Goal: Task Accomplishment & Management: Manage account settings

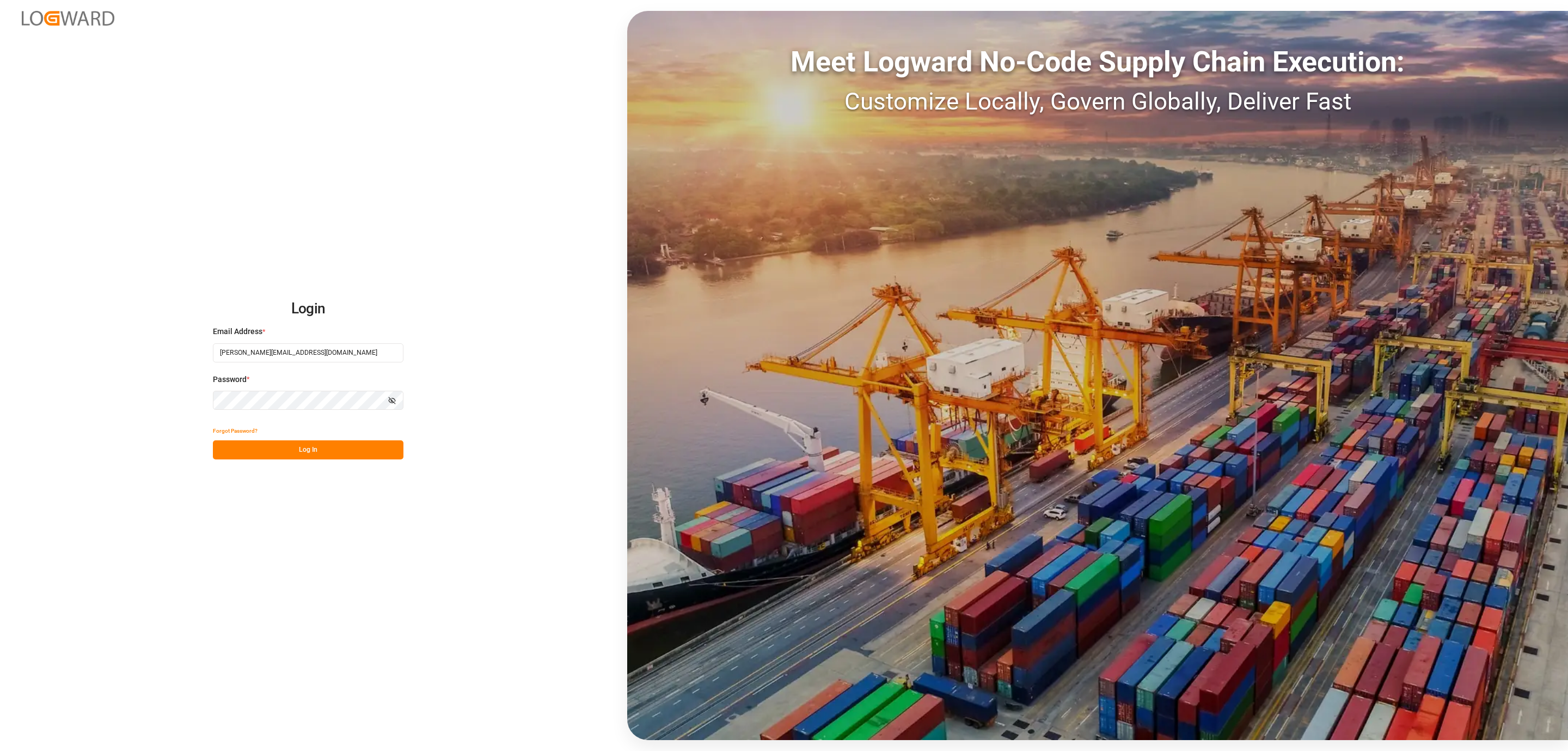
click at [382, 446] on button "Log In" at bounding box center [308, 450] width 191 height 19
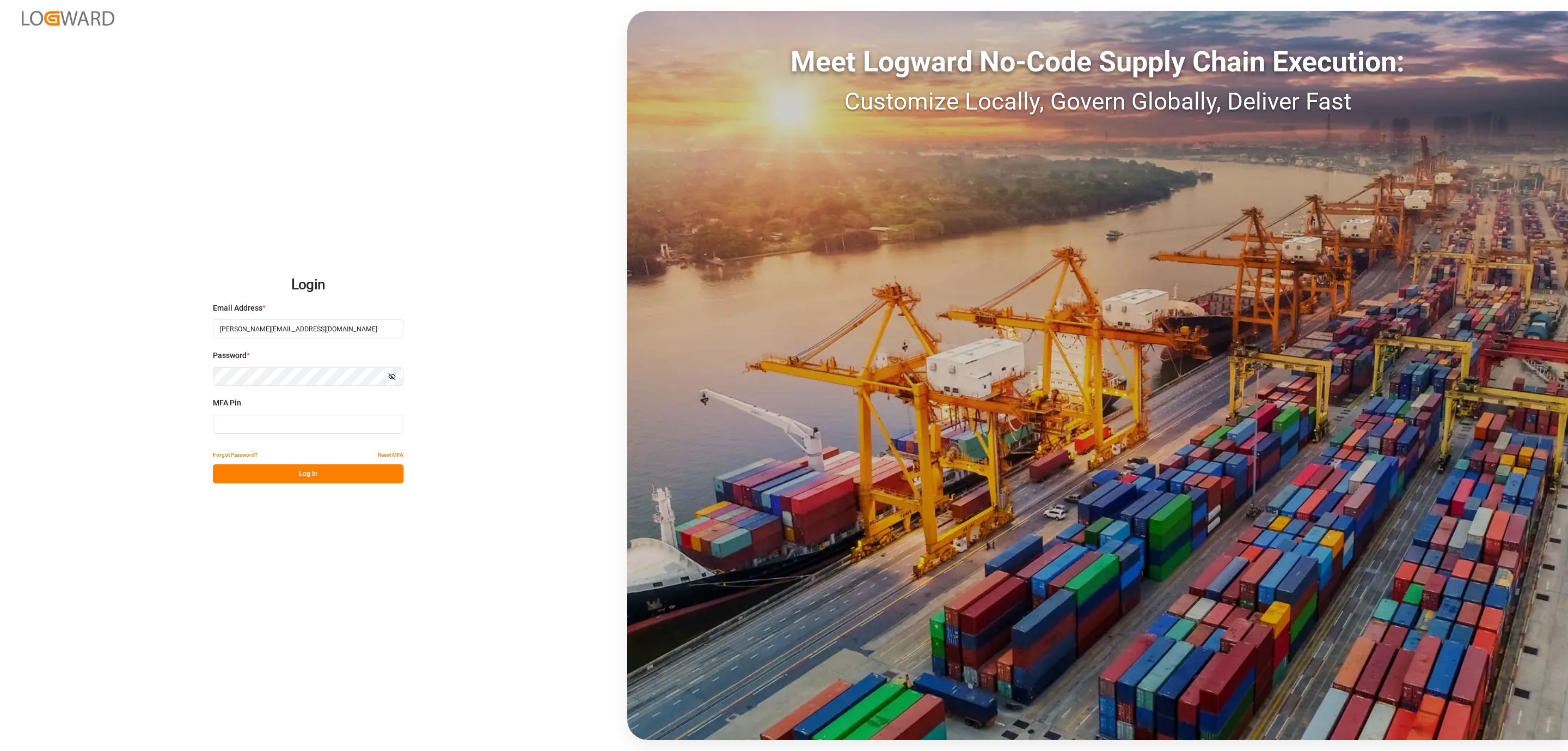
drag, startPoint x: 306, startPoint y: 431, endPoint x: 299, endPoint y: 426, distance: 8.6
click at [299, 426] on input at bounding box center [308, 424] width 191 height 19
type input "864097"
click at [292, 485] on div "Login Email Address * daniel.sokolyk@jamindustries.com Password * Show password…" at bounding box center [784, 375] width 1568 height 751
click at [289, 472] on button "Log In" at bounding box center [308, 473] width 191 height 19
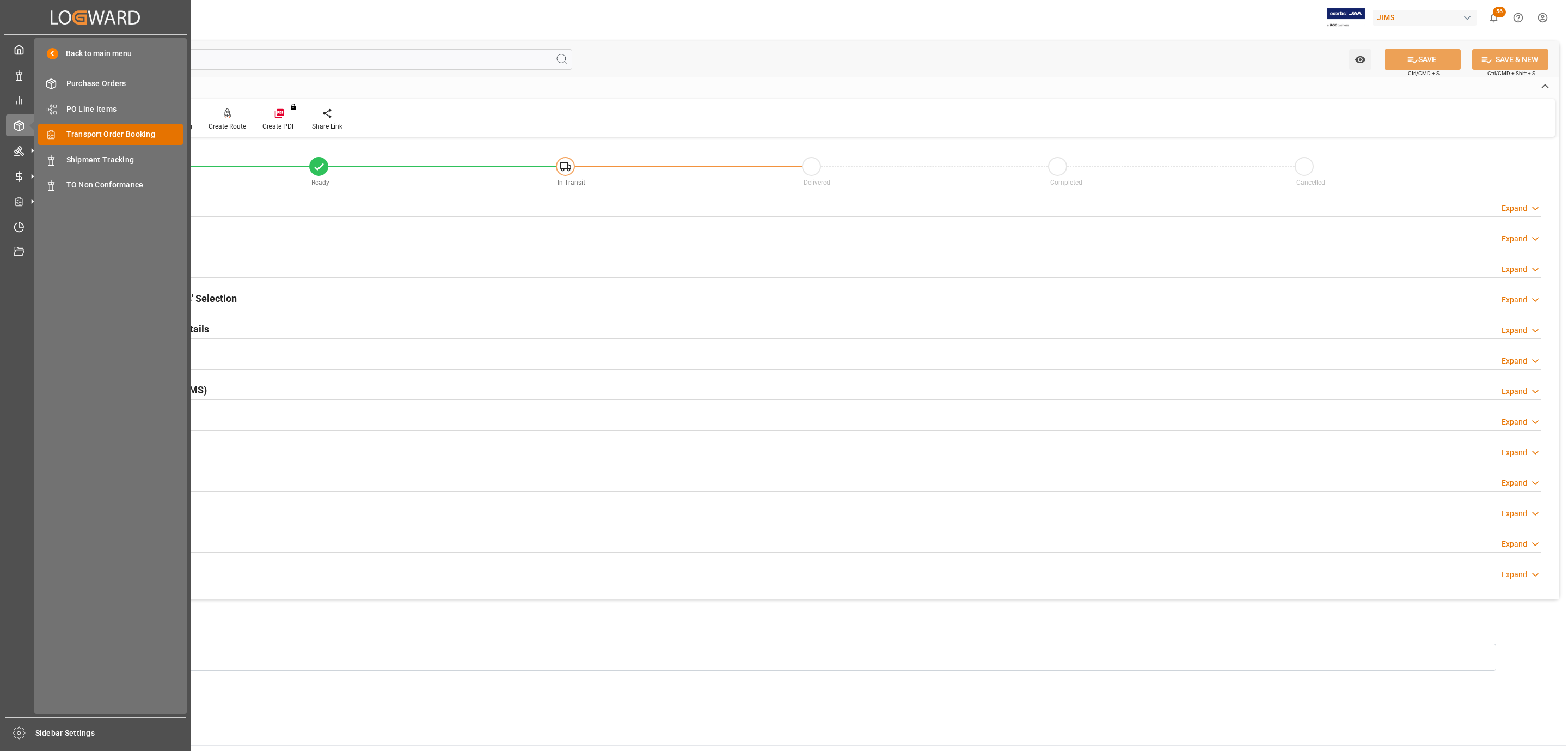
click at [101, 136] on span "Transport Order Booking" at bounding box center [125, 134] width 117 height 12
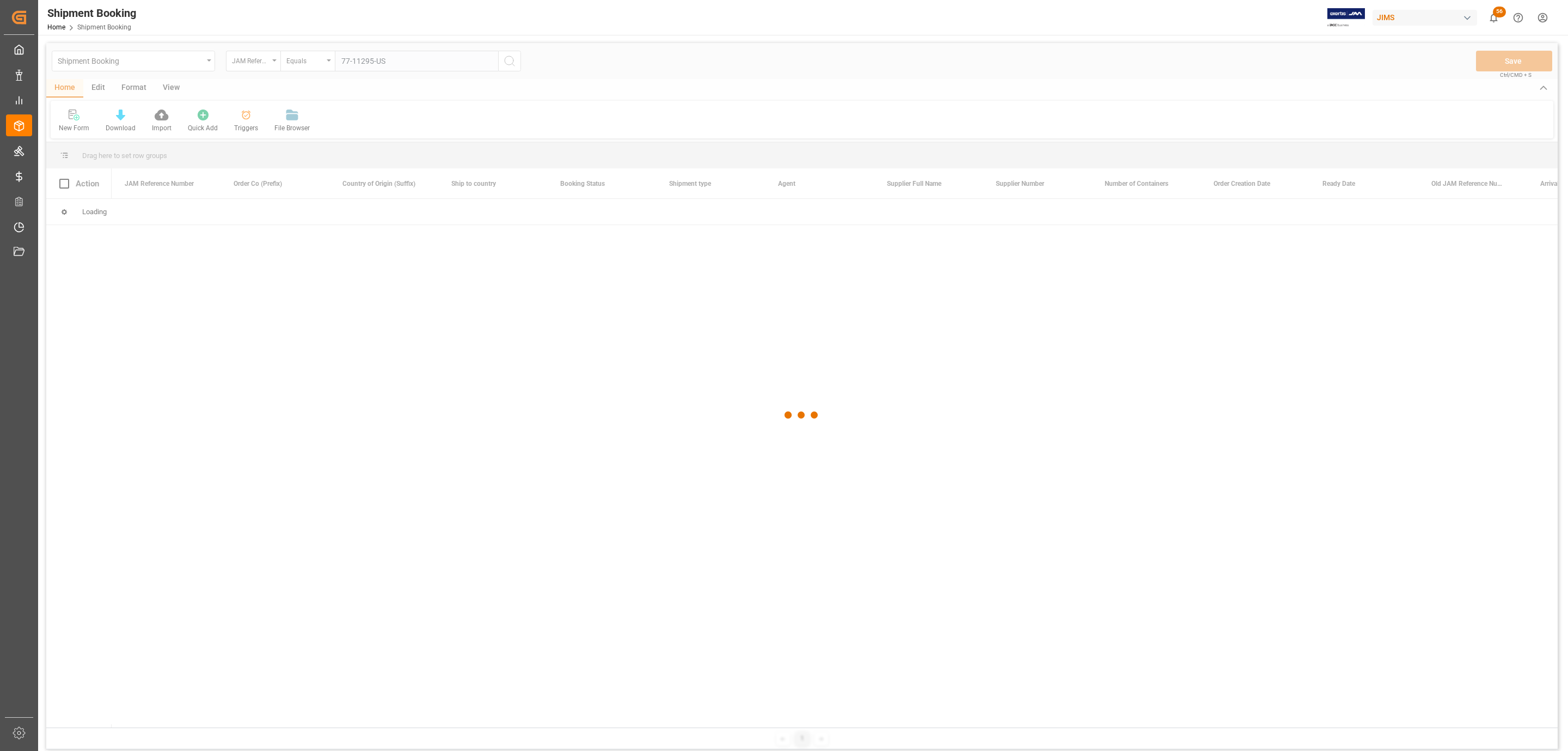
type input "77-11295-US"
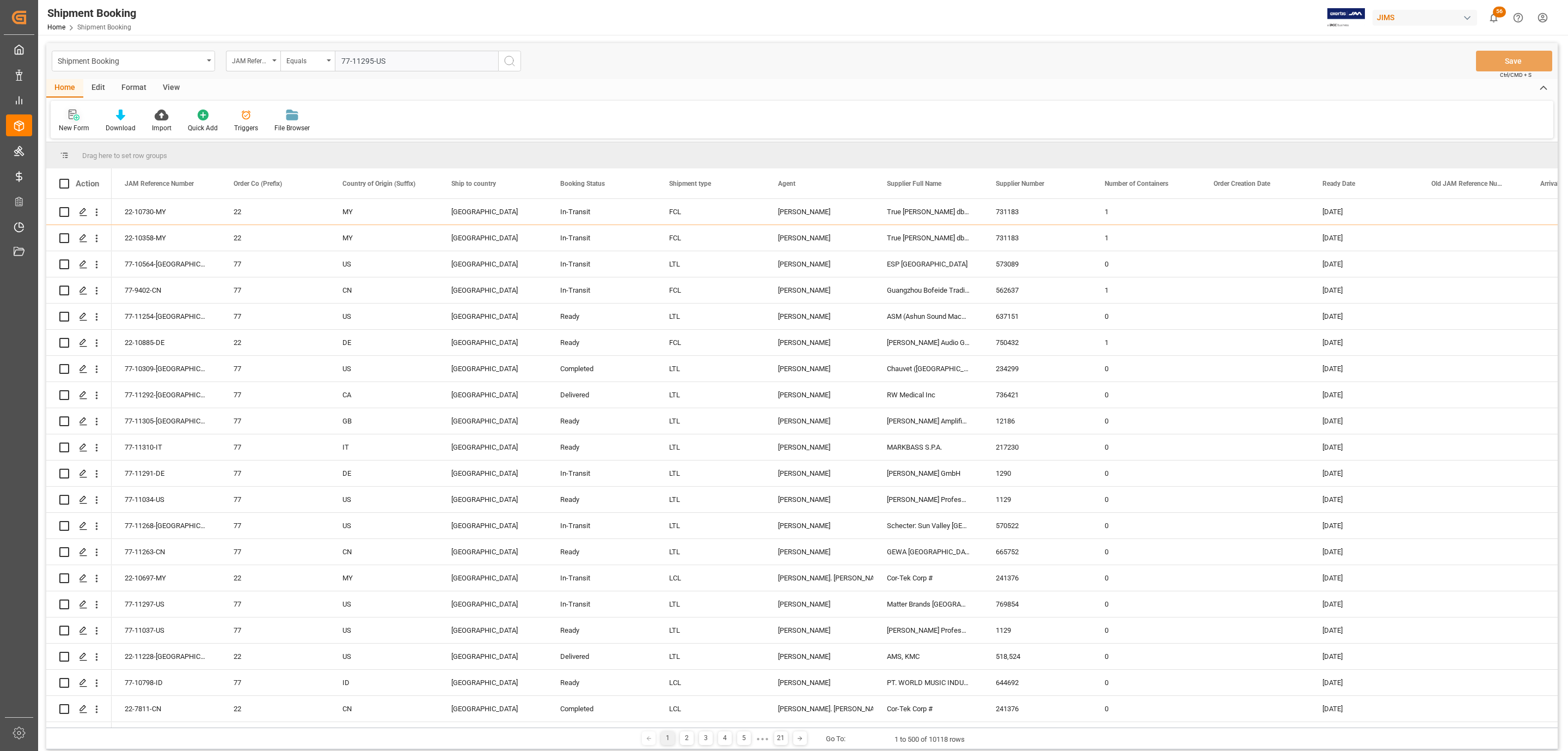
drag, startPoint x: 513, startPoint y: 62, endPoint x: 74, endPoint y: 121, distance: 442.9
click at [513, 62] on circle "search button" at bounding box center [509, 60] width 9 height 9
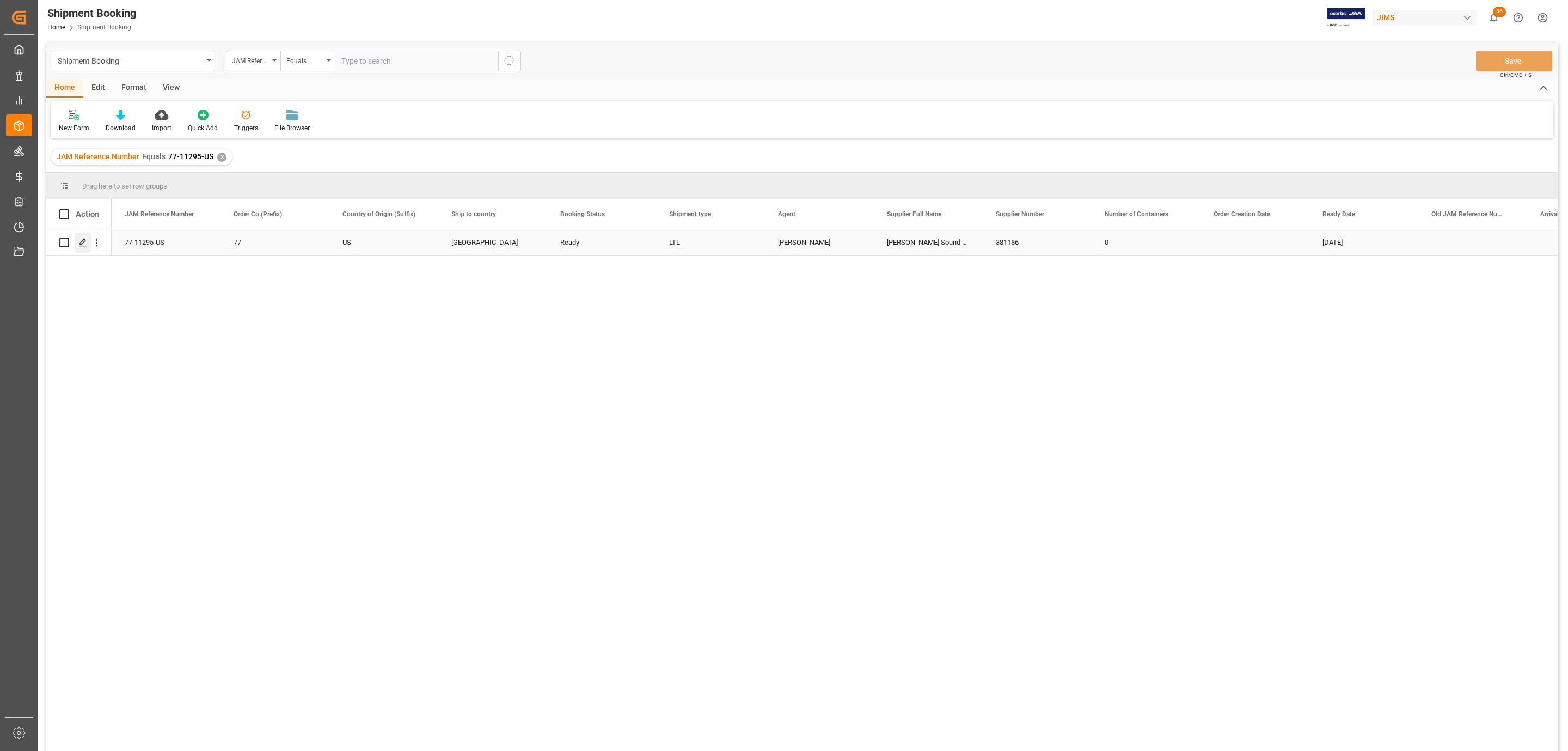
click at [80, 244] on icon "Press SPACE to select this row." at bounding box center [83, 242] width 9 height 9
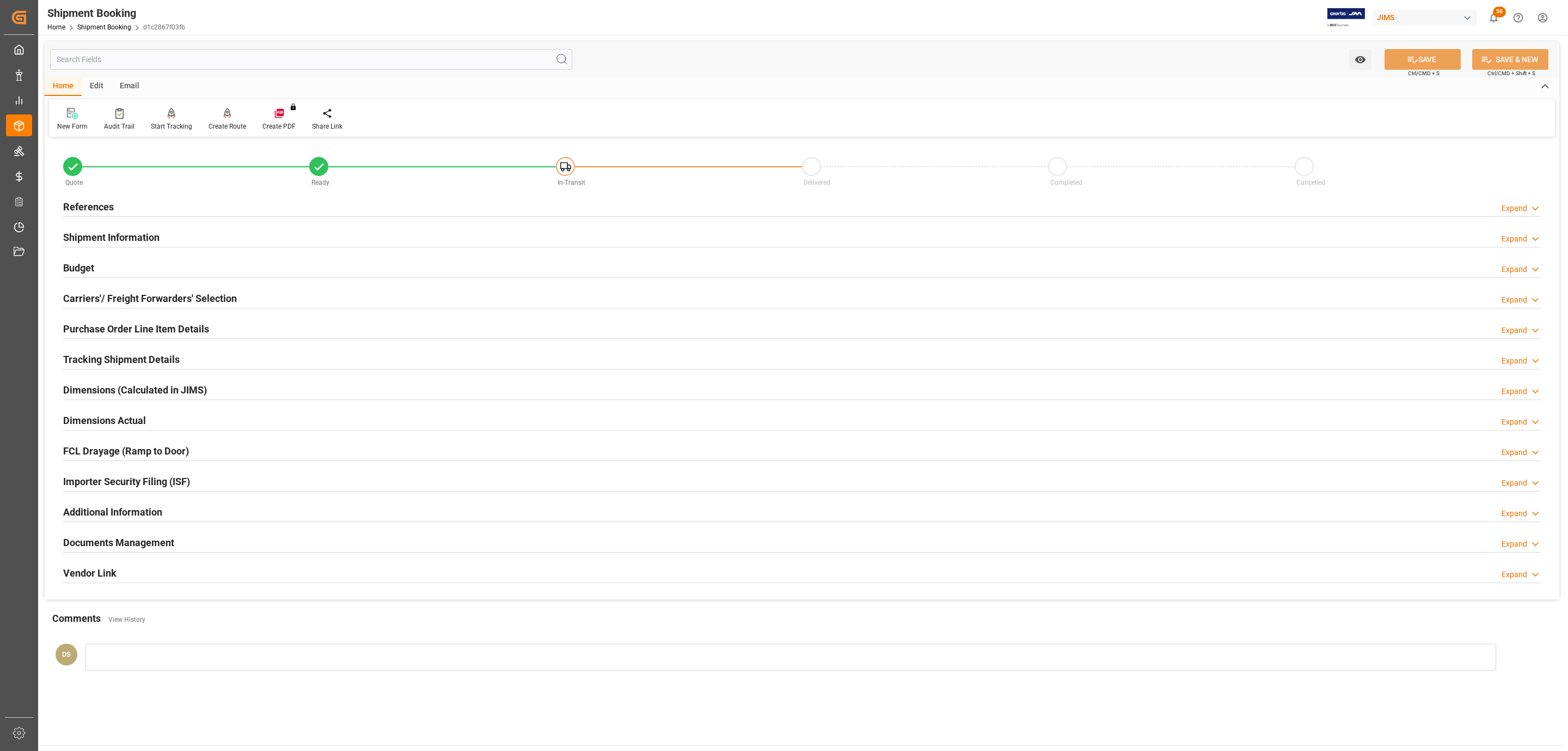
click at [139, 264] on div "Budget Expand" at bounding box center [802, 267] width 1478 height 21
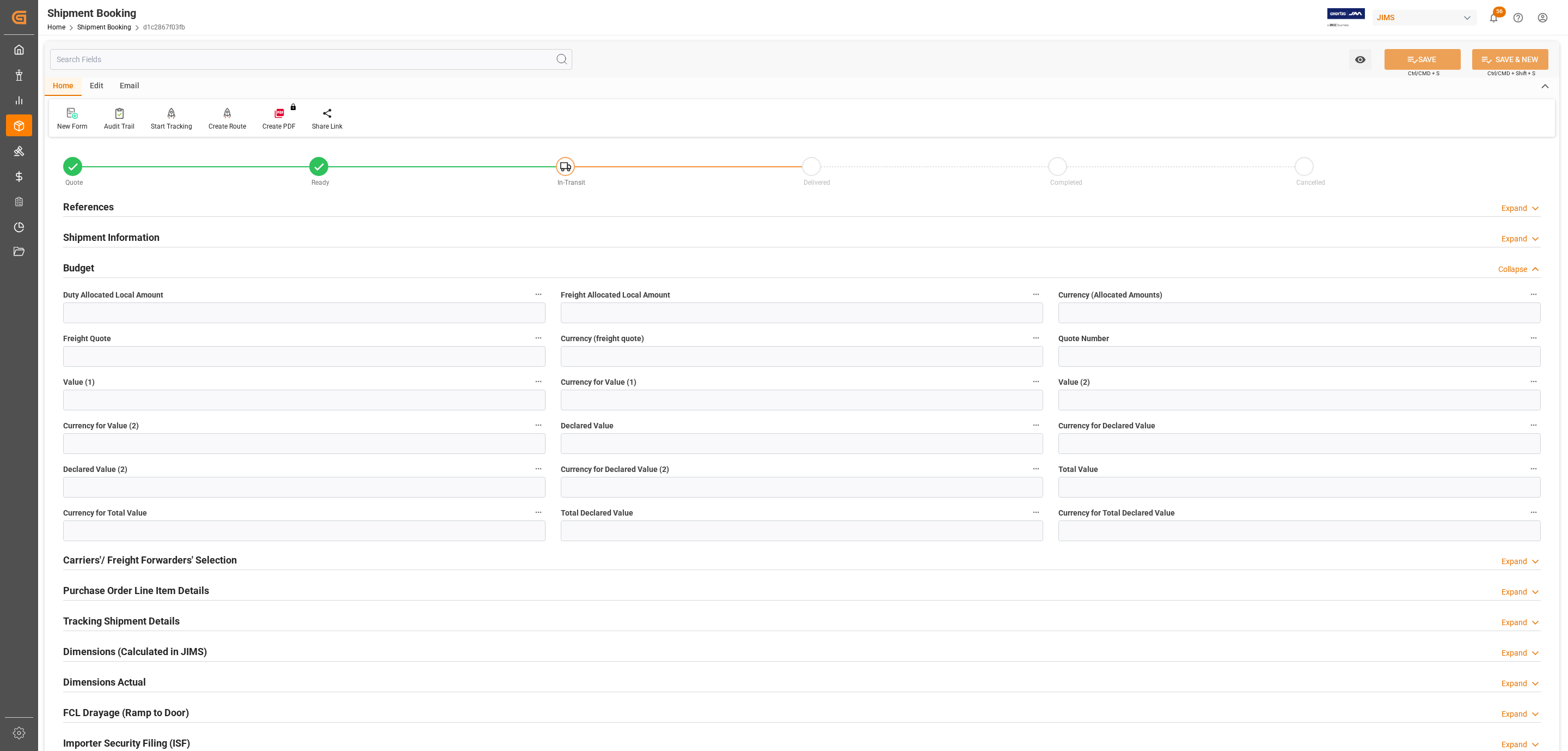
click at [139, 264] on div "Budget Collapse" at bounding box center [802, 267] width 1478 height 21
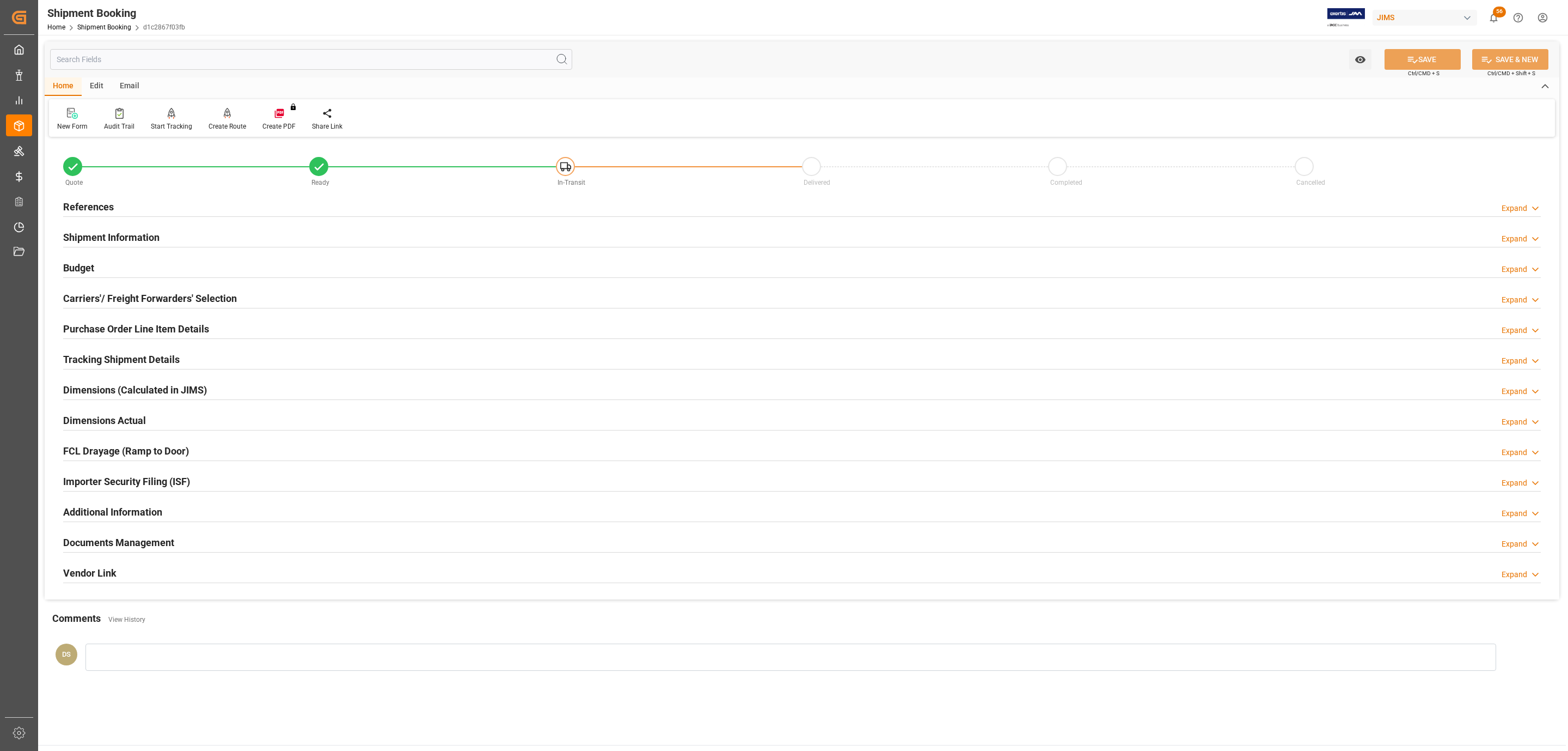
click at [150, 298] on h2 "Carriers'/ Freight Forwarders' Selection" at bounding box center [150, 298] width 173 height 15
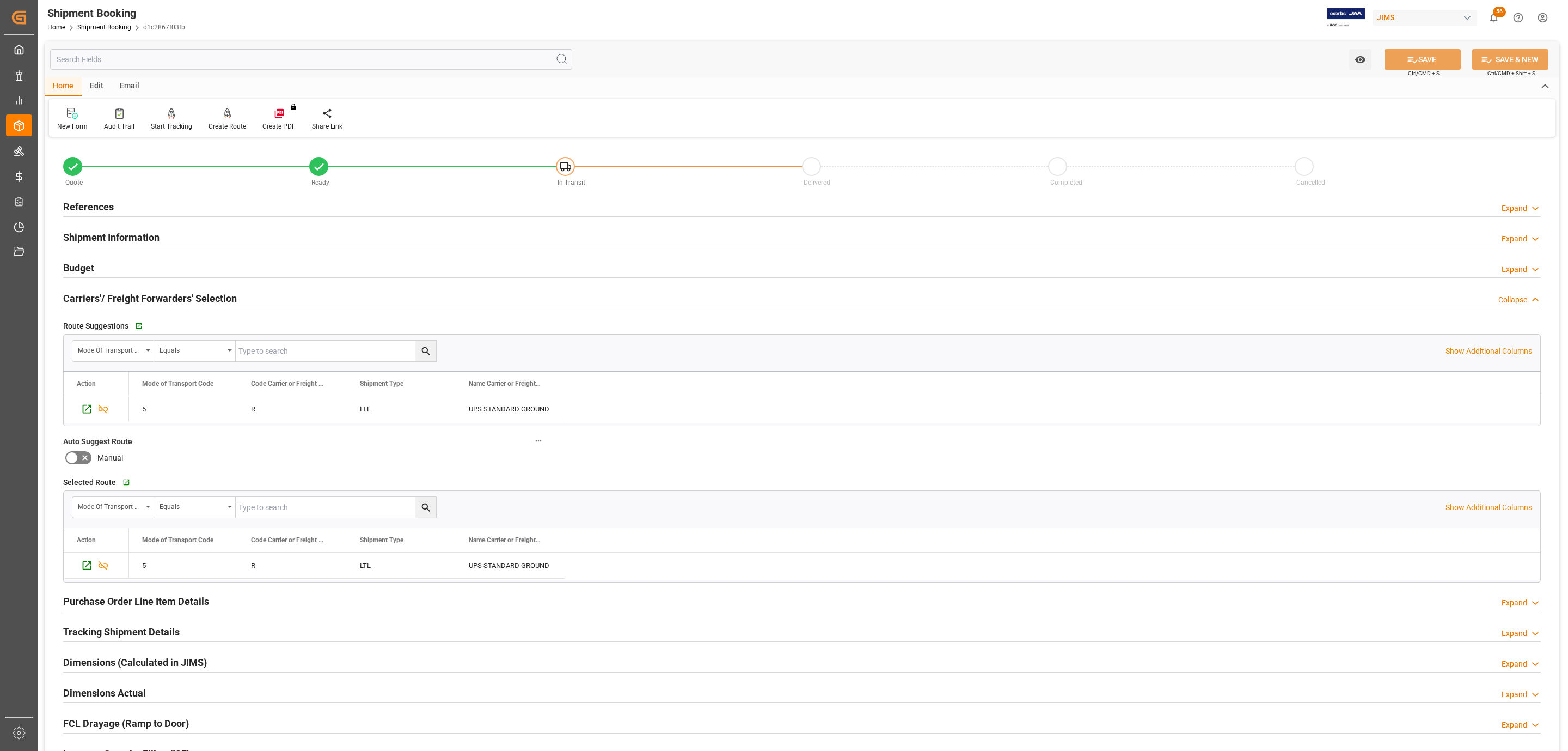
click at [152, 298] on h2 "Carriers'/ Freight Forwarders' Selection" at bounding box center [150, 298] width 173 height 15
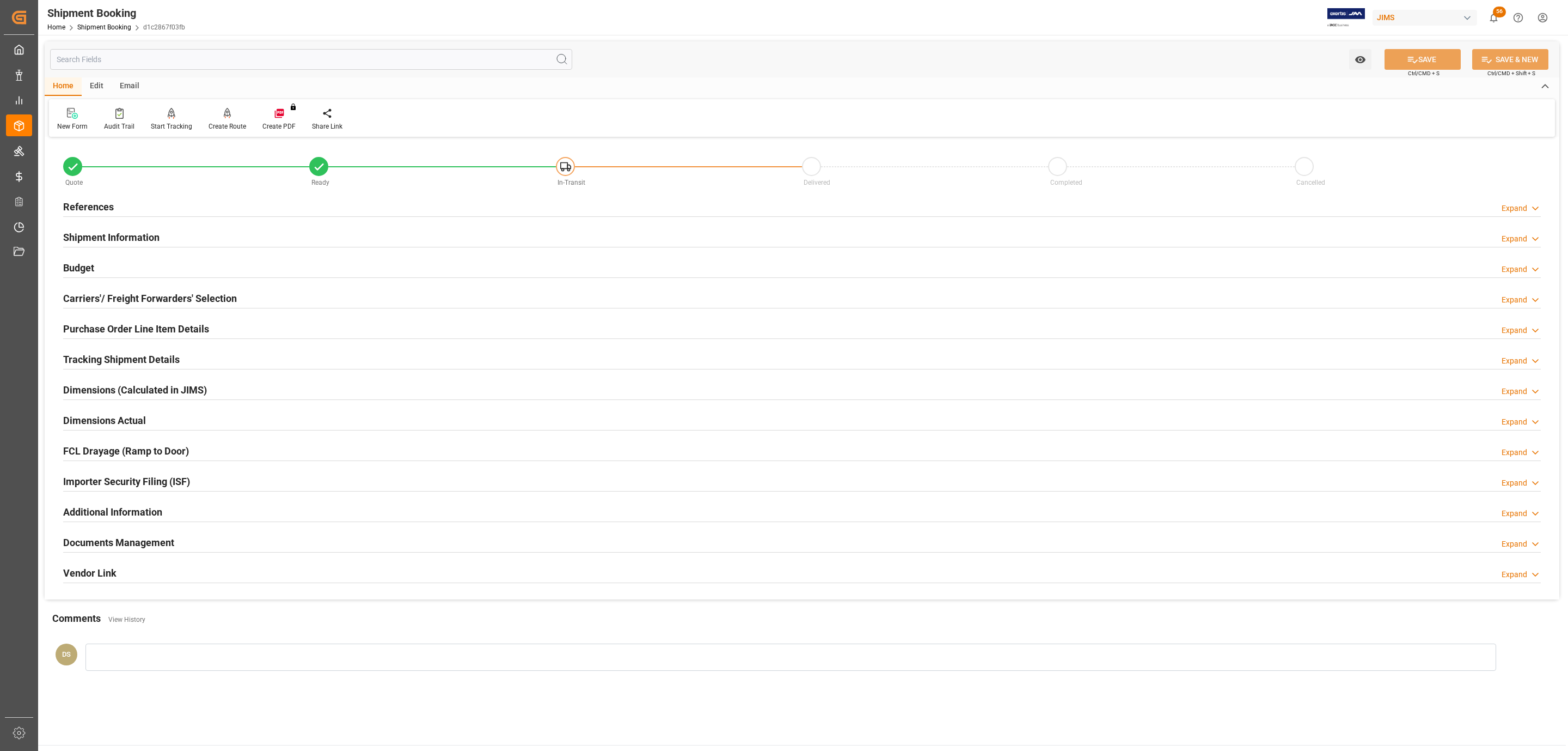
click at [115, 358] on h2 "Tracking Shipment Details" at bounding box center [121, 359] width 116 height 15
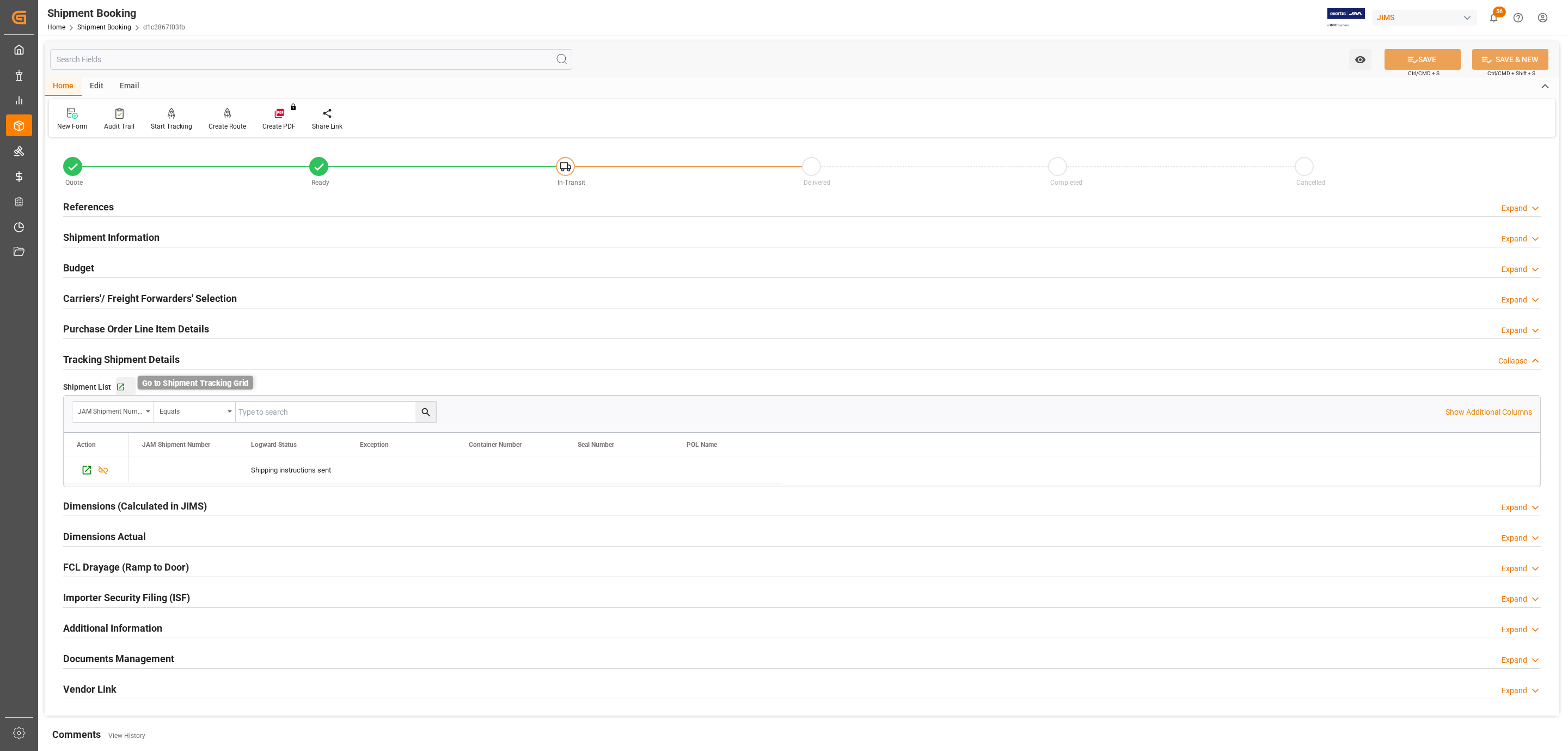
click at [121, 390] on icon "button" at bounding box center [121, 387] width 9 height 9
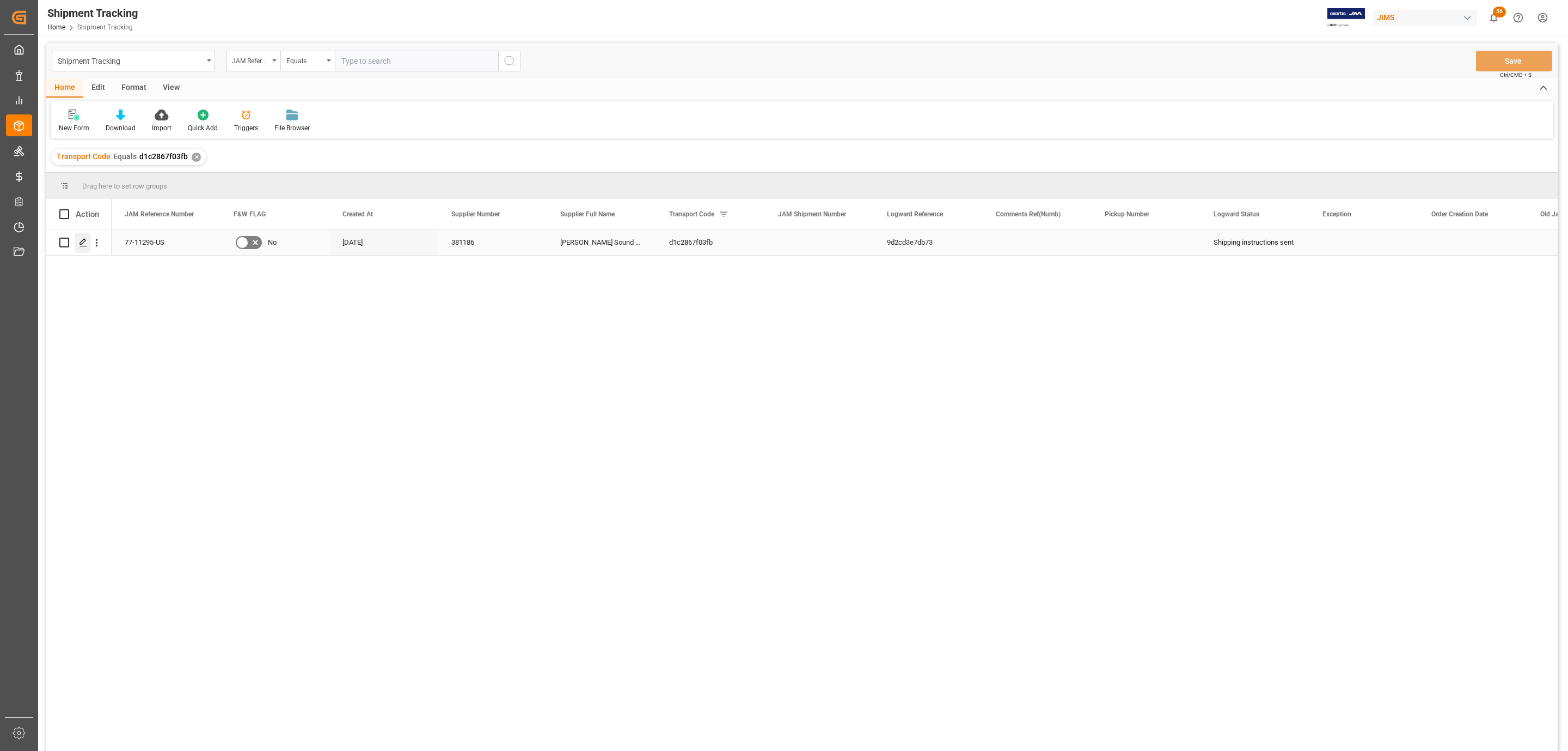
click at [82, 246] on line "Press SPACE to select this row." at bounding box center [83, 246] width 7 height 0
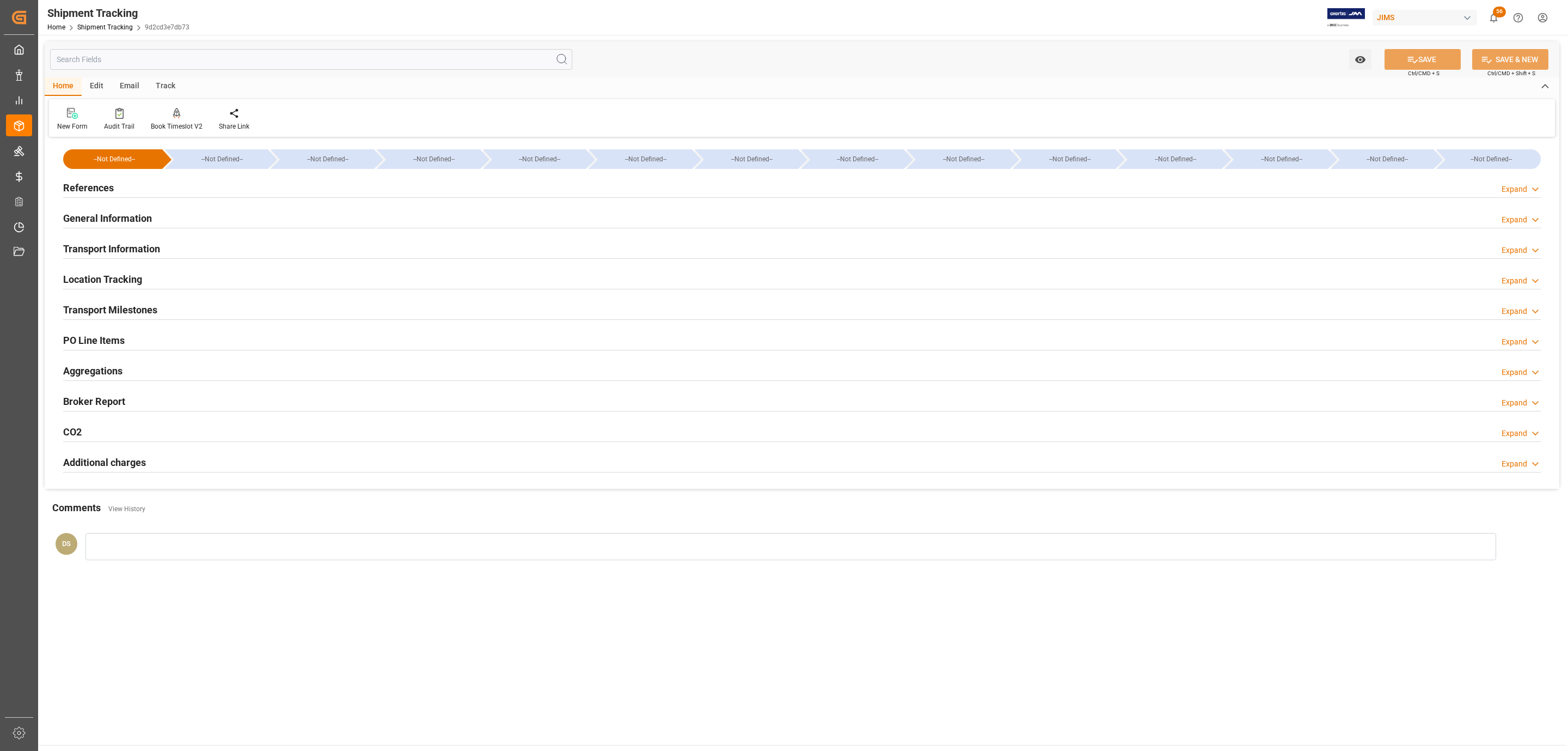
click at [134, 249] on h2 "Transport Information" at bounding box center [111, 249] width 97 height 15
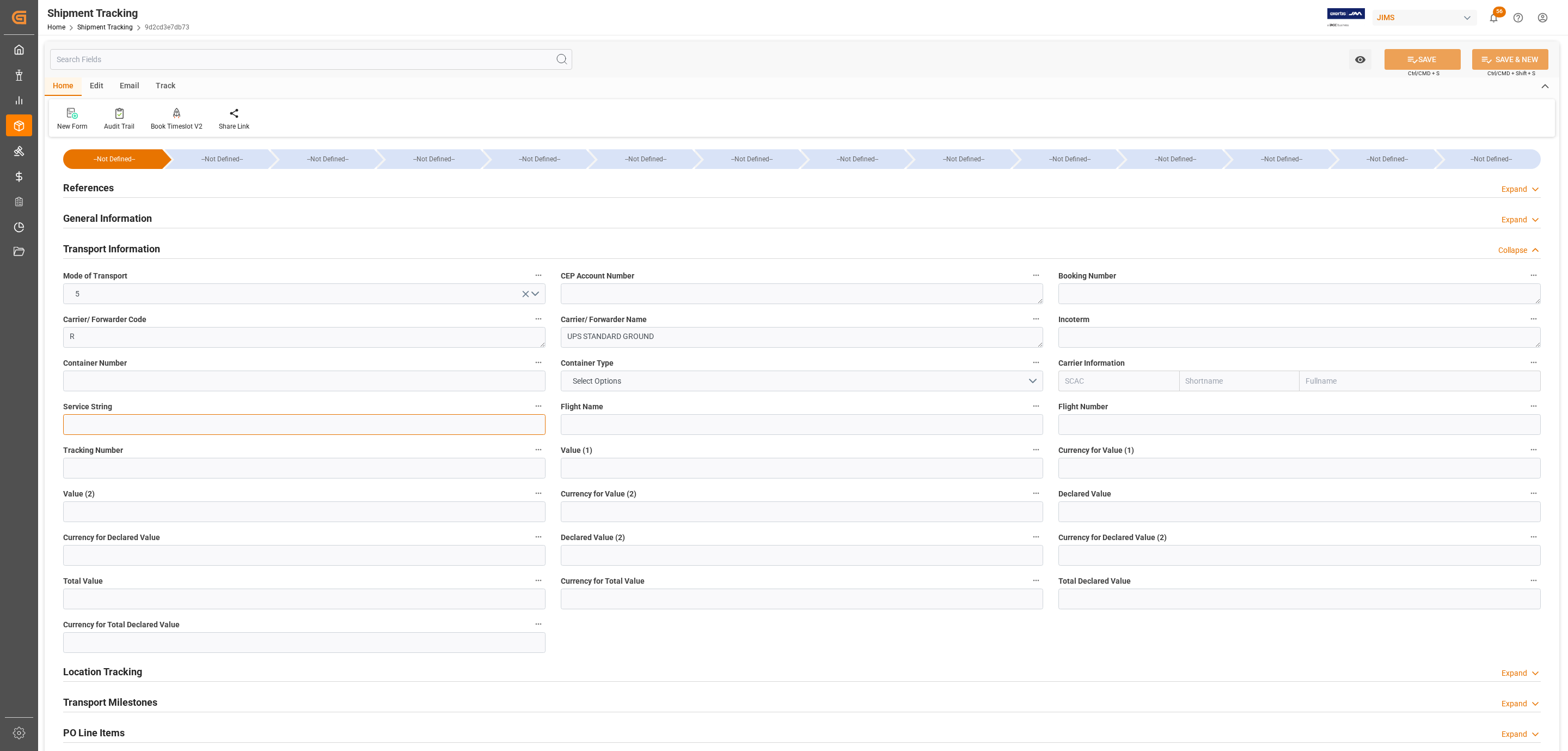
click at [181, 427] on input at bounding box center [304, 425] width 482 height 21
click at [157, 462] on input at bounding box center [304, 468] width 482 height 21
paste input "1ZV191446841419116"
type input "1ZV191446841419116"
click at [1421, 69] on span "Ctrl/CMD + S" at bounding box center [1424, 73] width 32 height 8
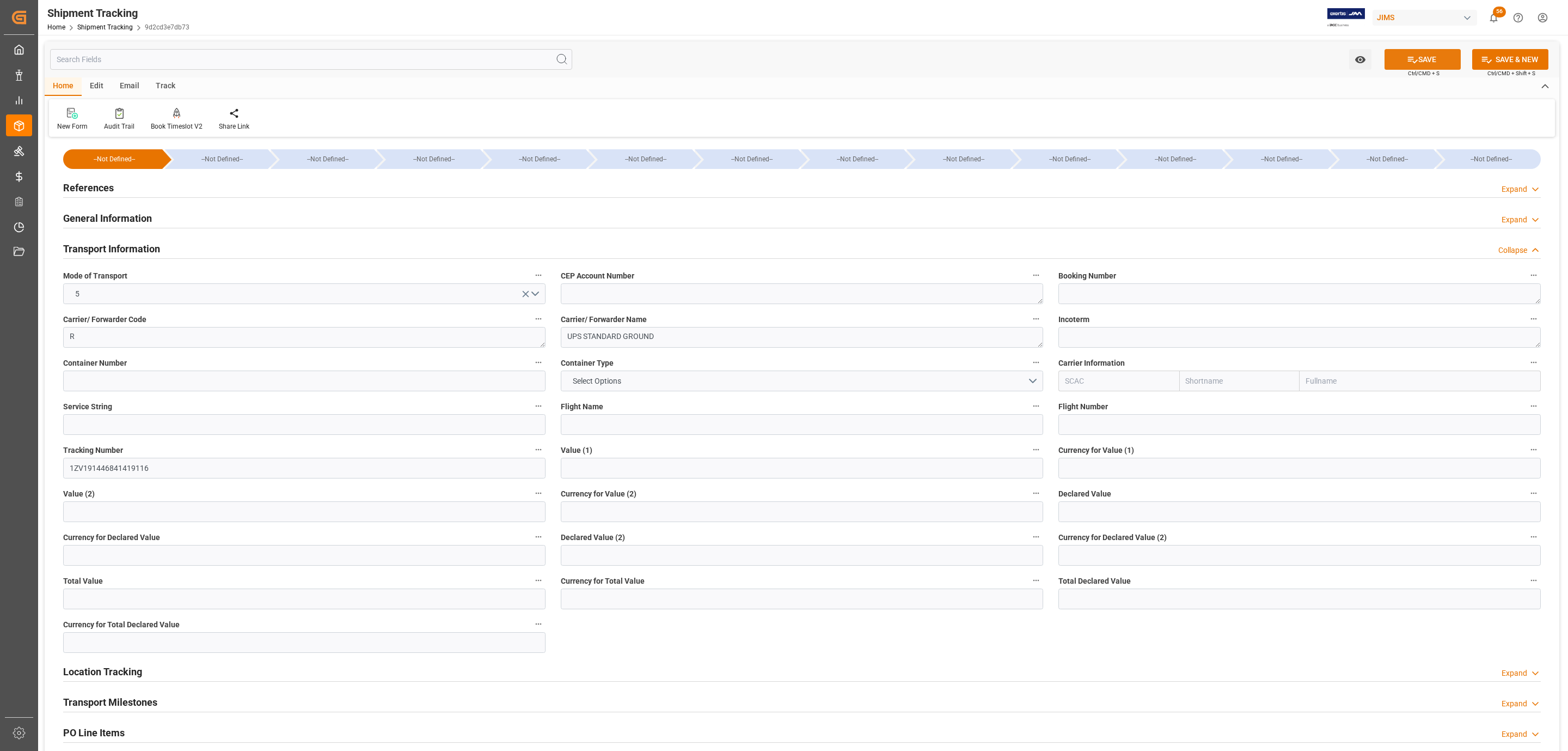
click at [1408, 60] on icon at bounding box center [1413, 60] width 10 height 7
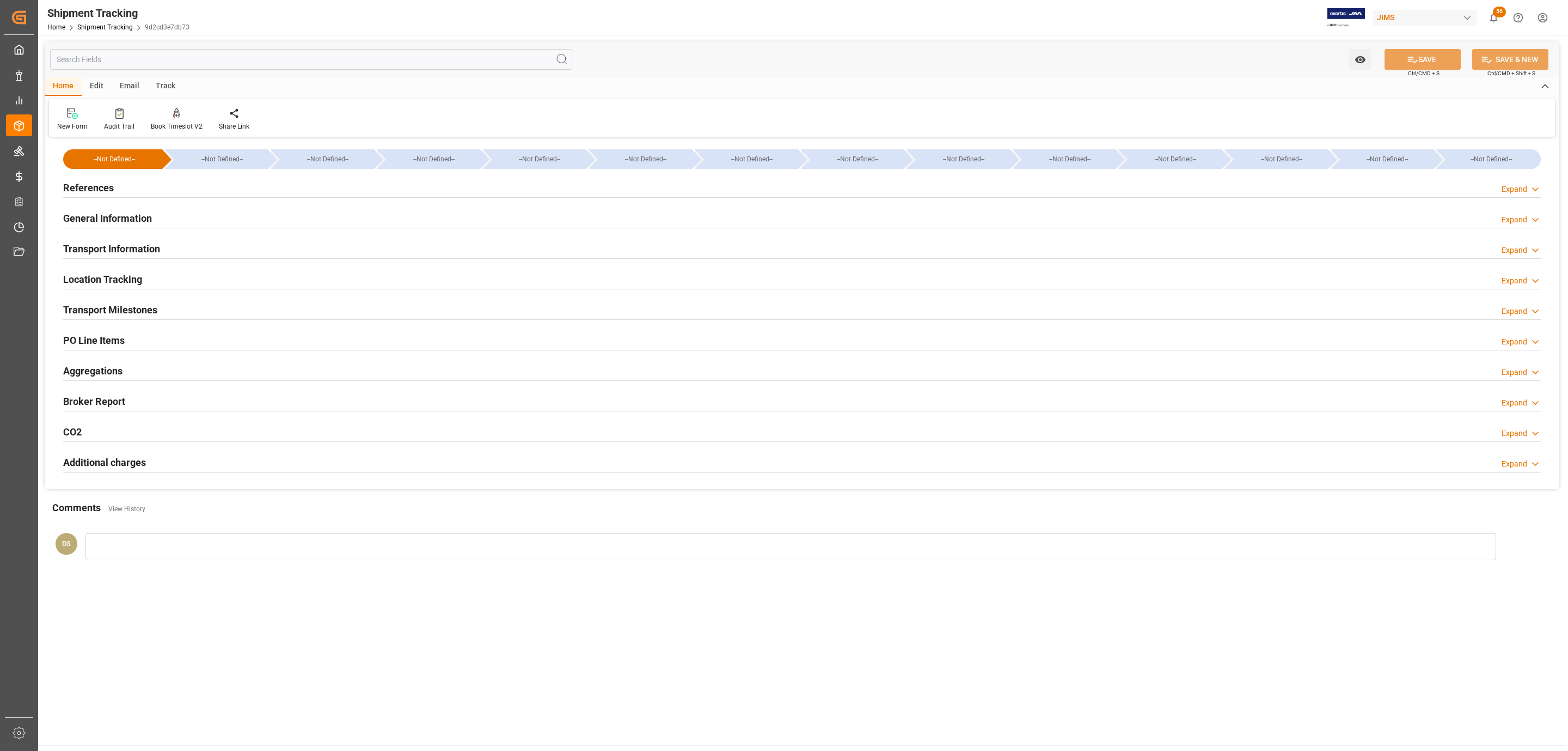
click at [163, 244] on div "Transport Information Expand" at bounding box center [802, 248] width 1478 height 21
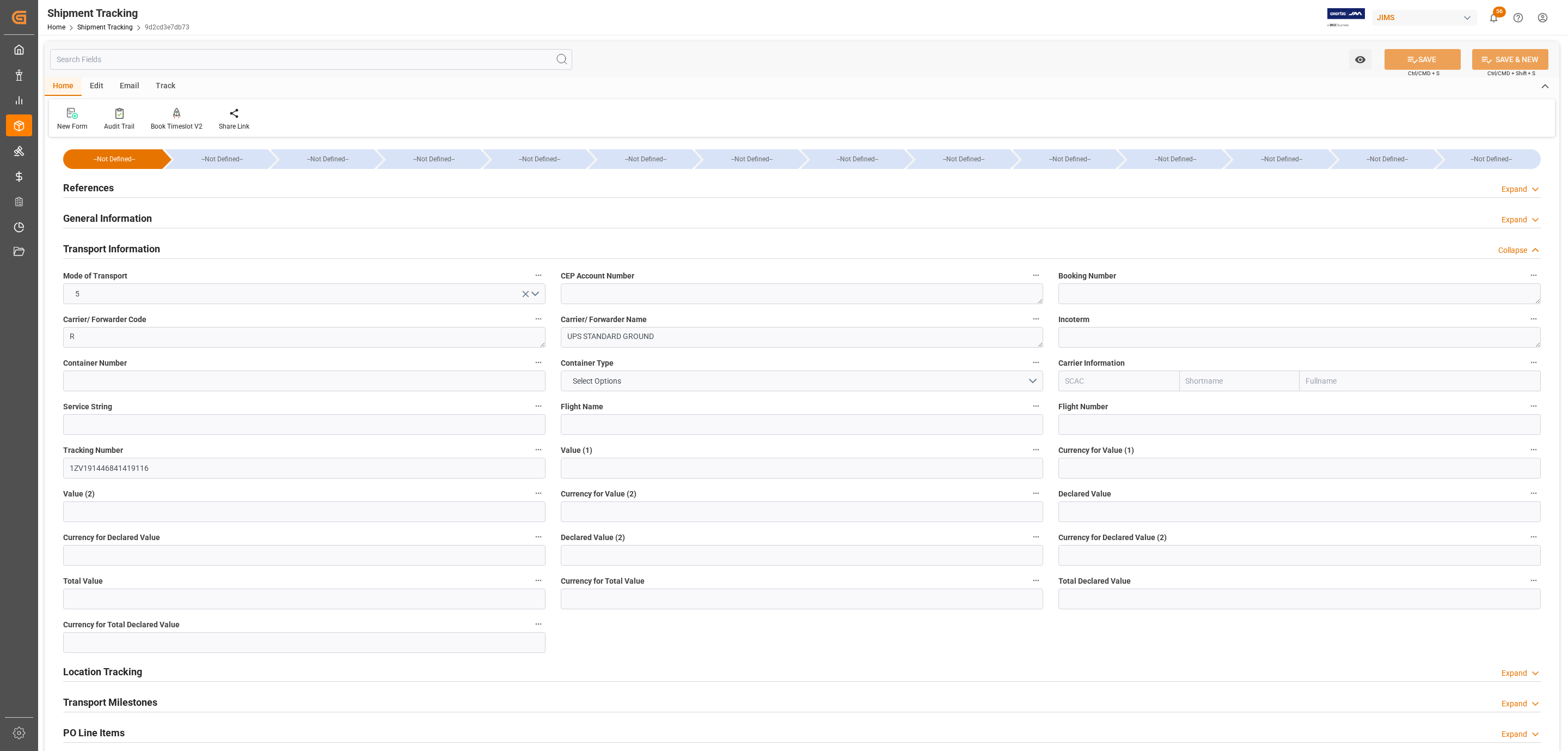
click at [1157, 529] on div "Currency for Declared Value (2)" at bounding box center [1300, 548] width 498 height 44
click at [1143, 510] on input "text" at bounding box center [1300, 512] width 482 height 21
type input "9036"
type input "usd"
click at [1436, 56] on button "SAVE" at bounding box center [1423, 59] width 76 height 21
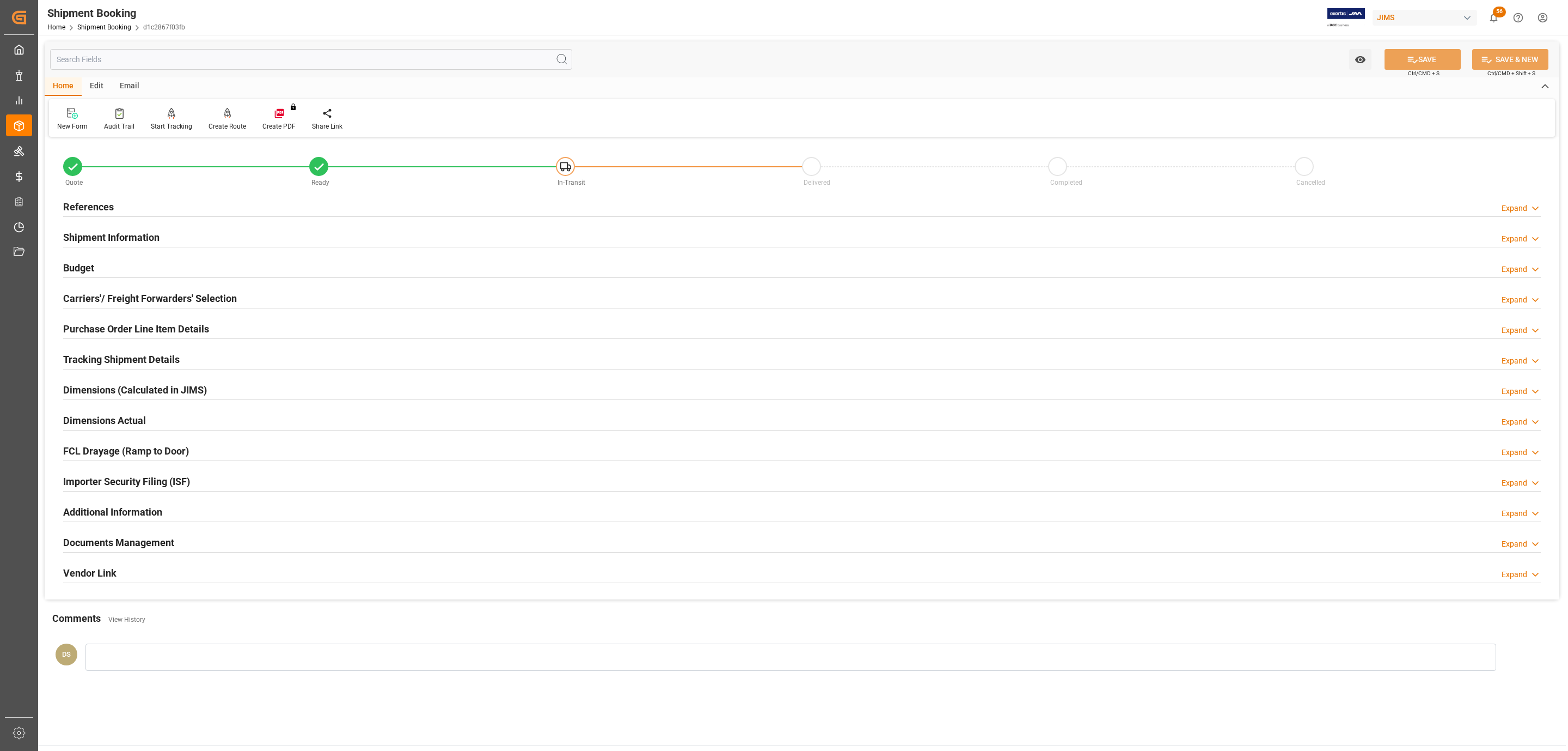
click at [172, 536] on div "Documents Management" at bounding box center [119, 541] width 111 height 21
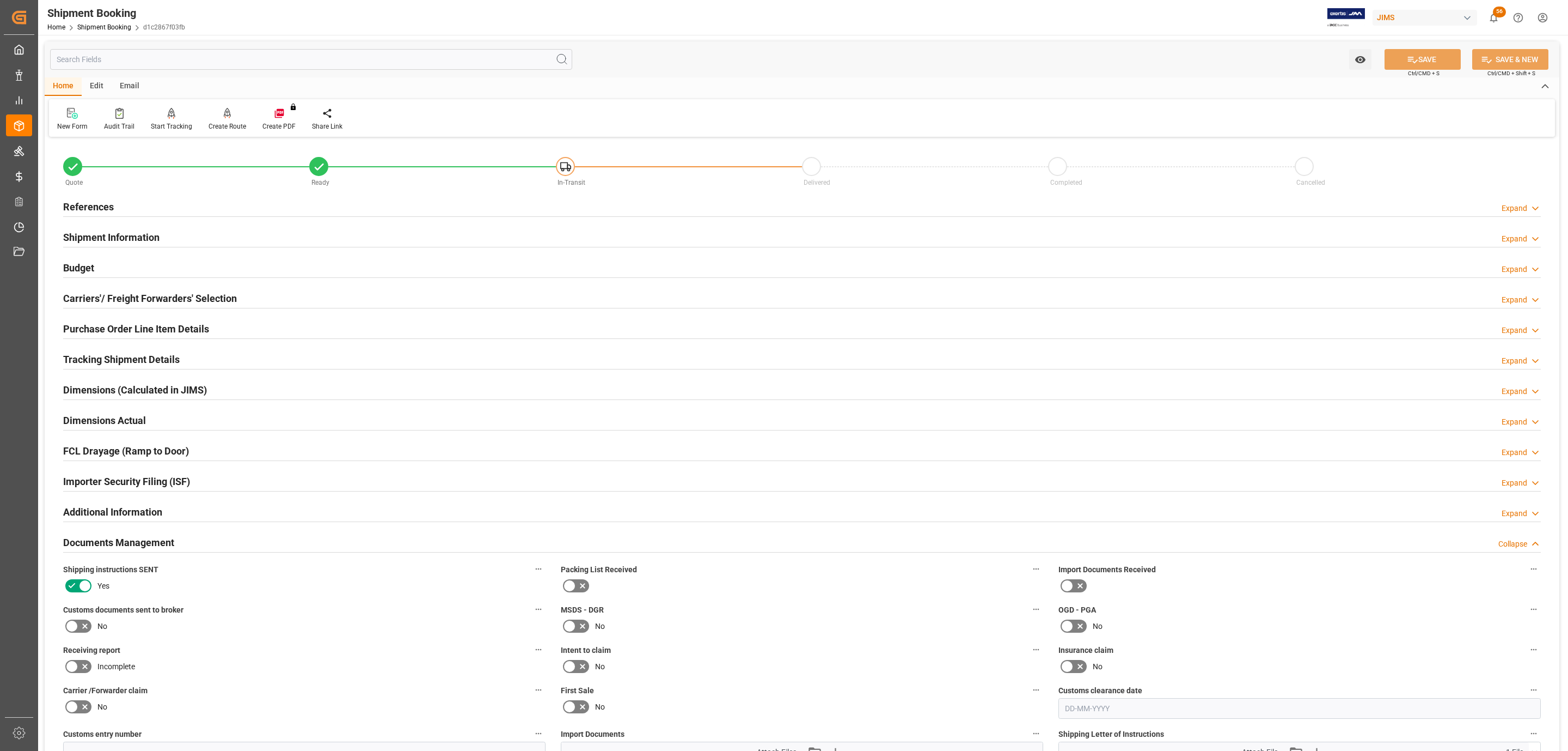
click at [93, 234] on h2 "Shipment Information" at bounding box center [111, 237] width 96 height 15
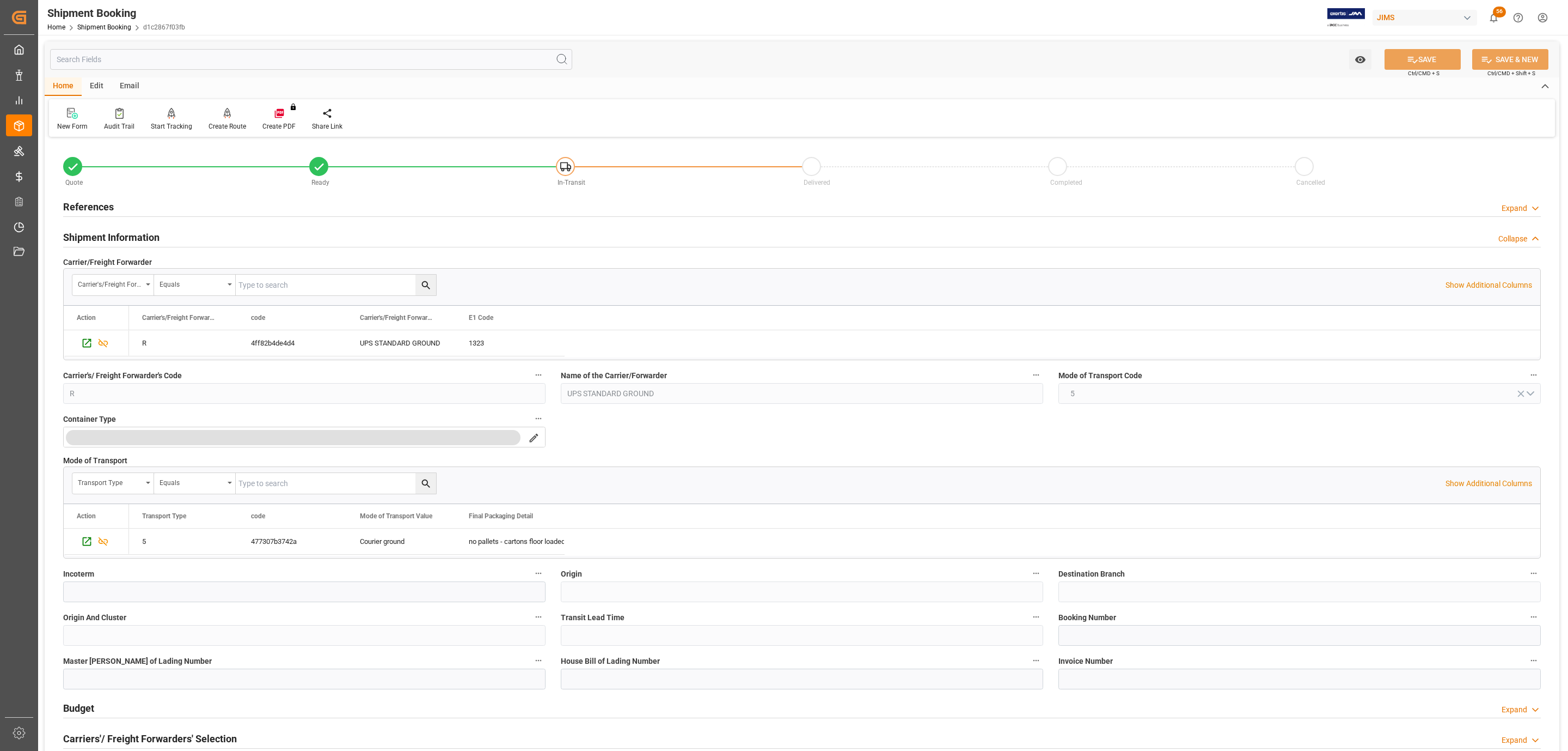
click at [130, 234] on h2 "Shipment Information" at bounding box center [111, 237] width 96 height 15
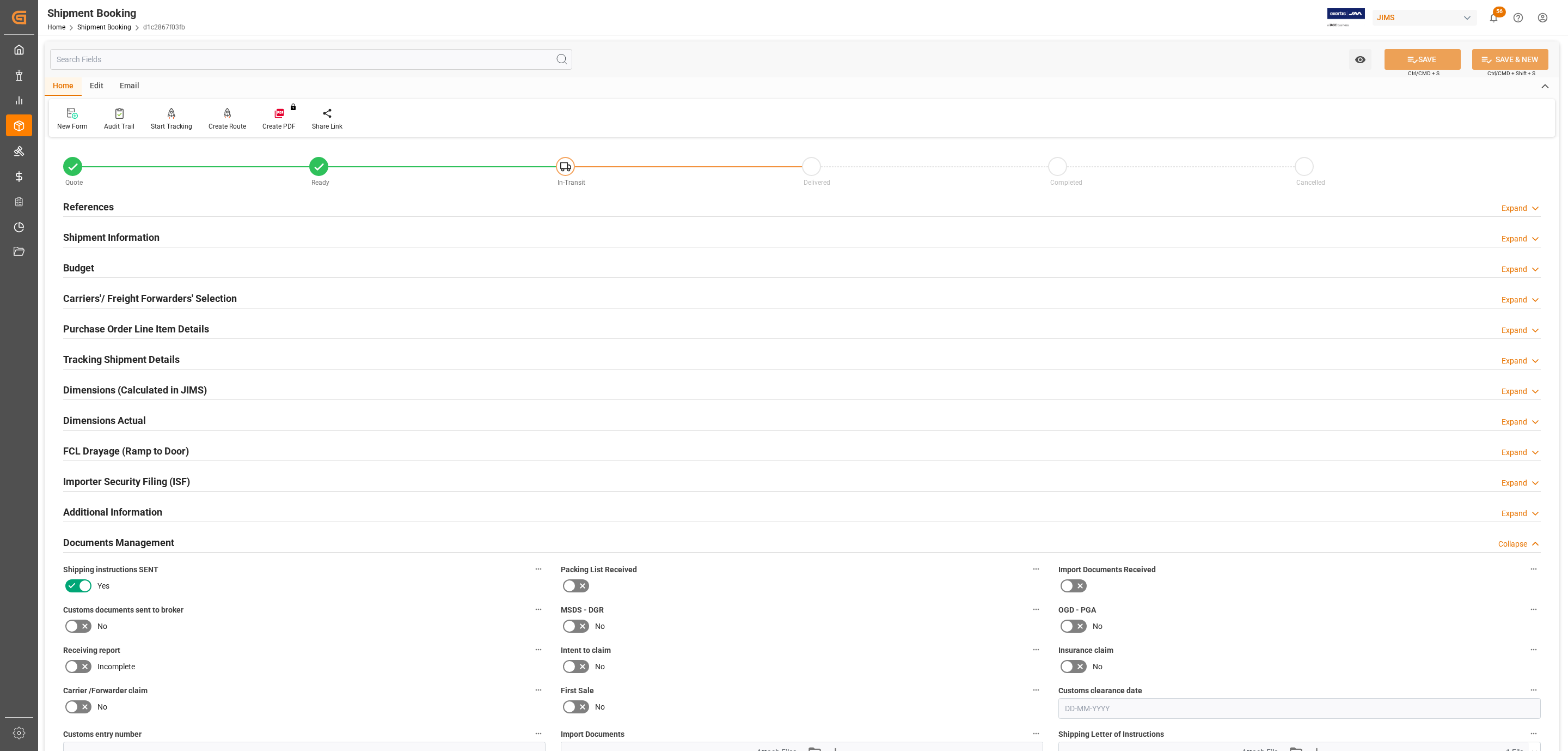
click at [111, 268] on div "Budget Expand" at bounding box center [802, 267] width 1478 height 21
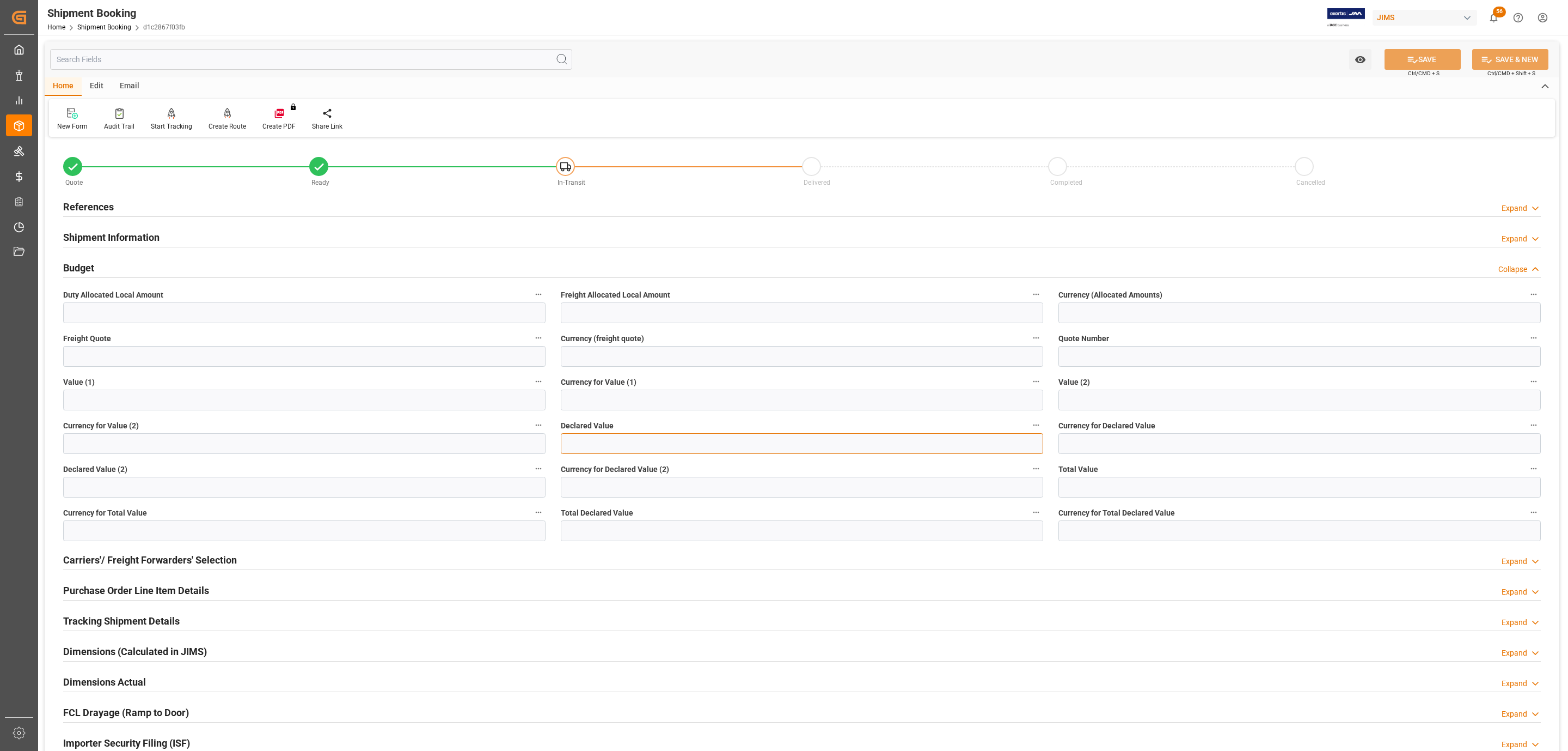
click at [589, 439] on input "text" at bounding box center [802, 443] width 482 height 21
type input "9036"
type input "USD"
click at [1388, 68] on button "SAVE" at bounding box center [1423, 59] width 76 height 21
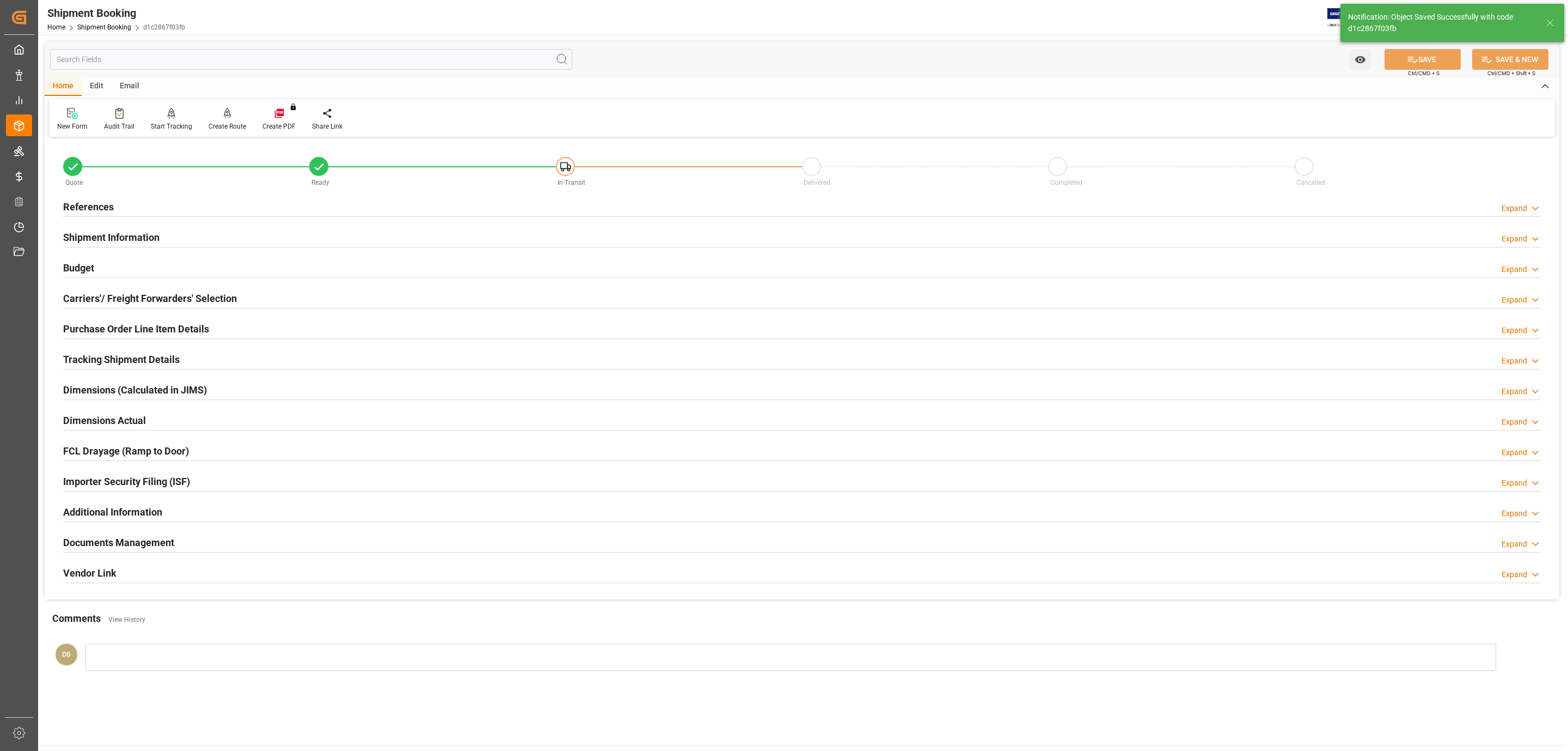
click at [147, 301] on h2 "Carriers'/ Freight Forwarders' Selection" at bounding box center [150, 298] width 173 height 15
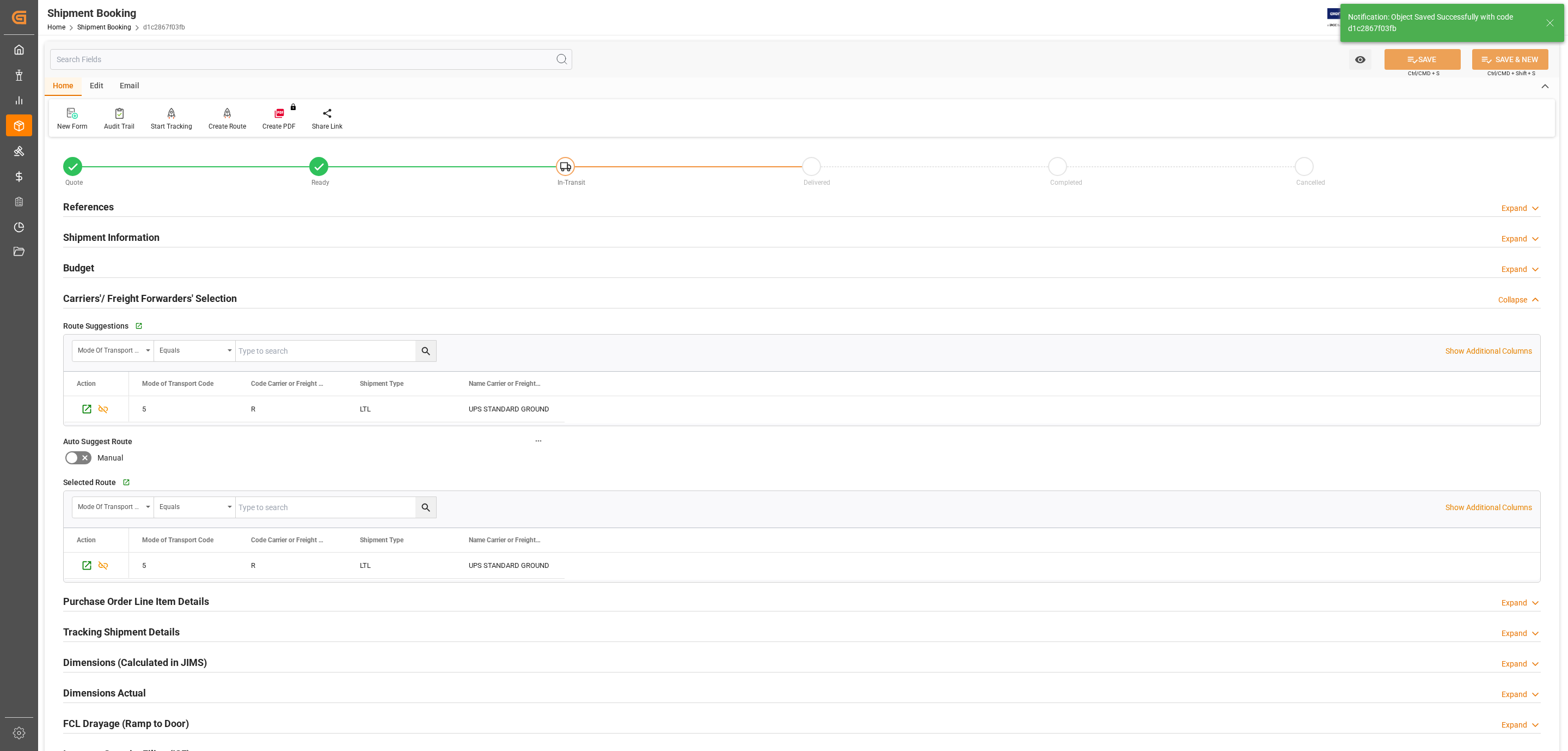
click at [147, 301] on h2 "Carriers'/ Freight Forwarders' Selection" at bounding box center [150, 298] width 173 height 15
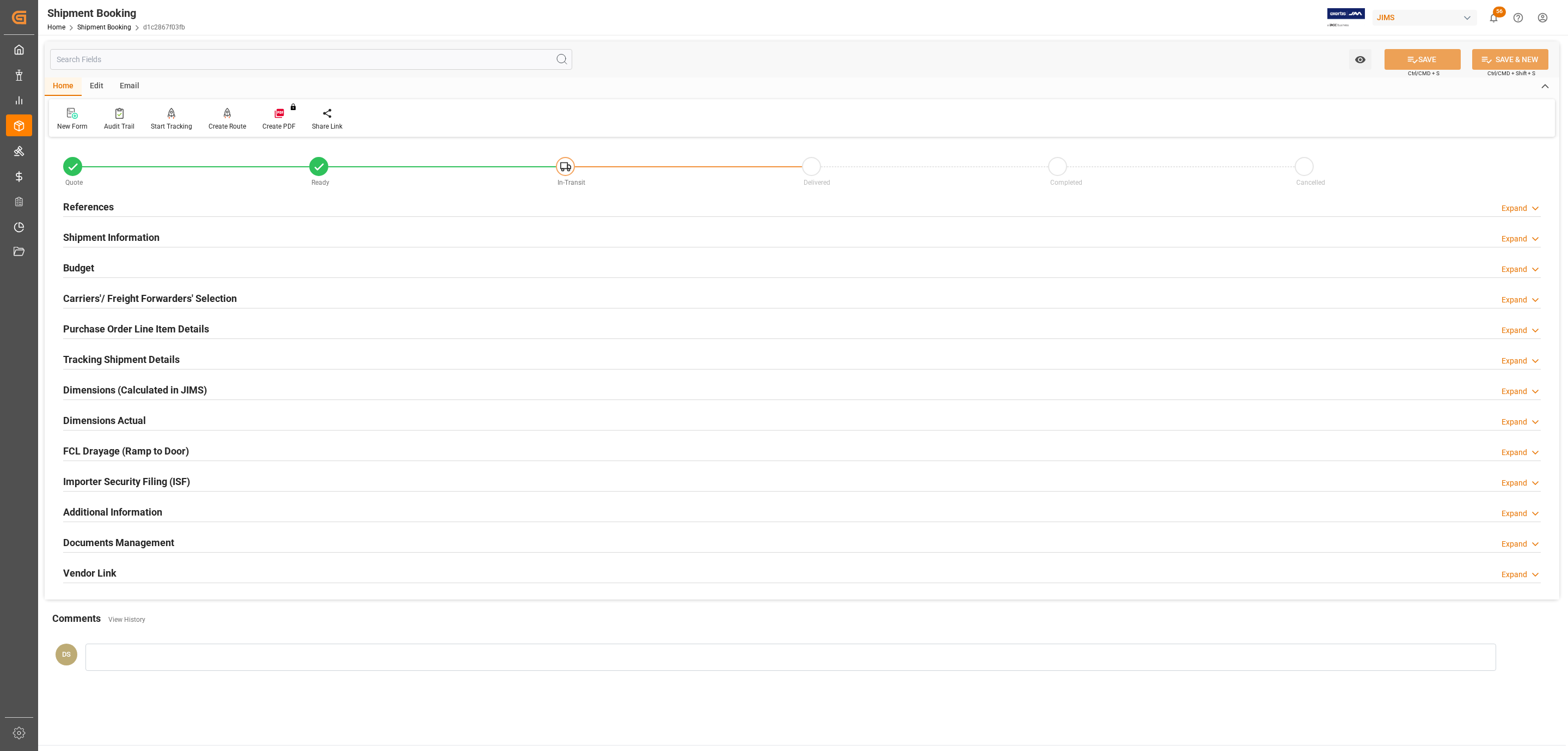
click at [191, 203] on div "References Expand" at bounding box center [802, 206] width 1478 height 21
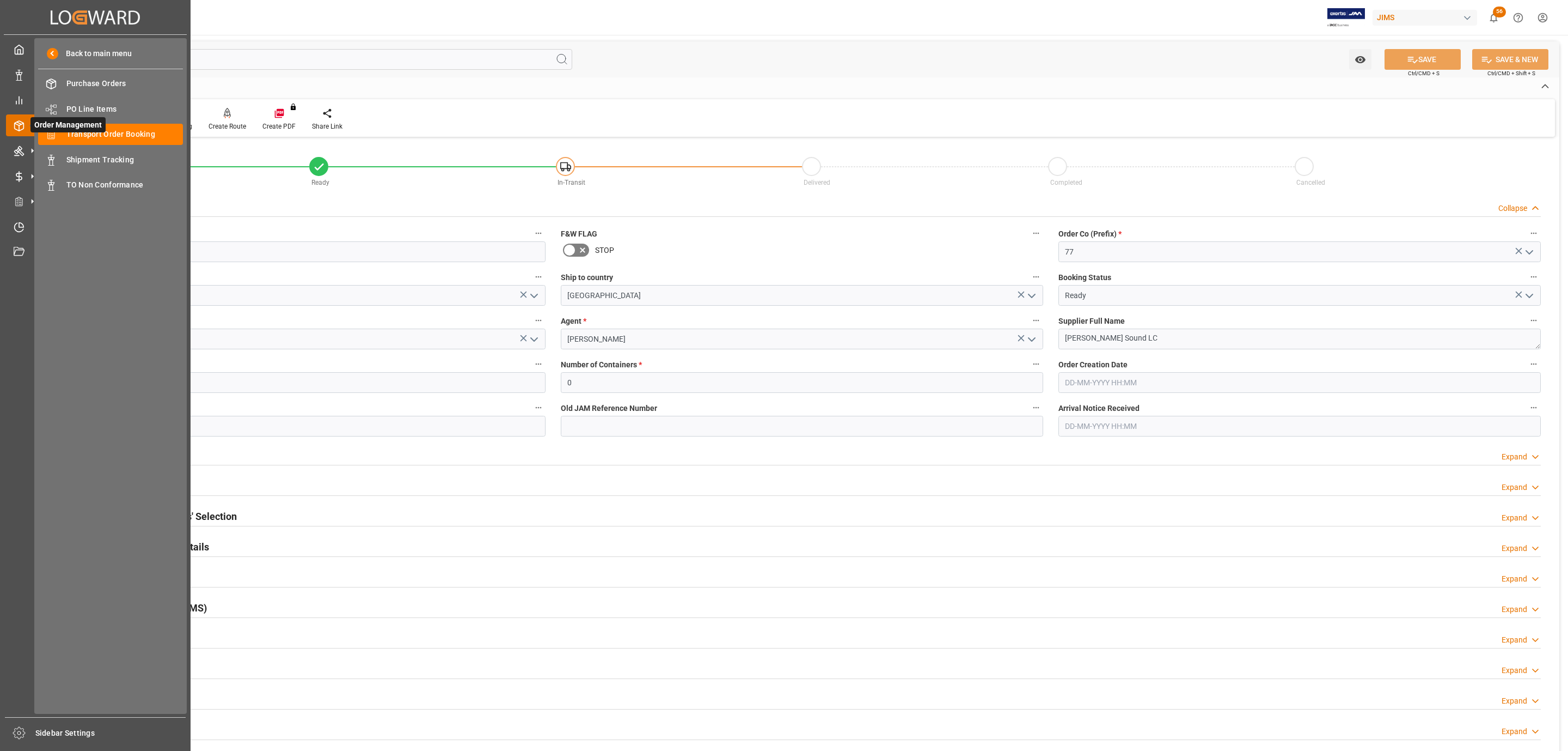
click at [101, 129] on span "Order Management" at bounding box center [68, 124] width 75 height 15
click at [124, 131] on span "Transport Order Booking" at bounding box center [125, 134] width 117 height 12
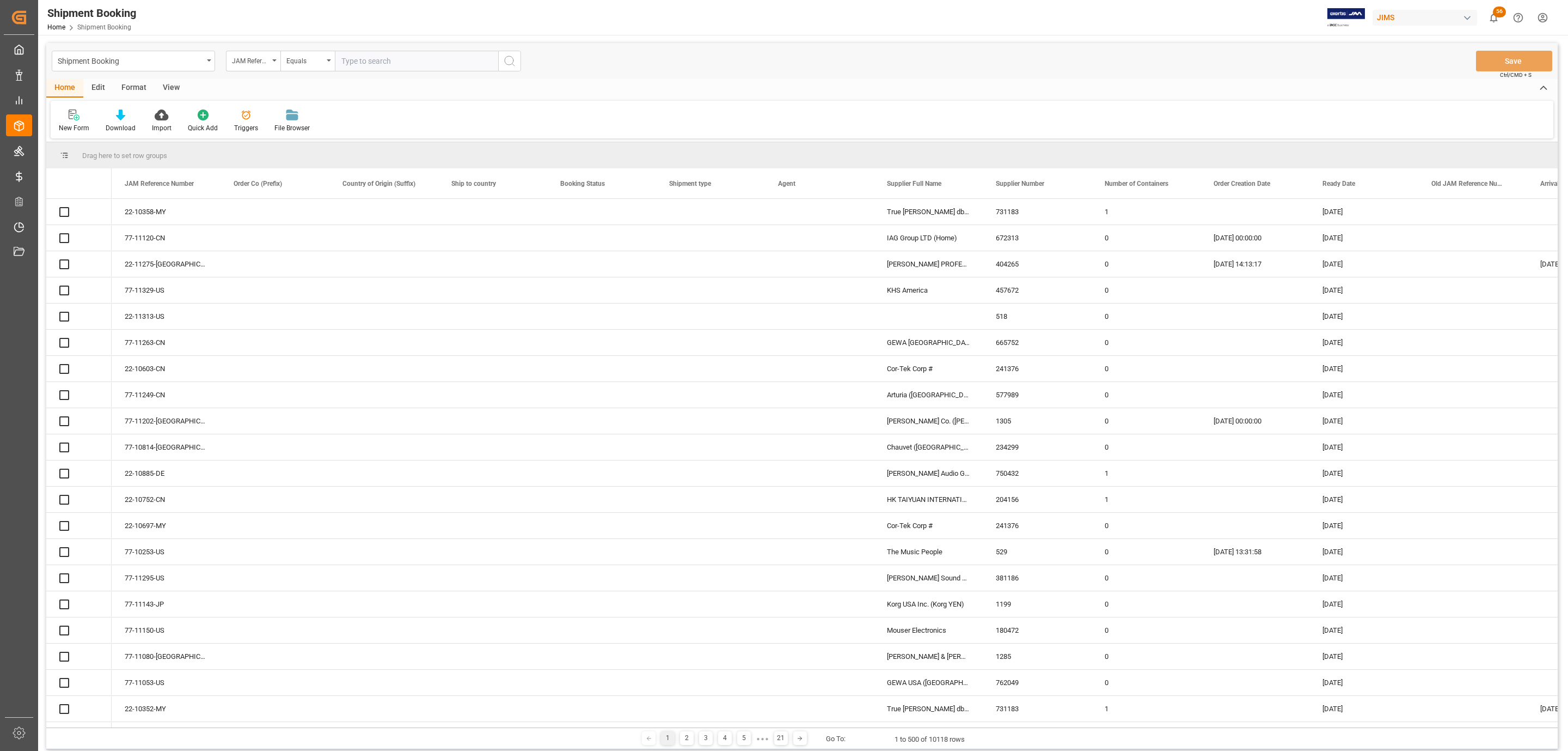
click at [74, 119] on icon at bounding box center [74, 115] width 11 height 11
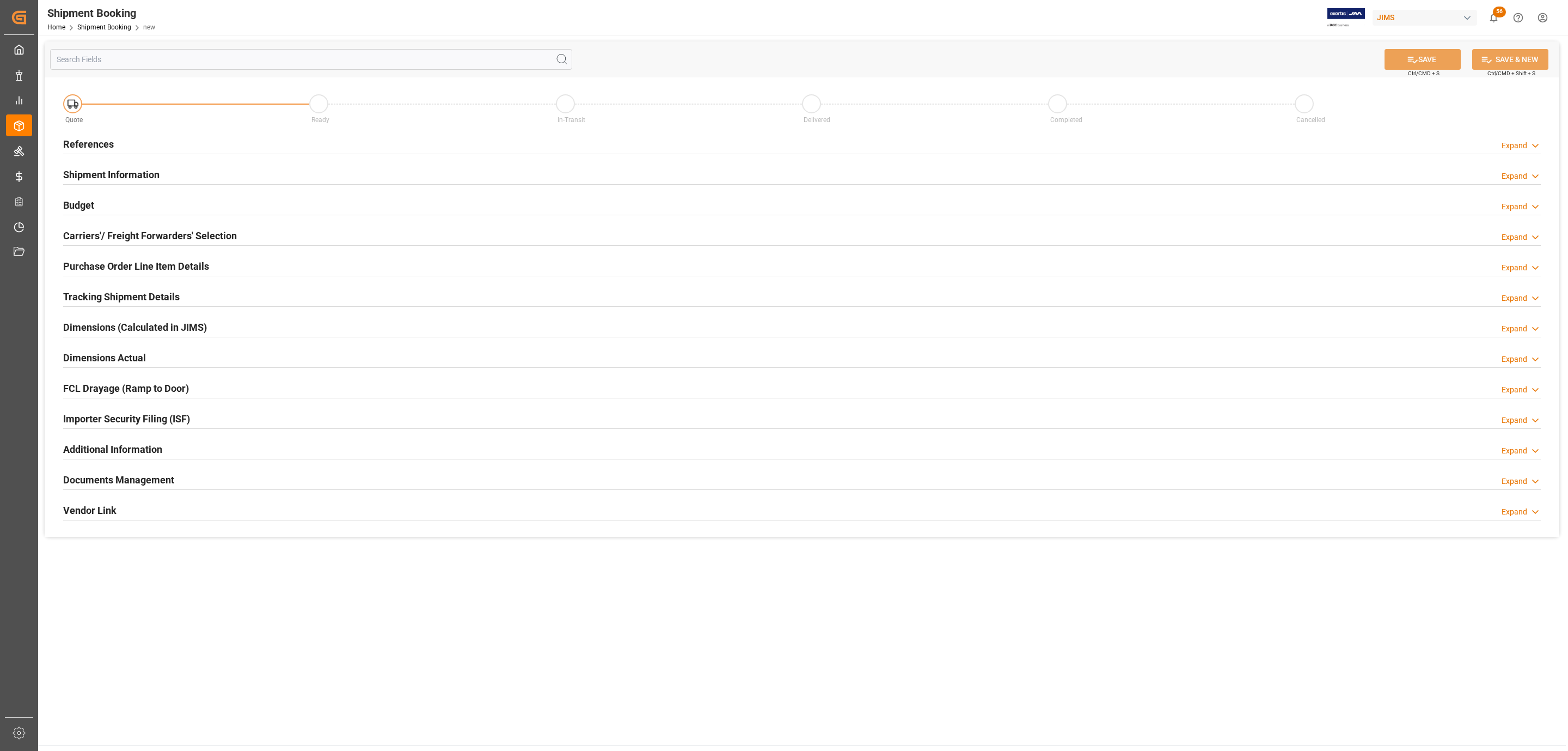
click at [194, 146] on div "References Expand" at bounding box center [802, 143] width 1478 height 21
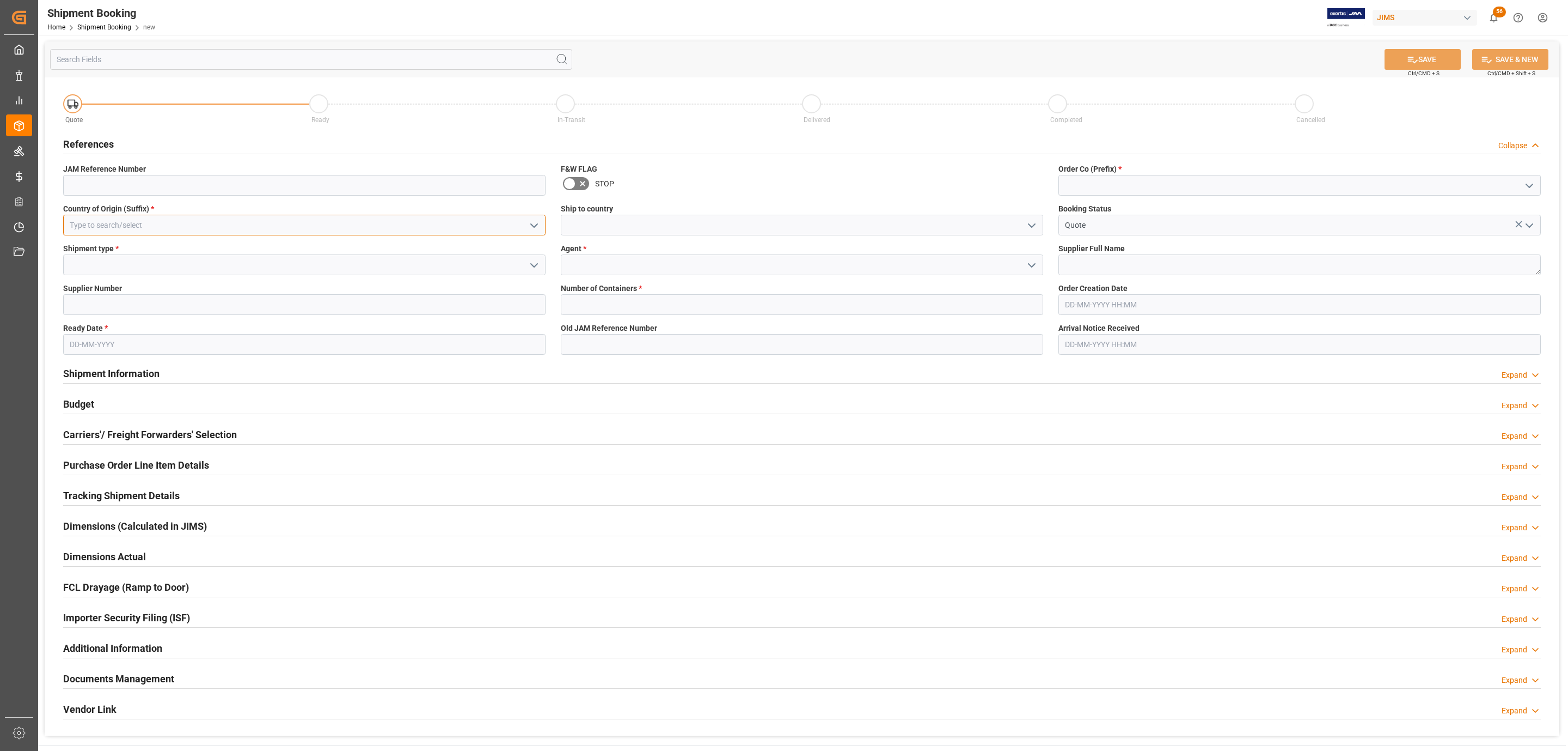
click at [116, 224] on input at bounding box center [304, 225] width 482 height 21
click at [101, 255] on div "IT" at bounding box center [304, 249] width 481 height 24
type input "IT"
click at [534, 268] on icon "open menu" at bounding box center [534, 265] width 13 height 13
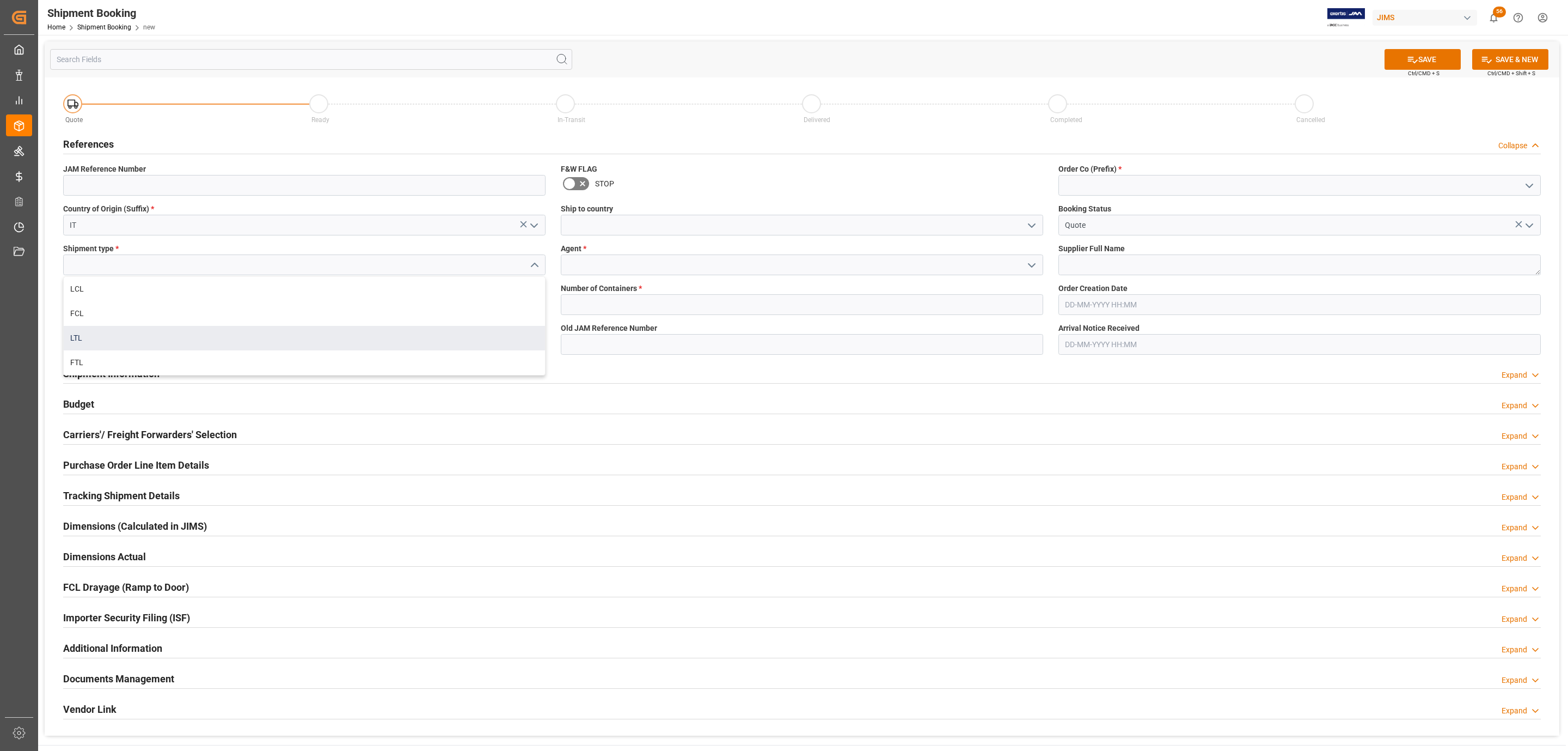
click at [146, 335] on div "LTL" at bounding box center [304, 338] width 481 height 24
type input "LTL"
click at [86, 304] on input at bounding box center [304, 305] width 482 height 21
drag, startPoint x: 64, startPoint y: 342, endPoint x: 91, endPoint y: 340, distance: 27.1
click at [64, 342] on input "text" at bounding box center [304, 344] width 482 height 21
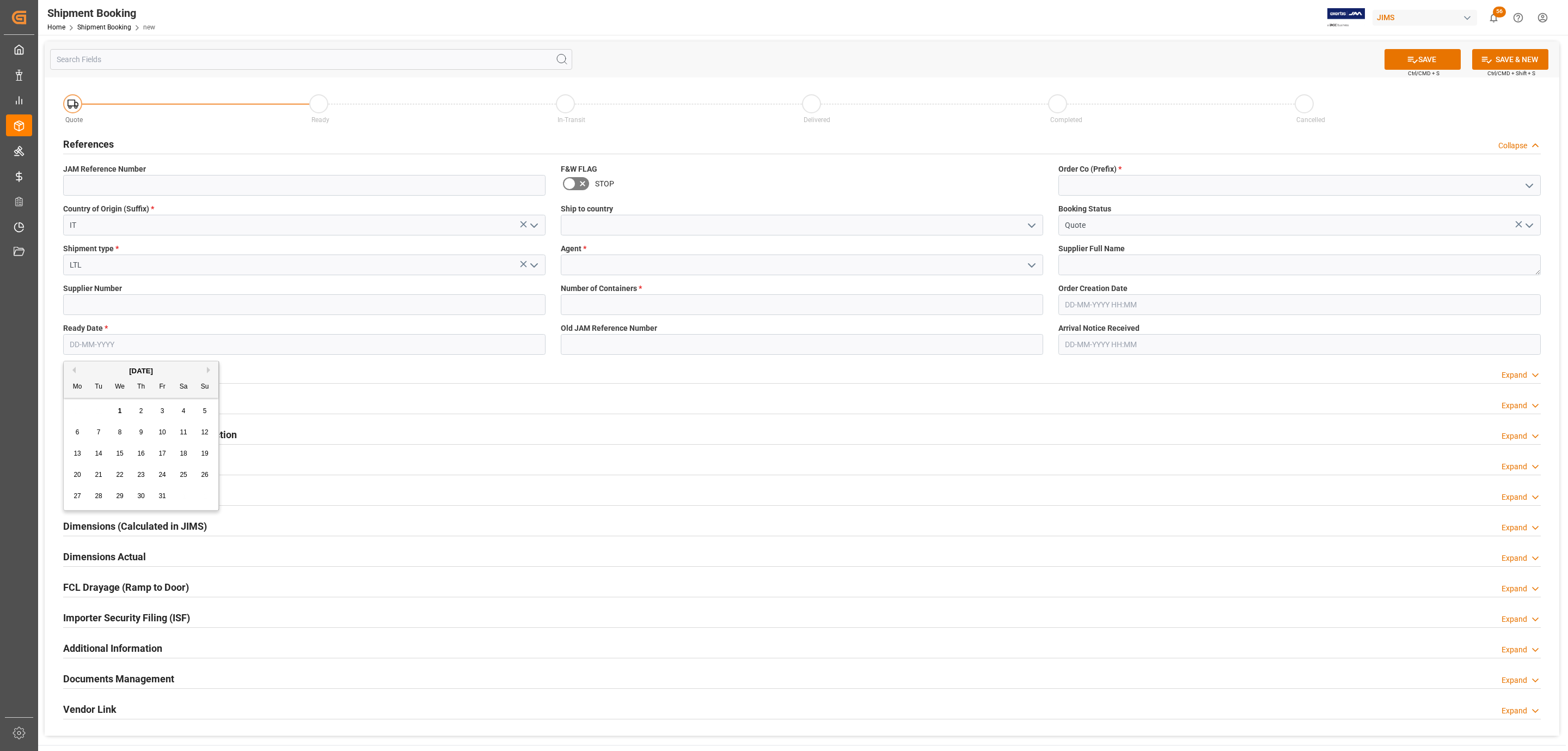
click at [121, 411] on span "1" at bounding box center [120, 411] width 4 height 8
type input "01-10-2025"
click at [1026, 222] on icon "open menu" at bounding box center [1031, 225] width 13 height 13
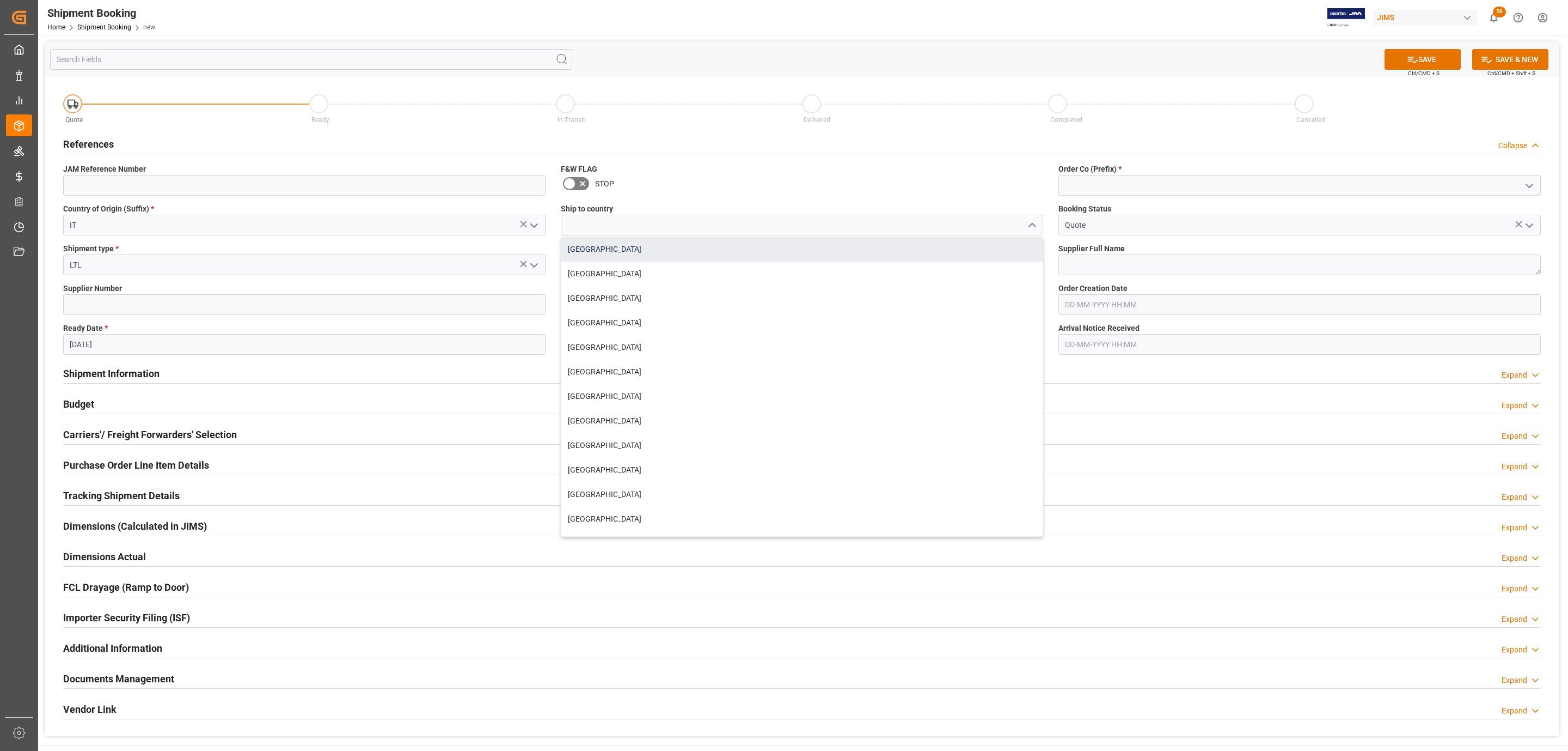
click at [592, 256] on div "Canada" at bounding box center [802, 249] width 481 height 24
type input "Canada"
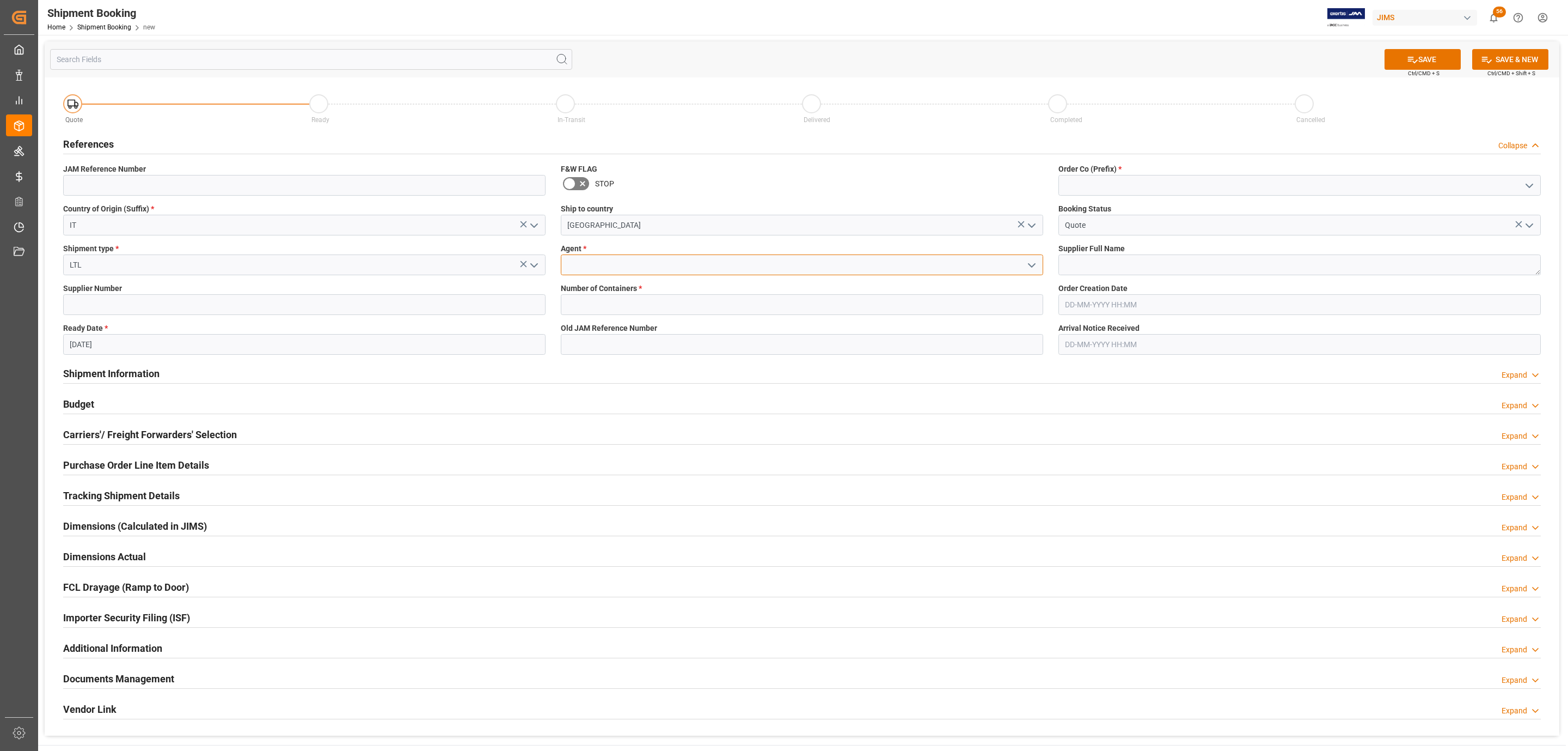
click at [1039, 266] on input at bounding box center [802, 265] width 482 height 21
click at [1032, 265] on icon "open menu" at bounding box center [1031, 265] width 13 height 13
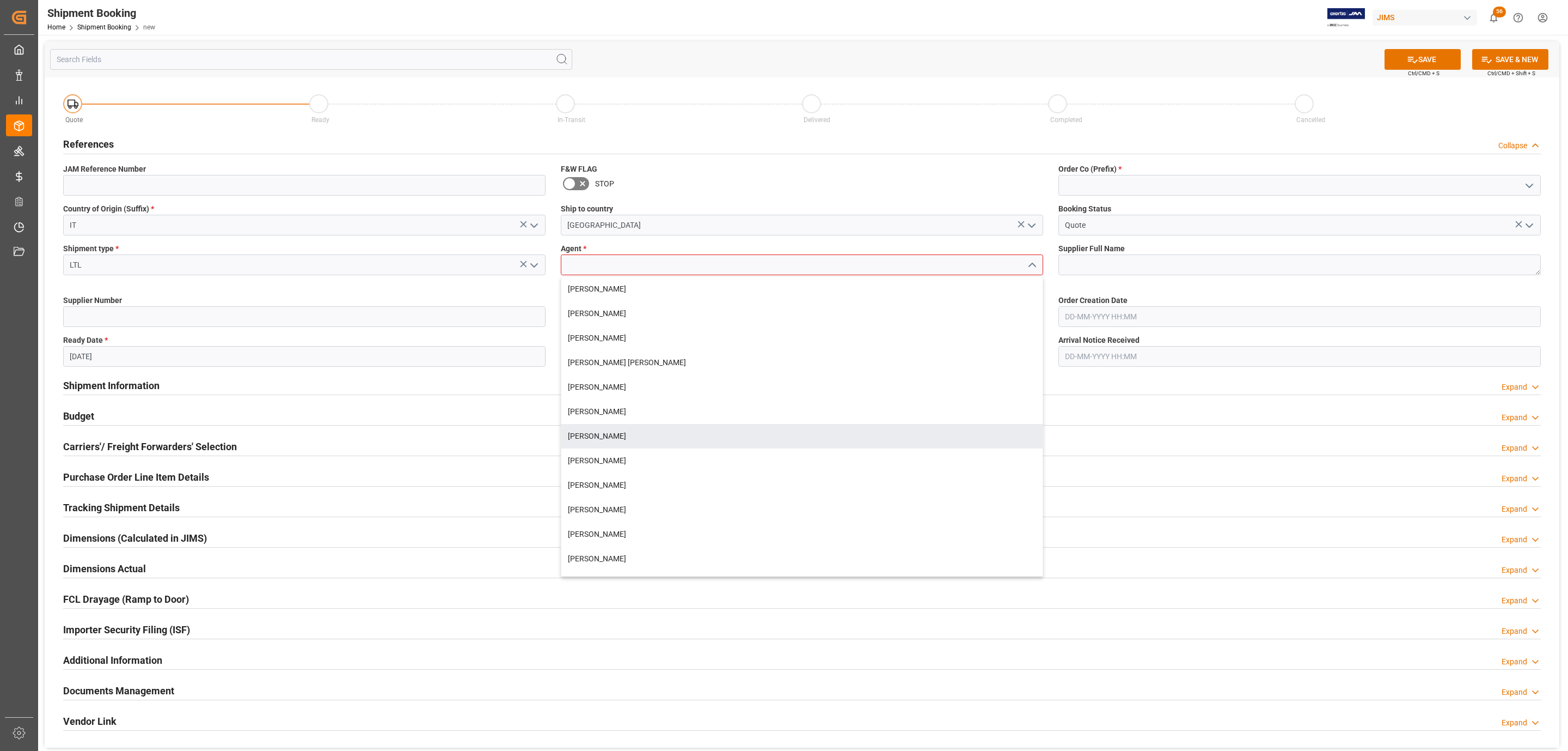
drag, startPoint x: 626, startPoint y: 426, endPoint x: 586, endPoint y: 348, distance: 87.7
click at [625, 426] on div "[PERSON_NAME]" at bounding box center [802, 436] width 481 height 24
type input "[PERSON_NAME]"
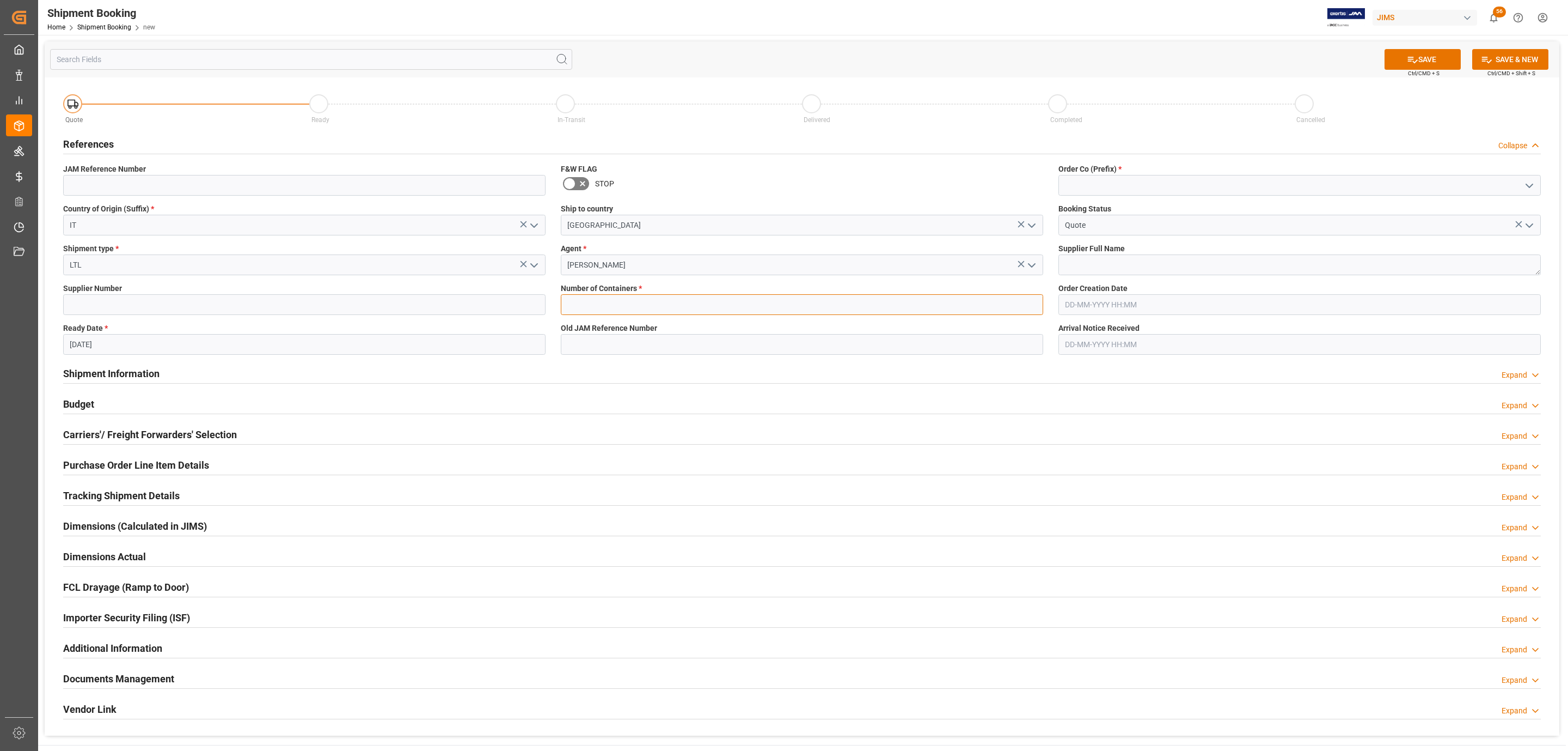
click at [595, 308] on input "text" at bounding box center [802, 305] width 482 height 21
type input "0"
click at [1534, 186] on icon "open menu" at bounding box center [1529, 185] width 13 height 13
click at [1191, 224] on div "77" at bounding box center [1300, 234] width 481 height 24
type input "77"
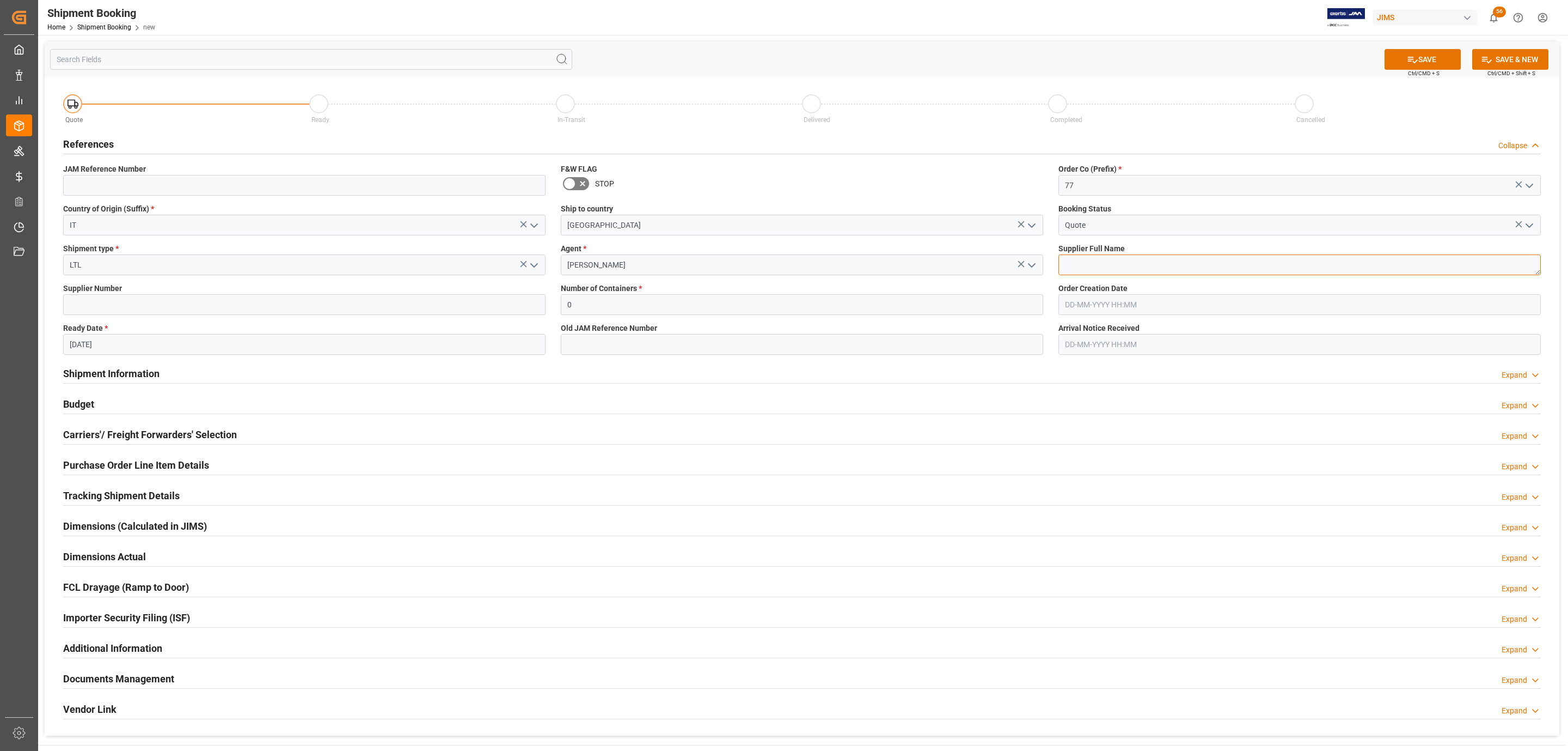
click at [1088, 267] on textarea at bounding box center [1300, 265] width 482 height 21
type textarea "DB Technologies"
click at [1413, 59] on icon at bounding box center [1412, 60] width 12 height 12
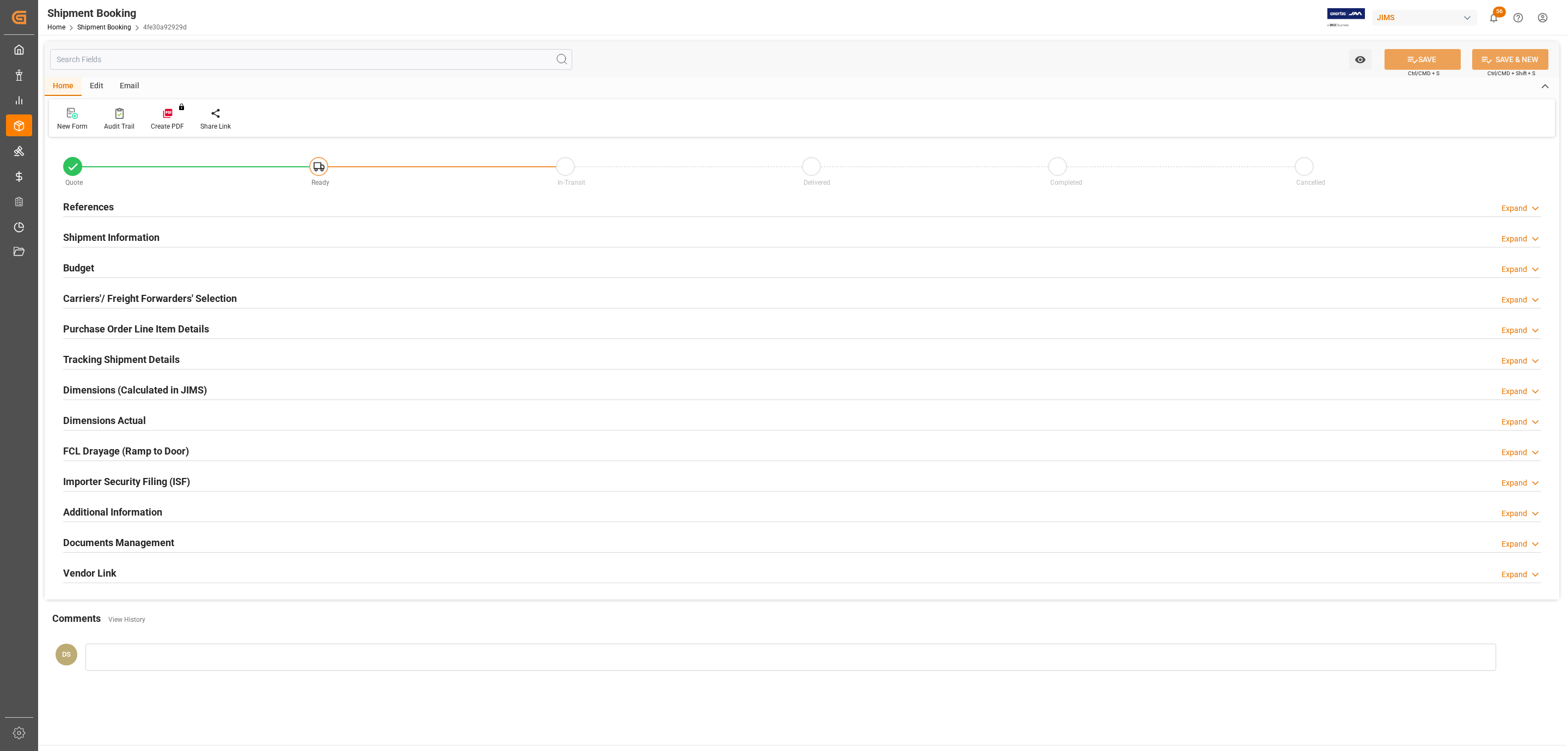
type input "0"
type input "[DATE]"
click at [87, 204] on h2 "References" at bounding box center [88, 206] width 51 height 15
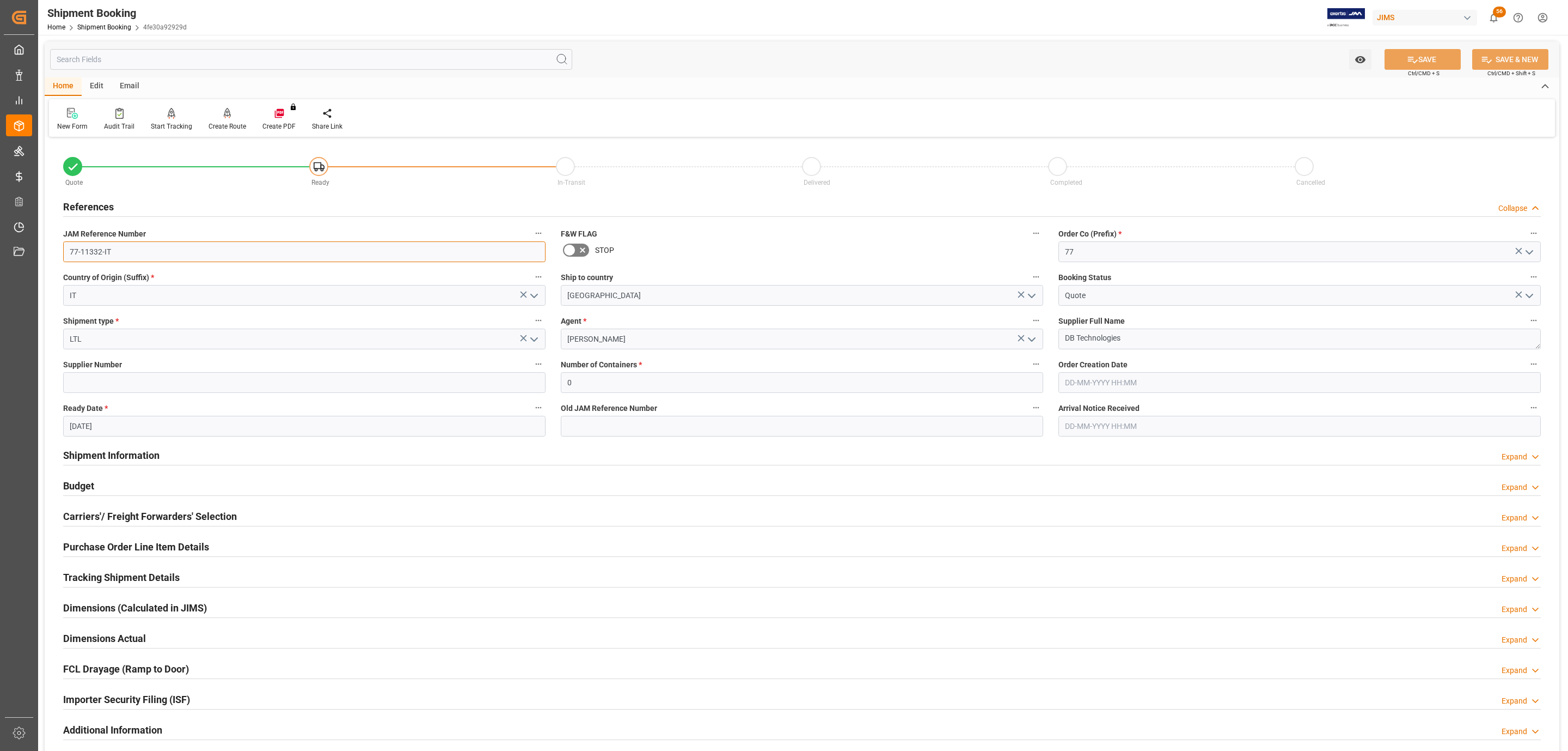
click at [105, 250] on input "77-11332-IT" at bounding box center [304, 252] width 482 height 21
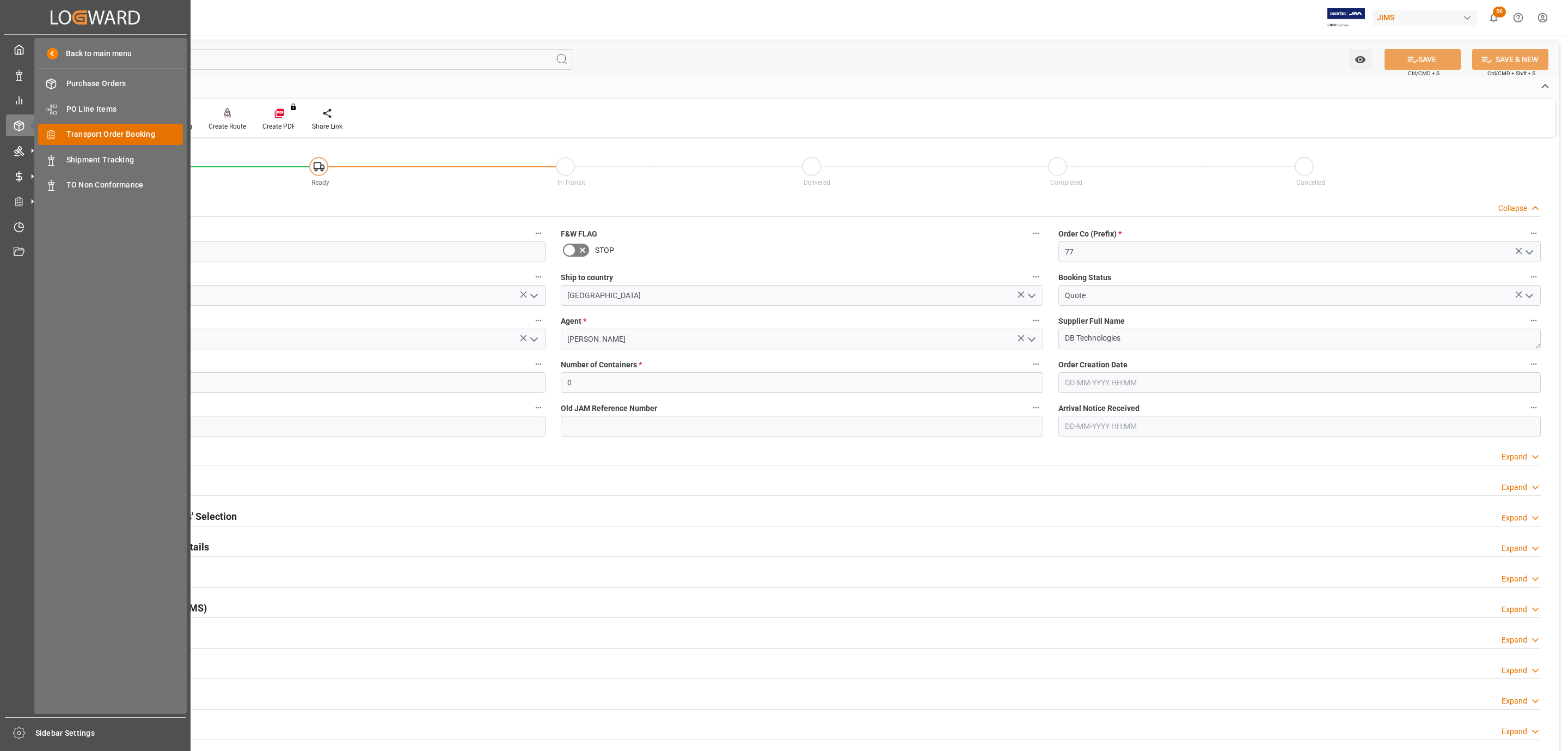
click at [132, 134] on span "Transport Order Booking" at bounding box center [125, 134] width 117 height 12
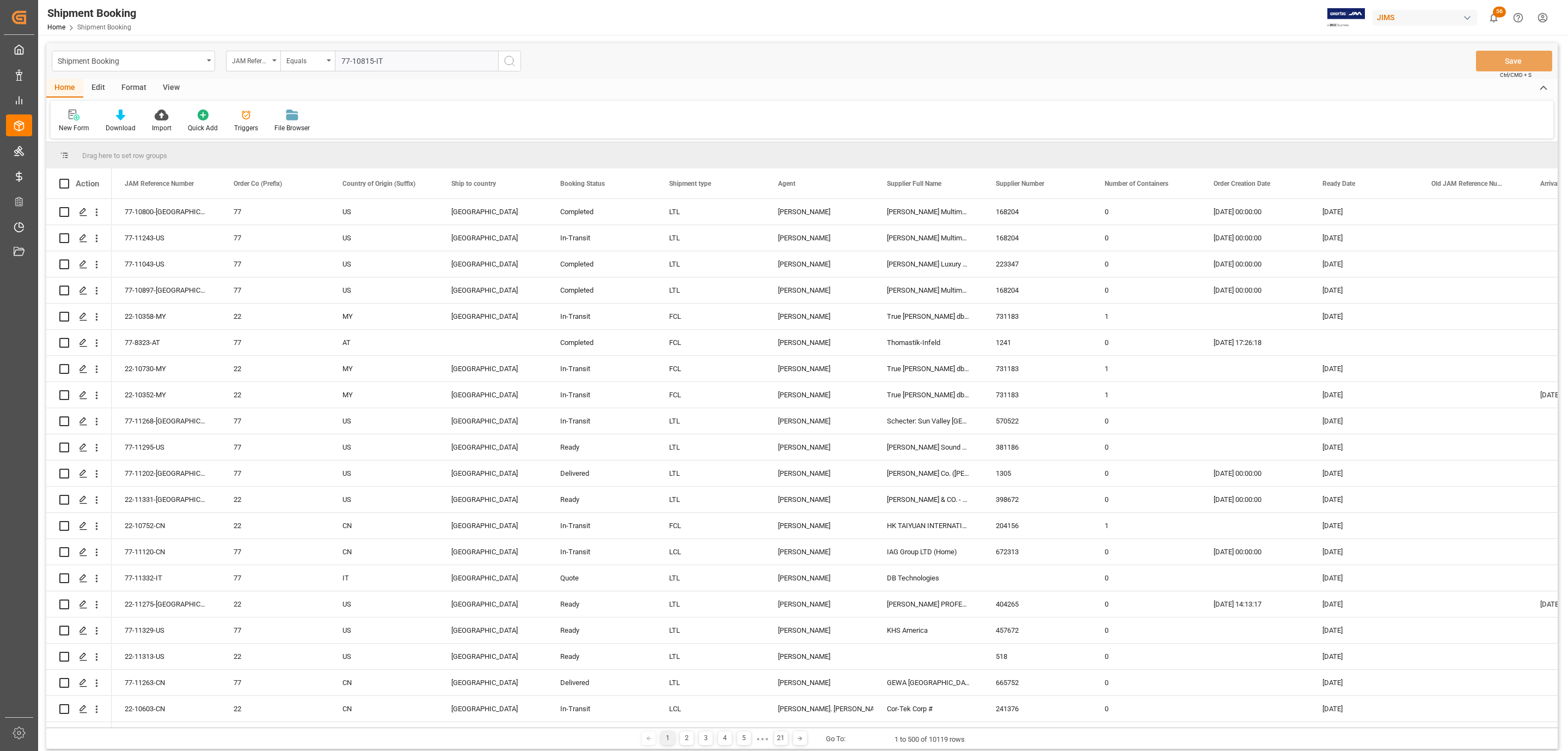
type input "77-10815-IT"
click at [513, 54] on icon "search button" at bounding box center [509, 60] width 13 height 13
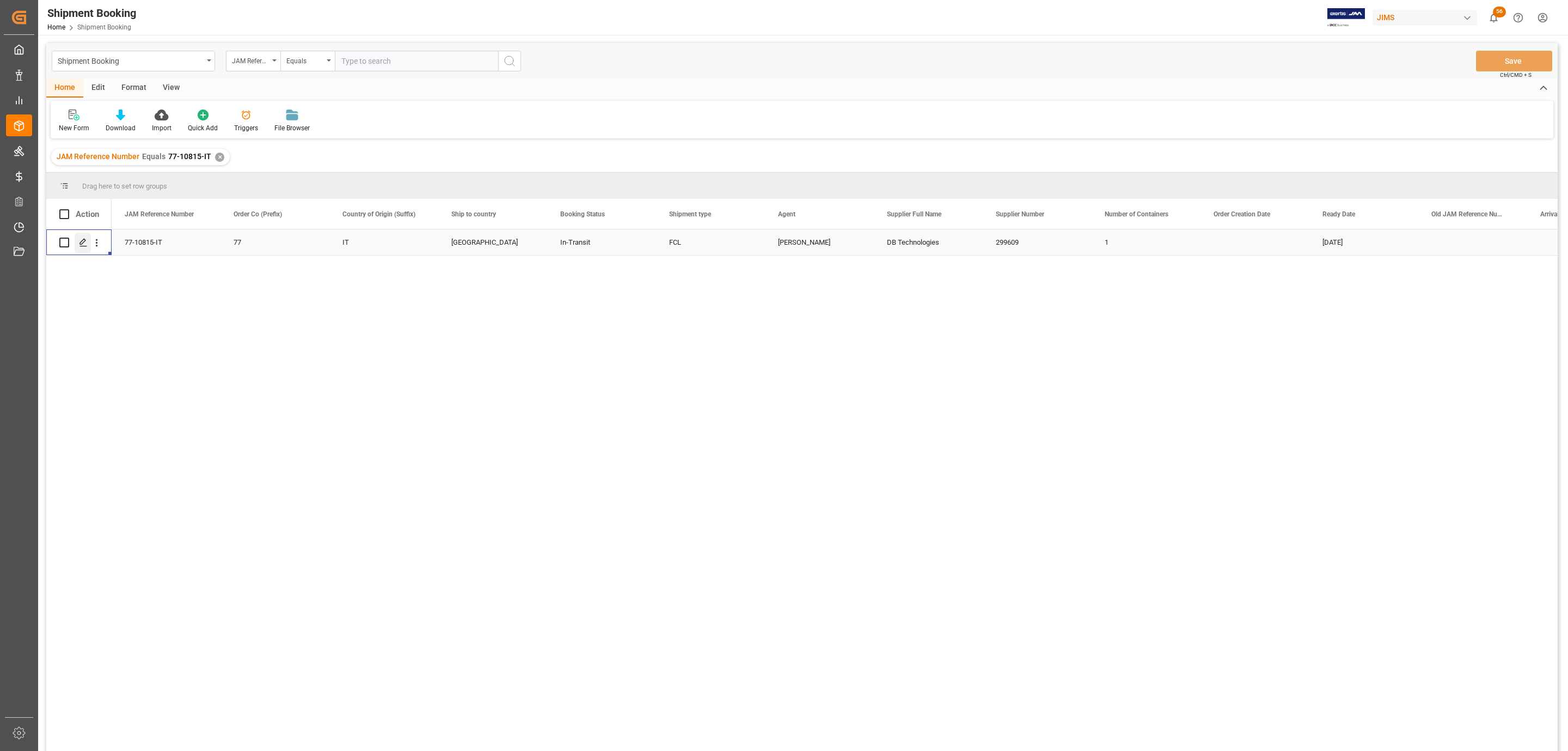
click at [79, 245] on icon "Press SPACE to select this row." at bounding box center [83, 242] width 9 height 9
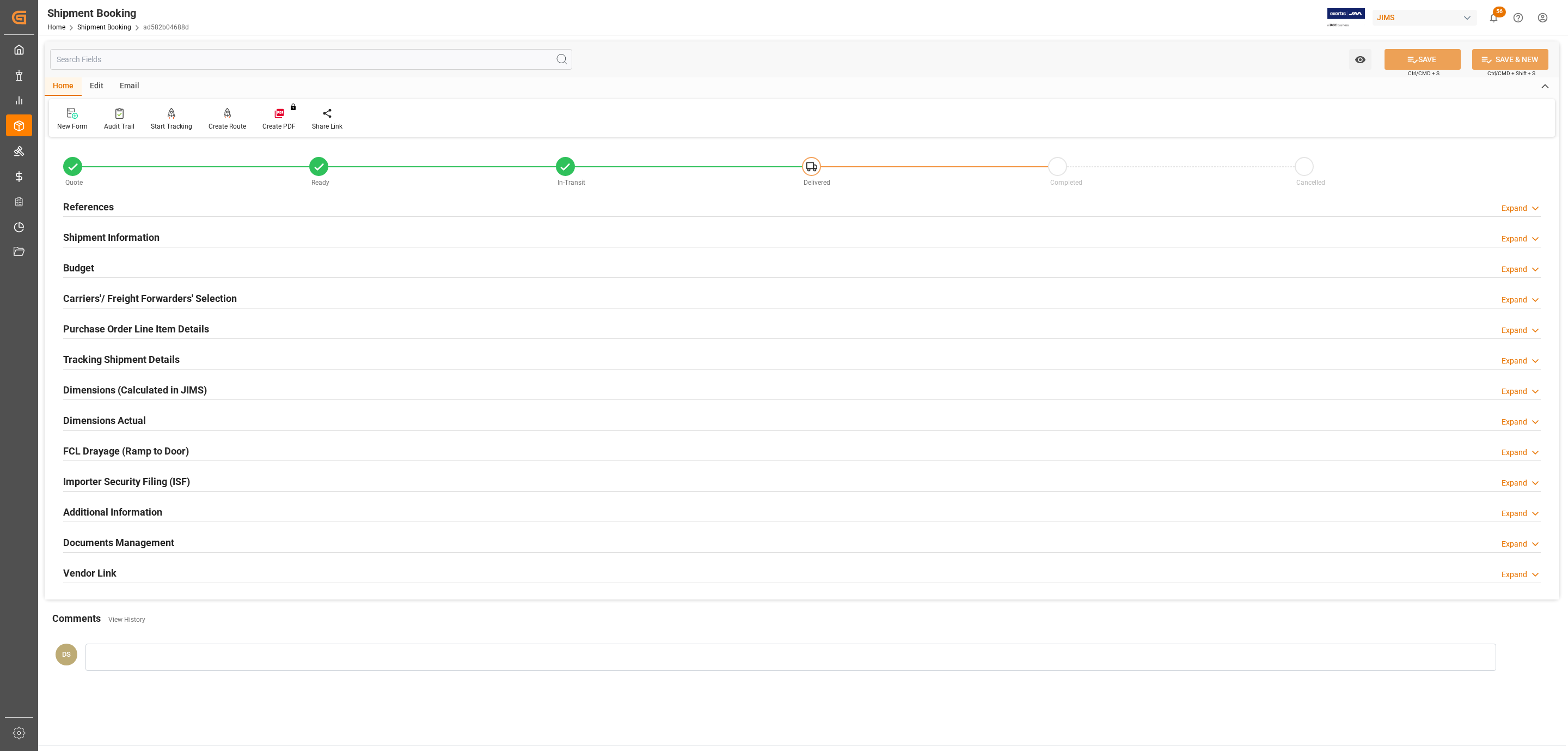
click at [136, 197] on div "References Expand" at bounding box center [802, 206] width 1478 height 21
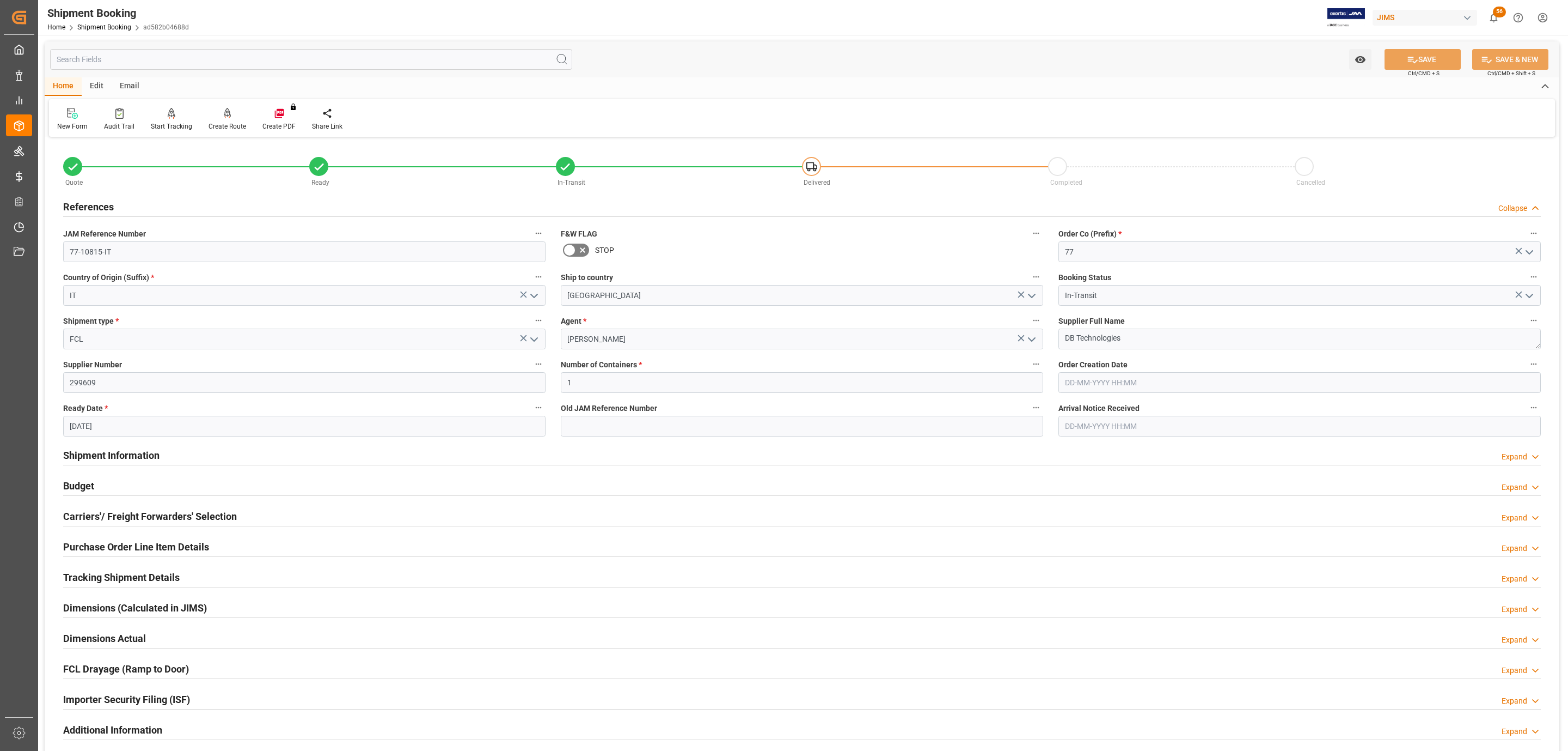
click at [118, 439] on div "Ready Date * 05-09-2025" at bounding box center [304, 418] width 498 height 44
click at [119, 415] on input "05-09-2025" at bounding box center [304, 426] width 482 height 21
click at [206, 515] on span "14" at bounding box center [205, 513] width 7 height 8
type input "14-09-2025"
click at [1411, 67] on button "SAVE" at bounding box center [1423, 59] width 76 height 21
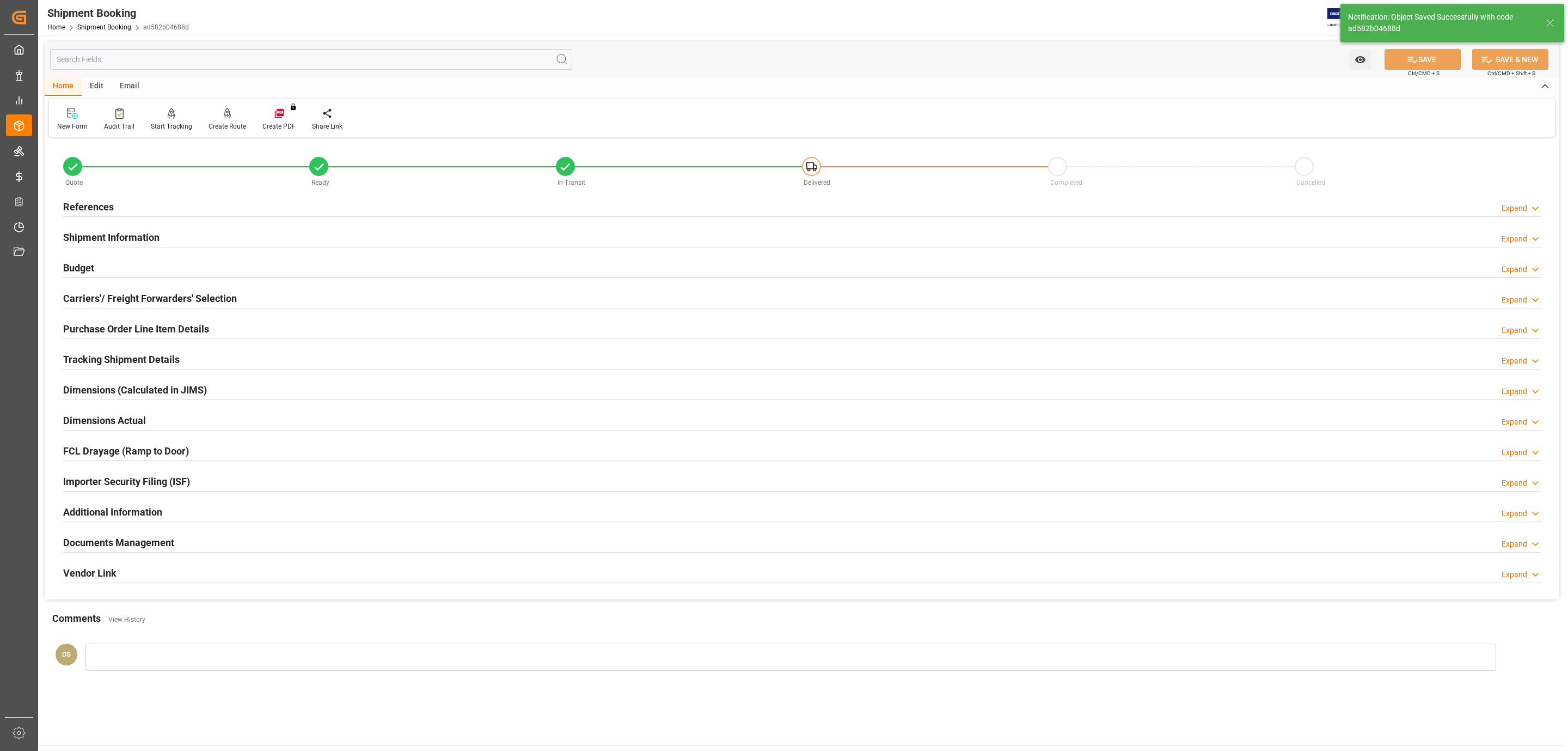
click at [98, 86] on div "Edit" at bounding box center [96, 86] width 30 height 18
click at [123, 82] on div "Email" at bounding box center [129, 86] width 36 height 18
click at [69, 83] on div "Home" at bounding box center [63, 86] width 37 height 18
click at [1542, 18] on html "Created by potrace 1.15, written by Peter Selinger 2001-2017 Created by potrace…" at bounding box center [784, 375] width 1568 height 751
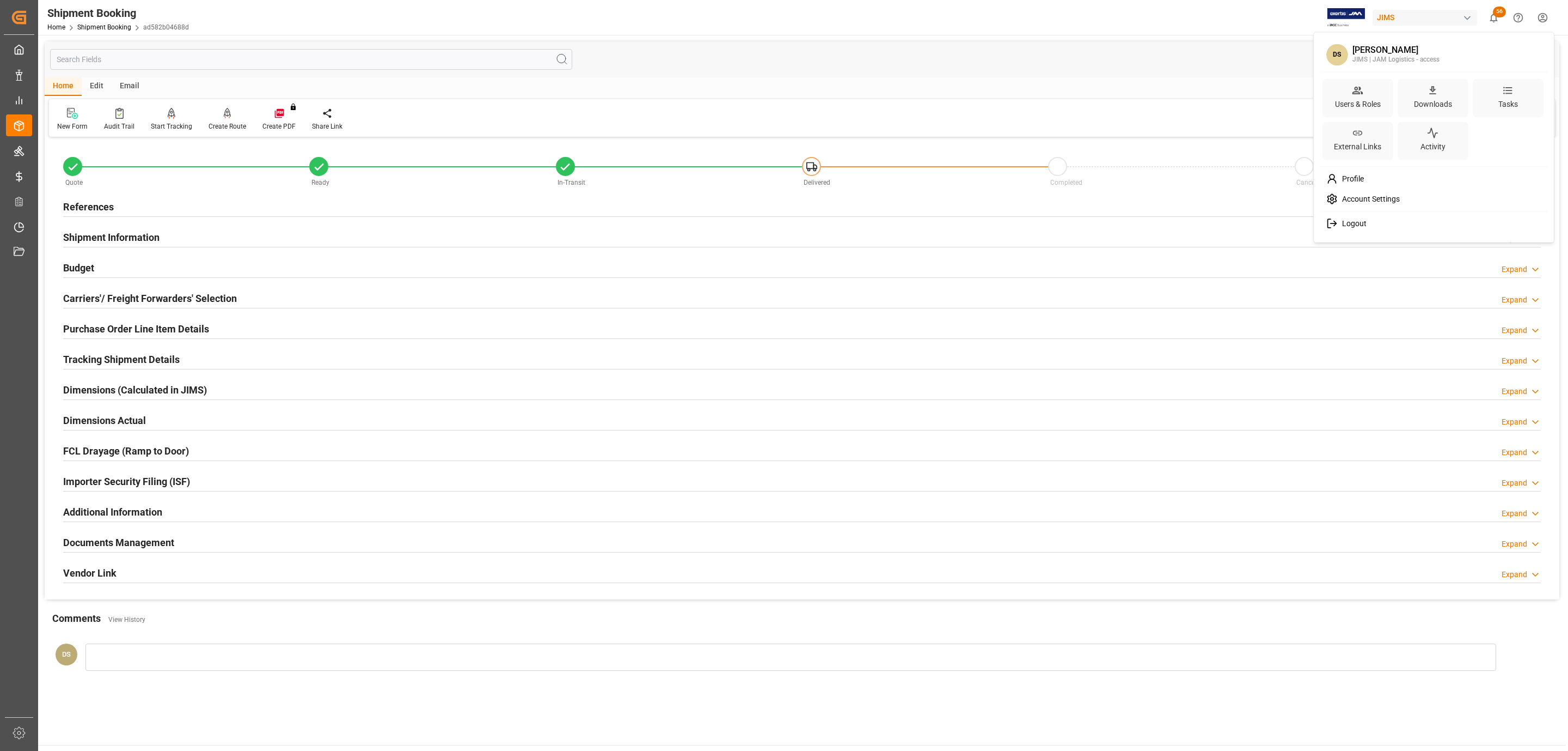
click at [1116, 38] on html "Created by potrace 1.15, written by Peter Selinger 2001-2017 Created by potrace…" at bounding box center [784, 375] width 1568 height 751
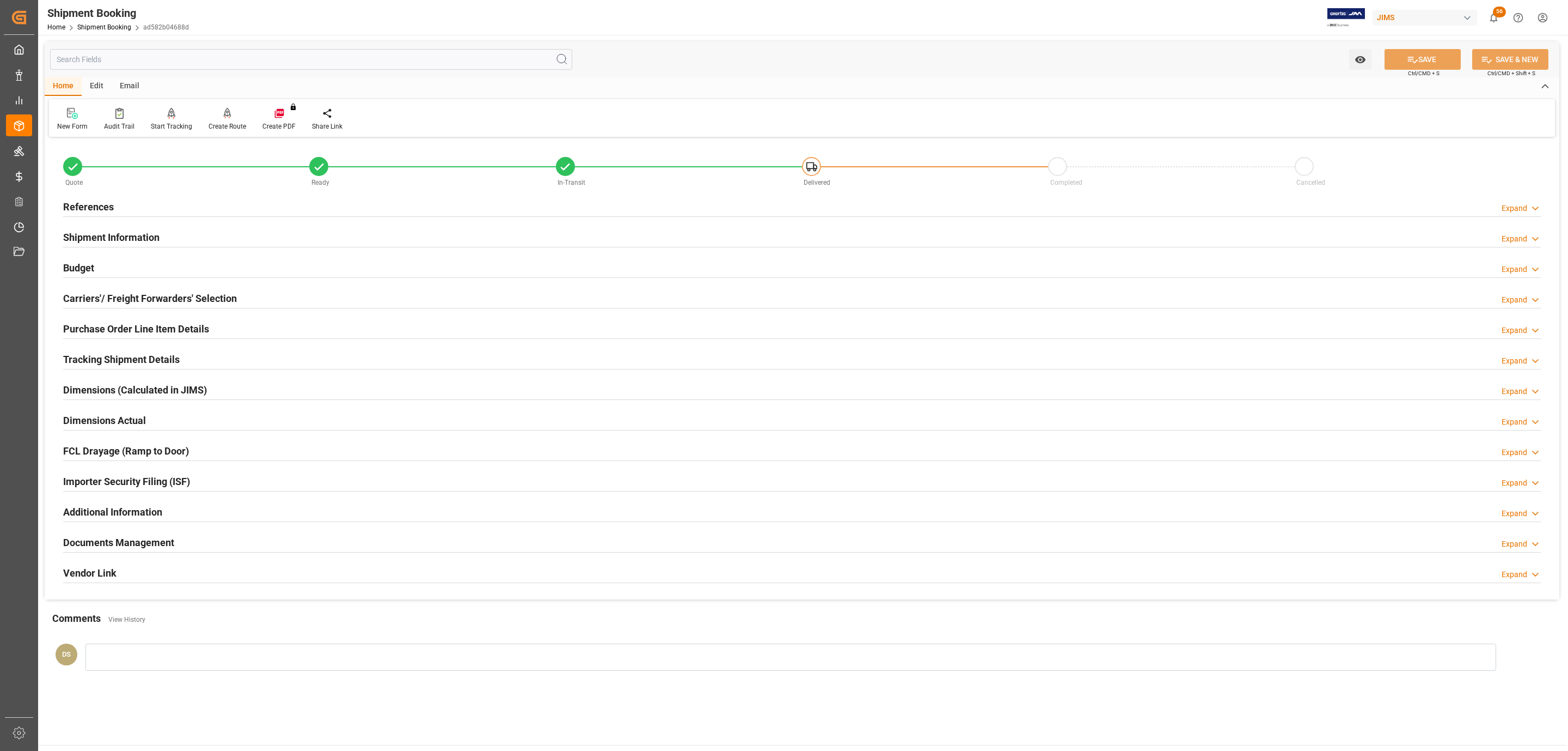
click at [126, 206] on div "References Expand" at bounding box center [802, 206] width 1478 height 21
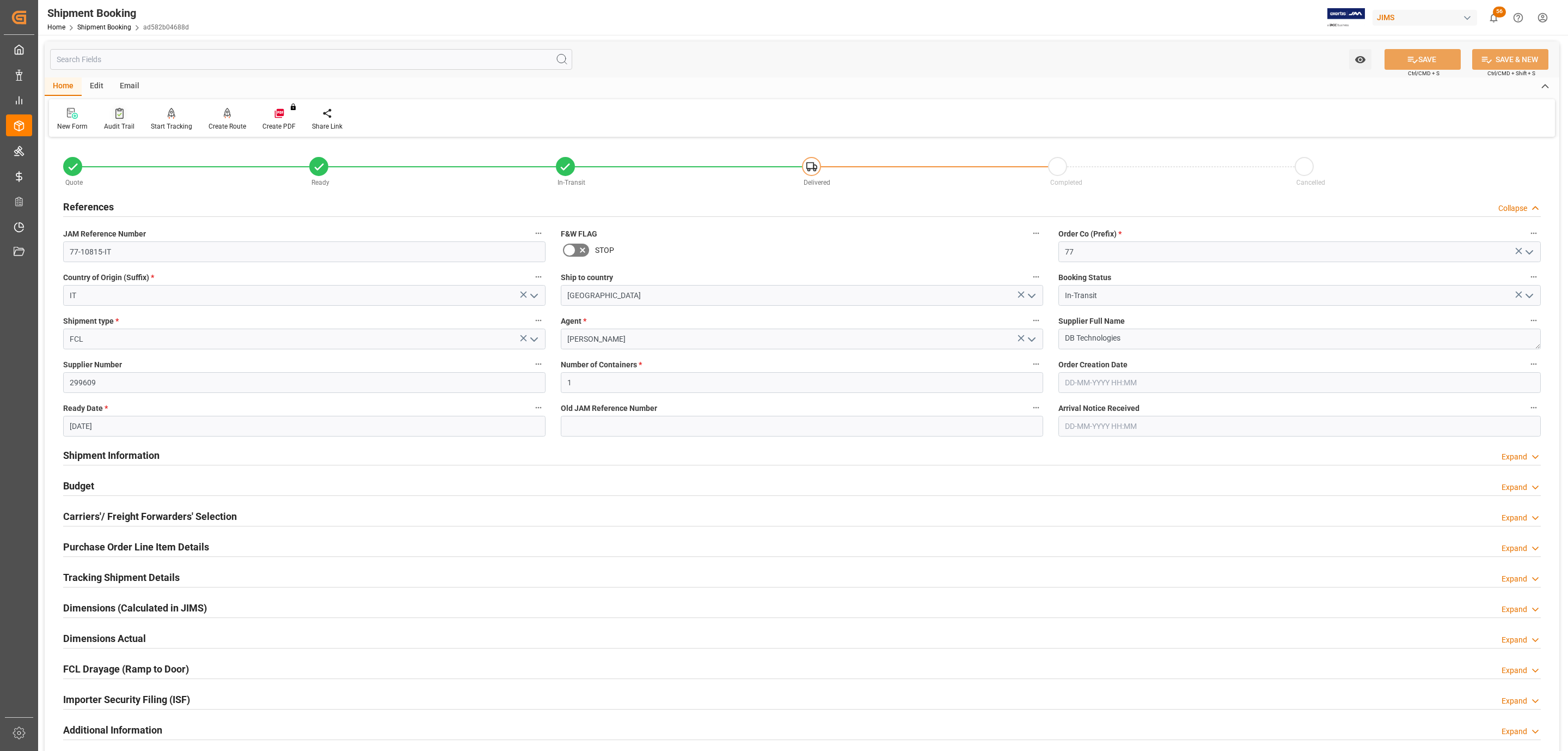
click at [115, 122] on div "Audit Trail" at bounding box center [119, 126] width 30 height 10
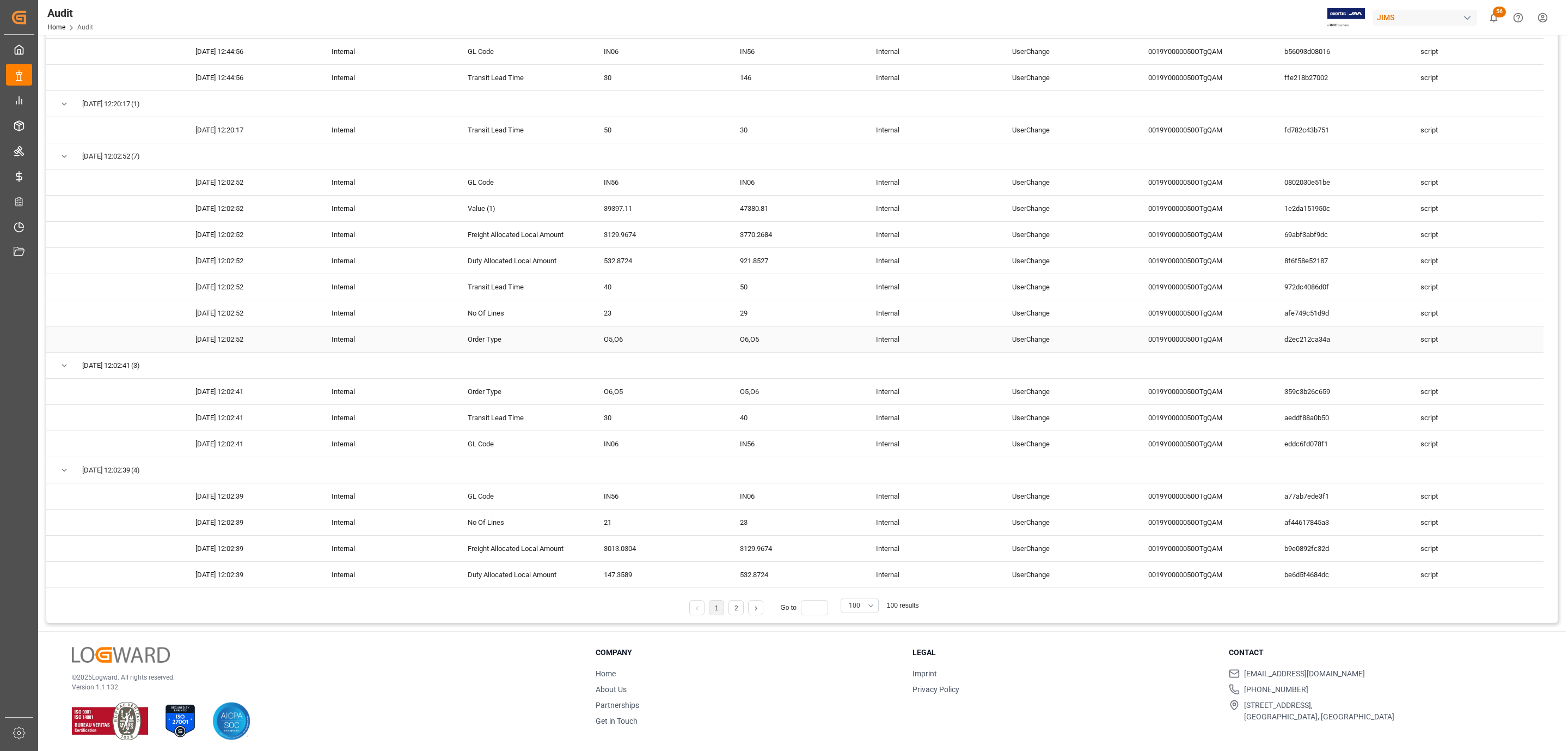
scroll to position [182, 0]
click at [735, 601] on link "2" at bounding box center [737, 604] width 4 height 8
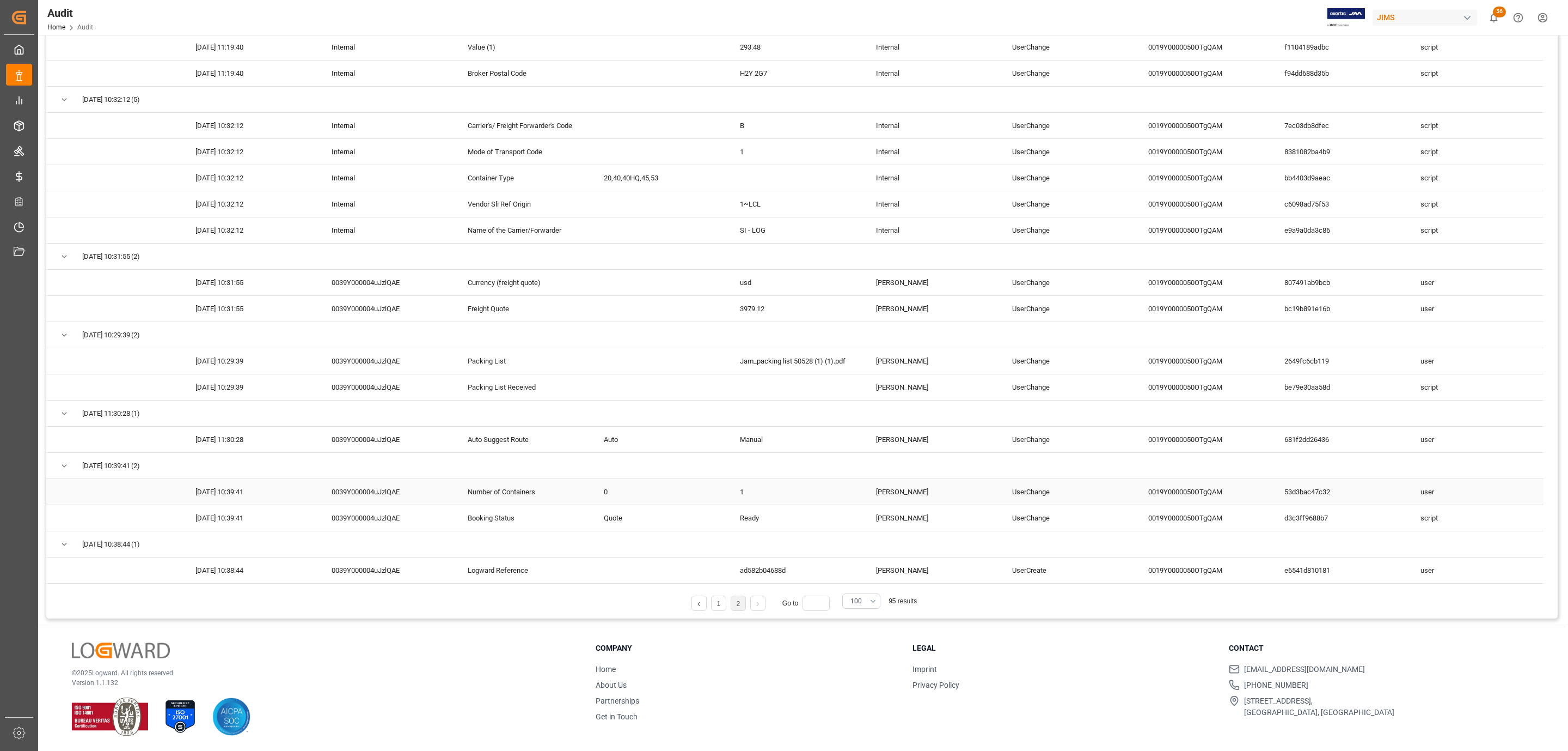
scroll to position [0, 0]
click at [273, 381] on div "03-09-2025 10:29:39" at bounding box center [251, 387] width 136 height 26
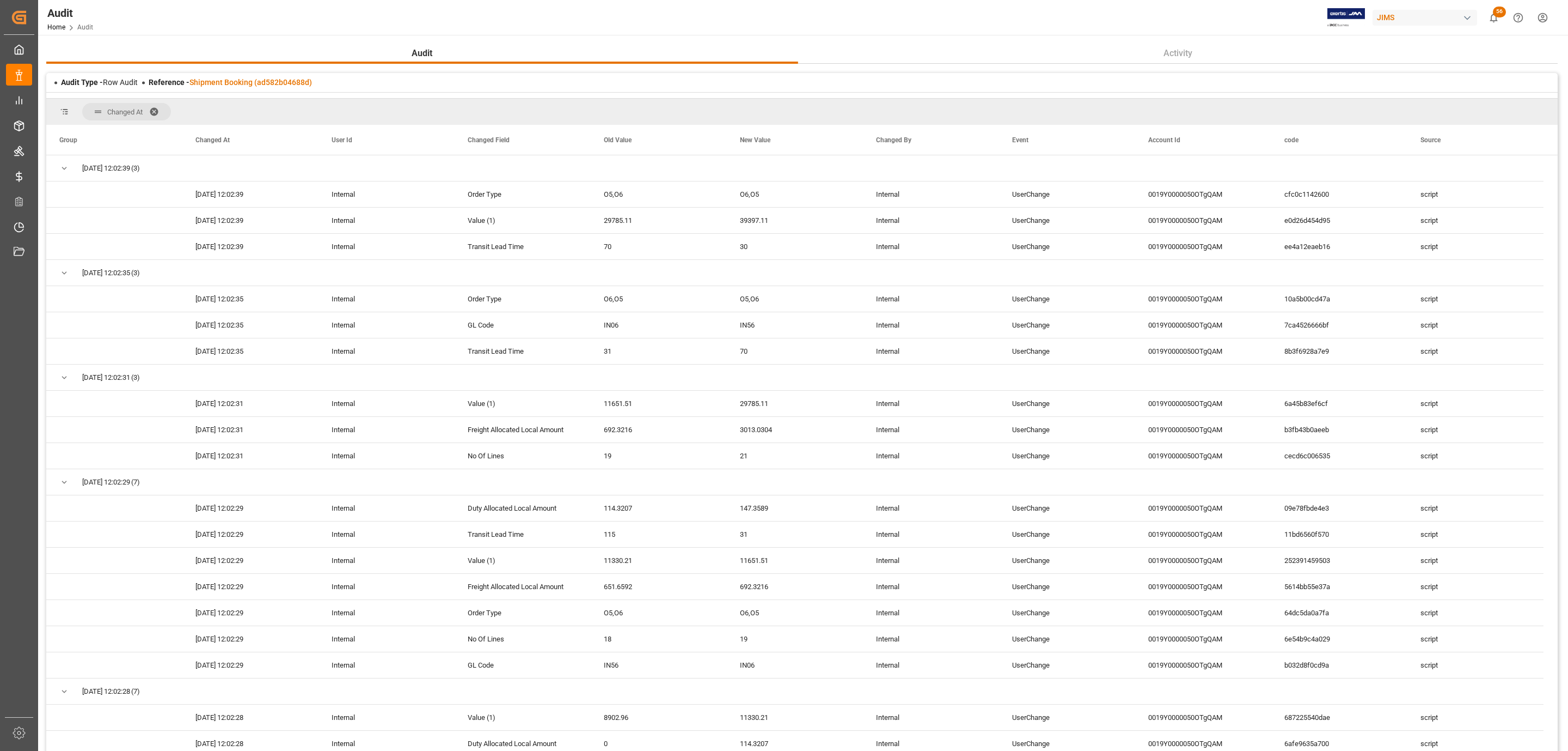
click at [158, 115] on span at bounding box center [158, 111] width 18 height 10
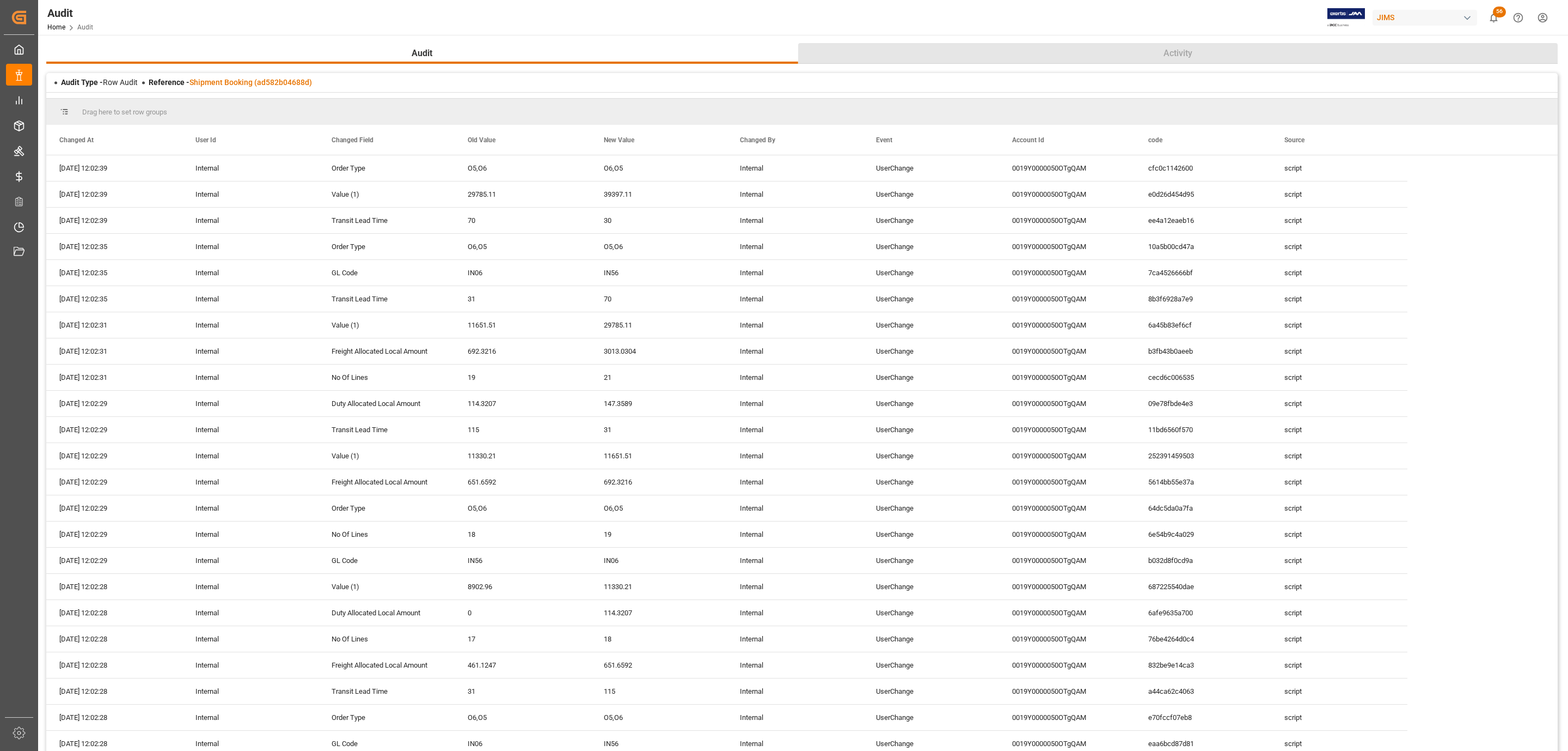
click at [1125, 46] on button "Activity" at bounding box center [1178, 54] width 760 height 21
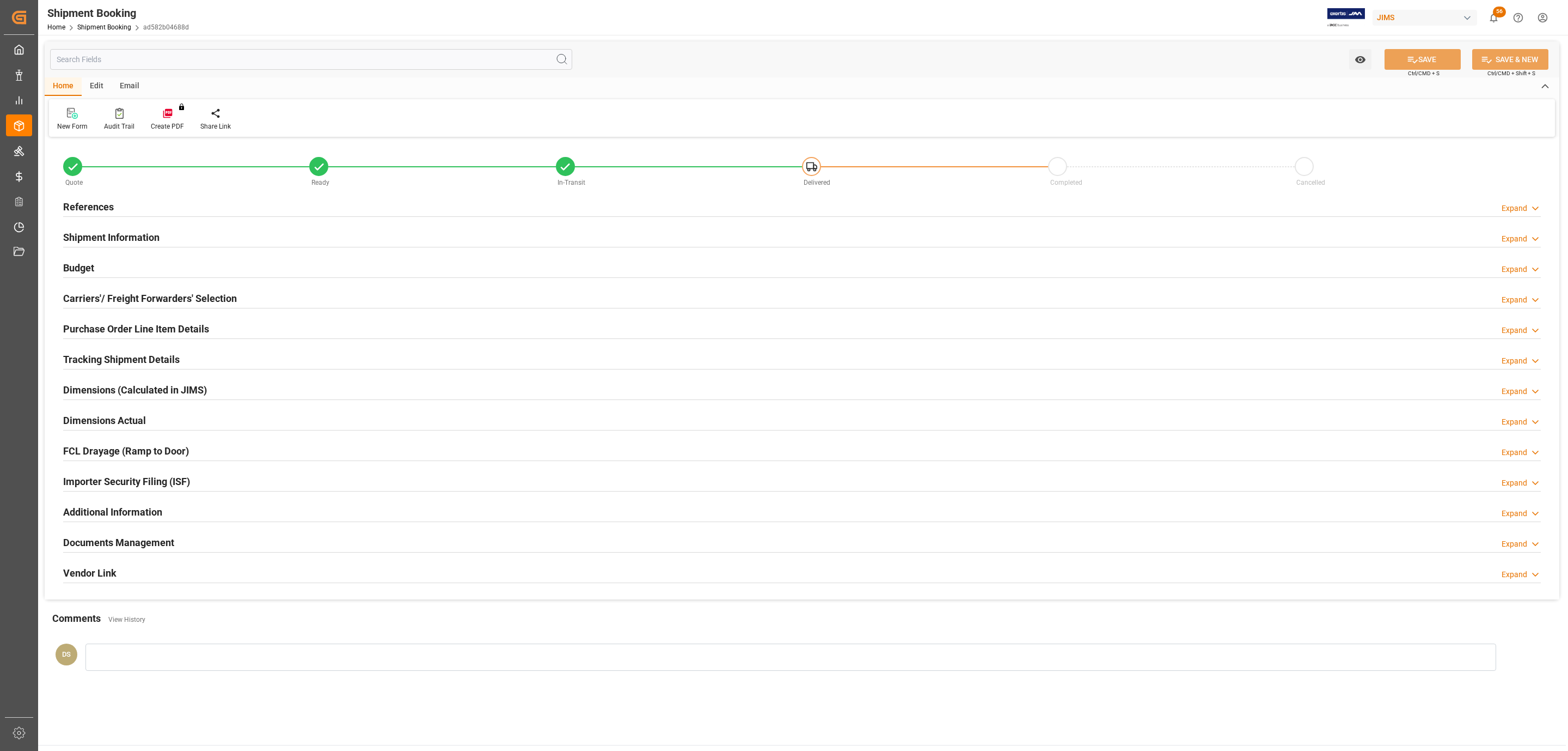
type input "29"
click at [116, 333] on h2 "Purchase Order Line Item Details" at bounding box center [136, 329] width 146 height 15
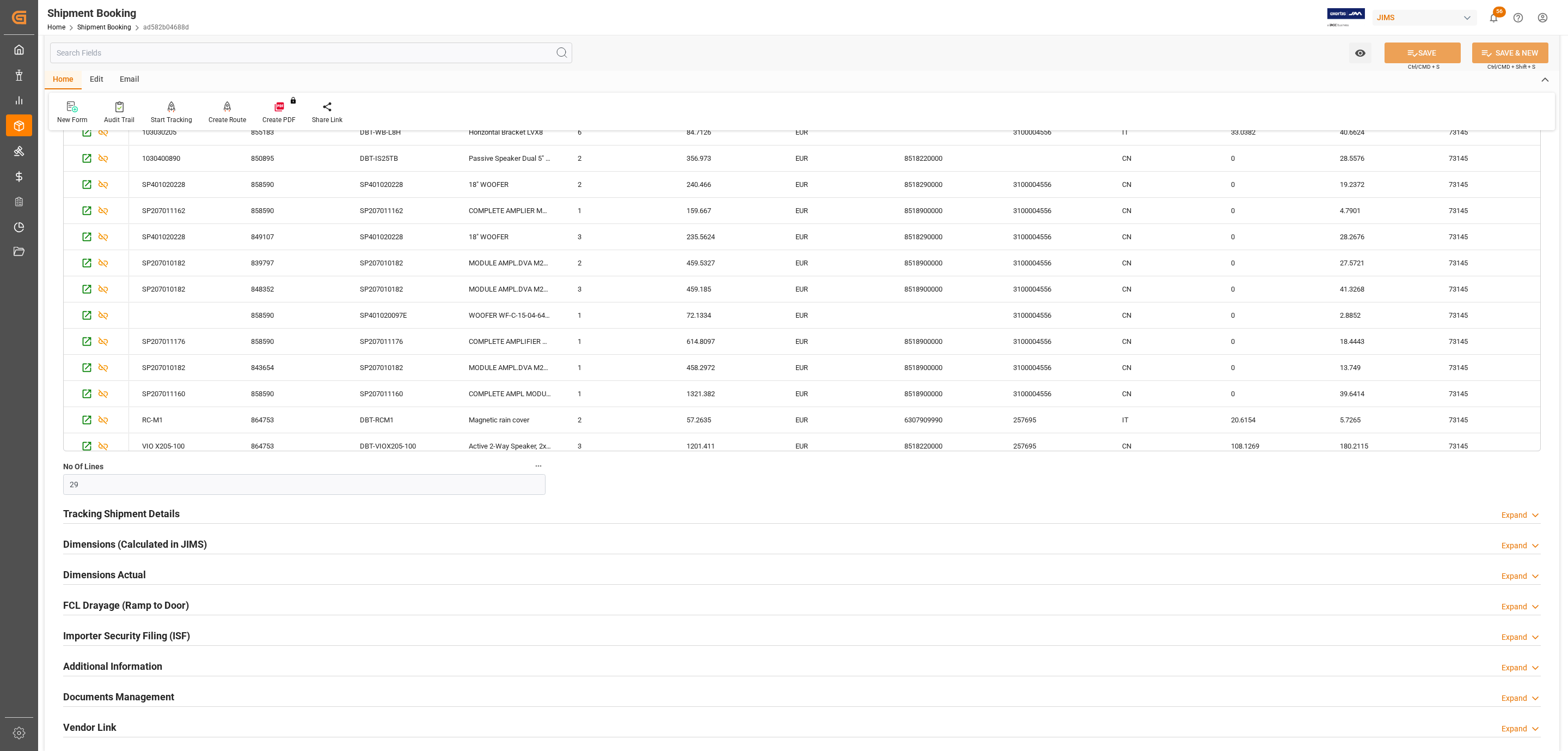
scroll to position [82, 0]
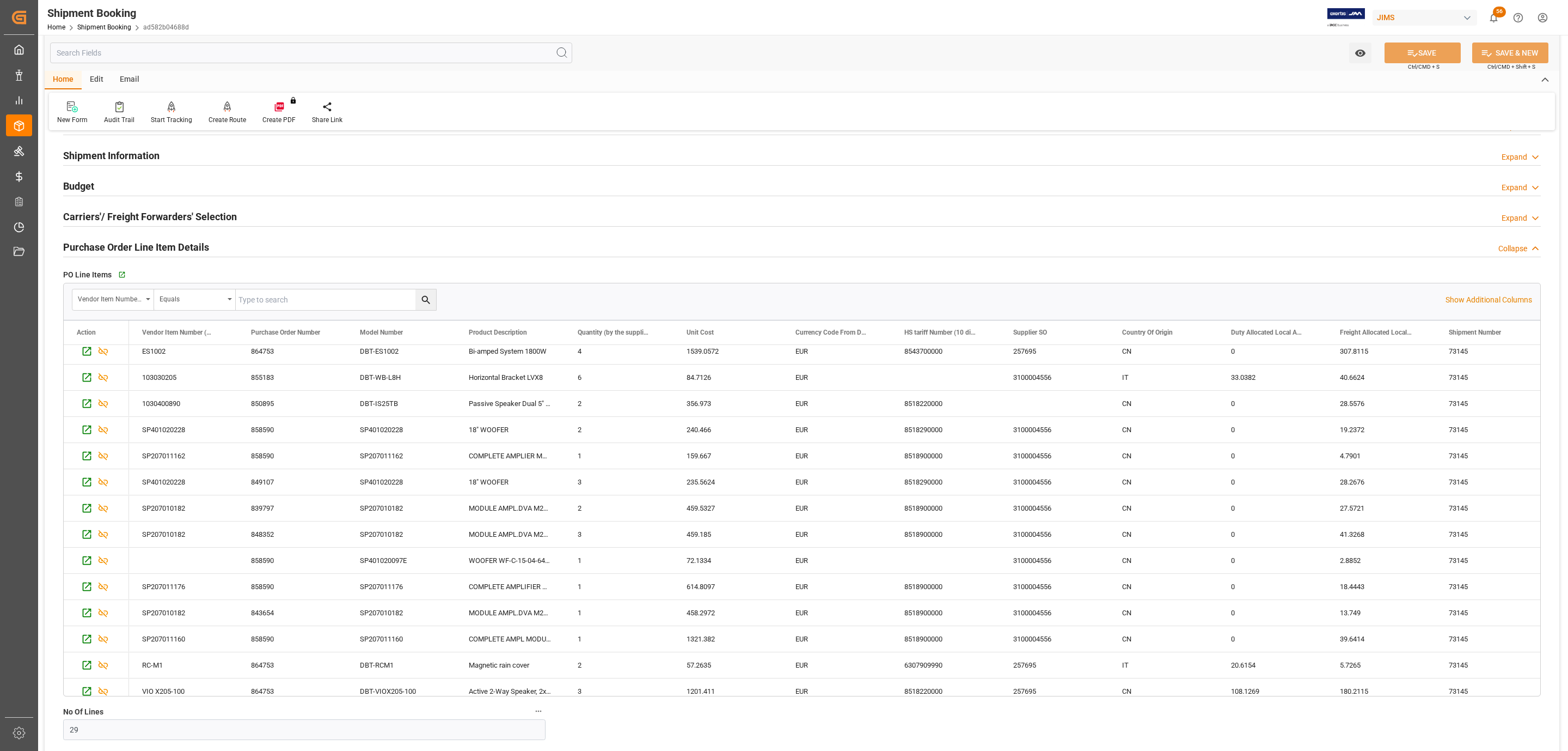
click at [144, 242] on h2 "Purchase Order Line Item Details" at bounding box center [136, 247] width 146 height 15
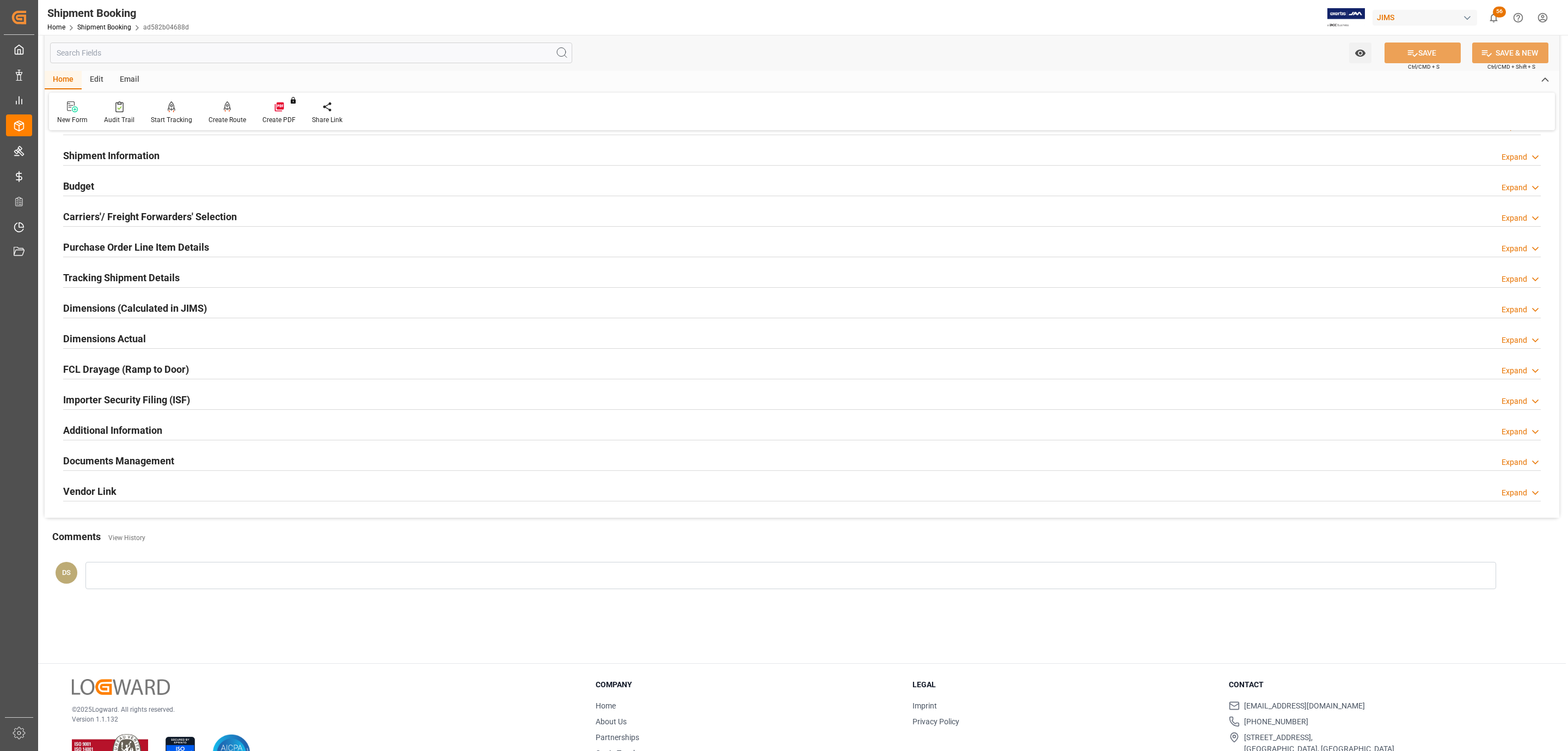
click at [127, 273] on h2 "Tracking Shipment Details" at bounding box center [121, 278] width 116 height 15
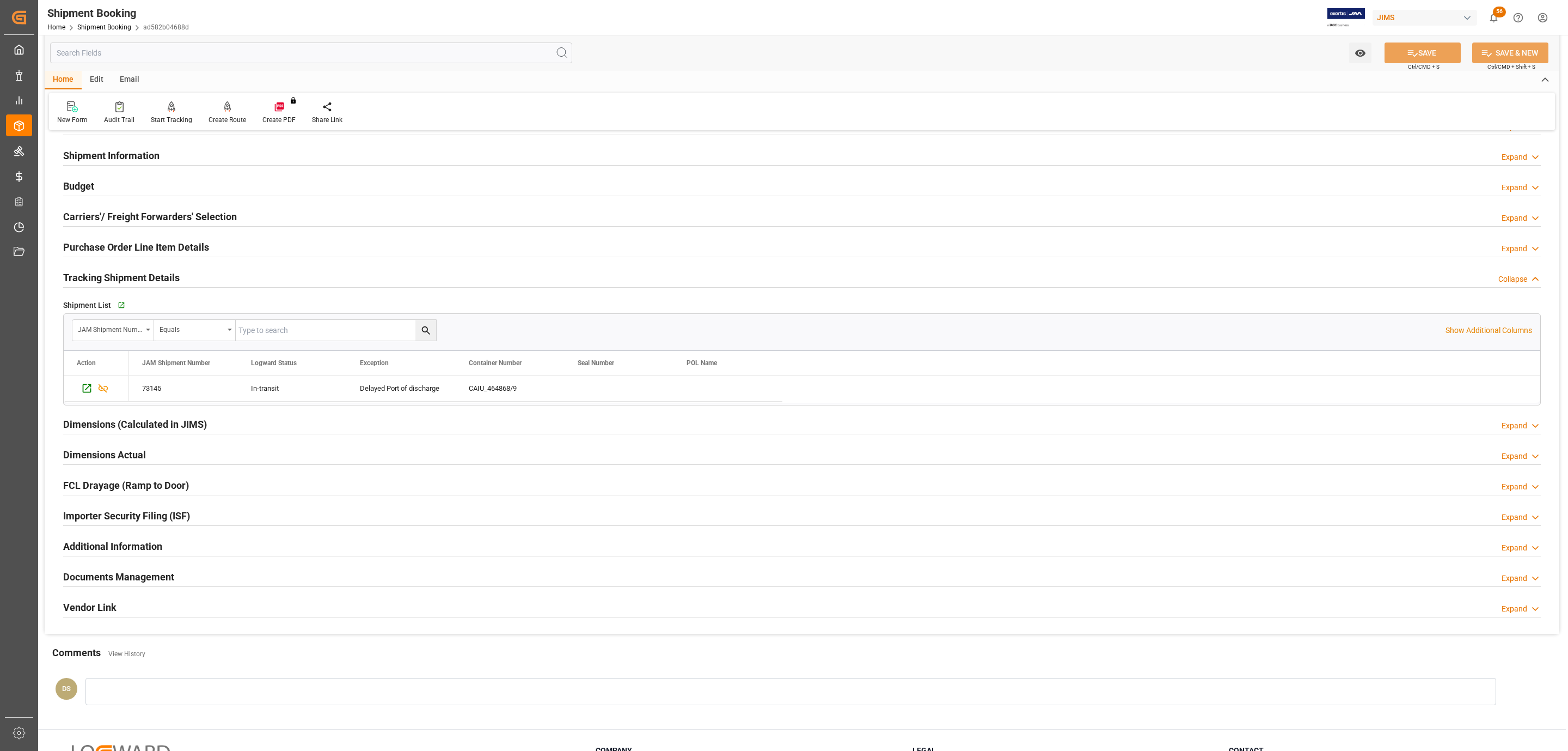
click at [127, 273] on h2 "Tracking Shipment Details" at bounding box center [121, 278] width 116 height 15
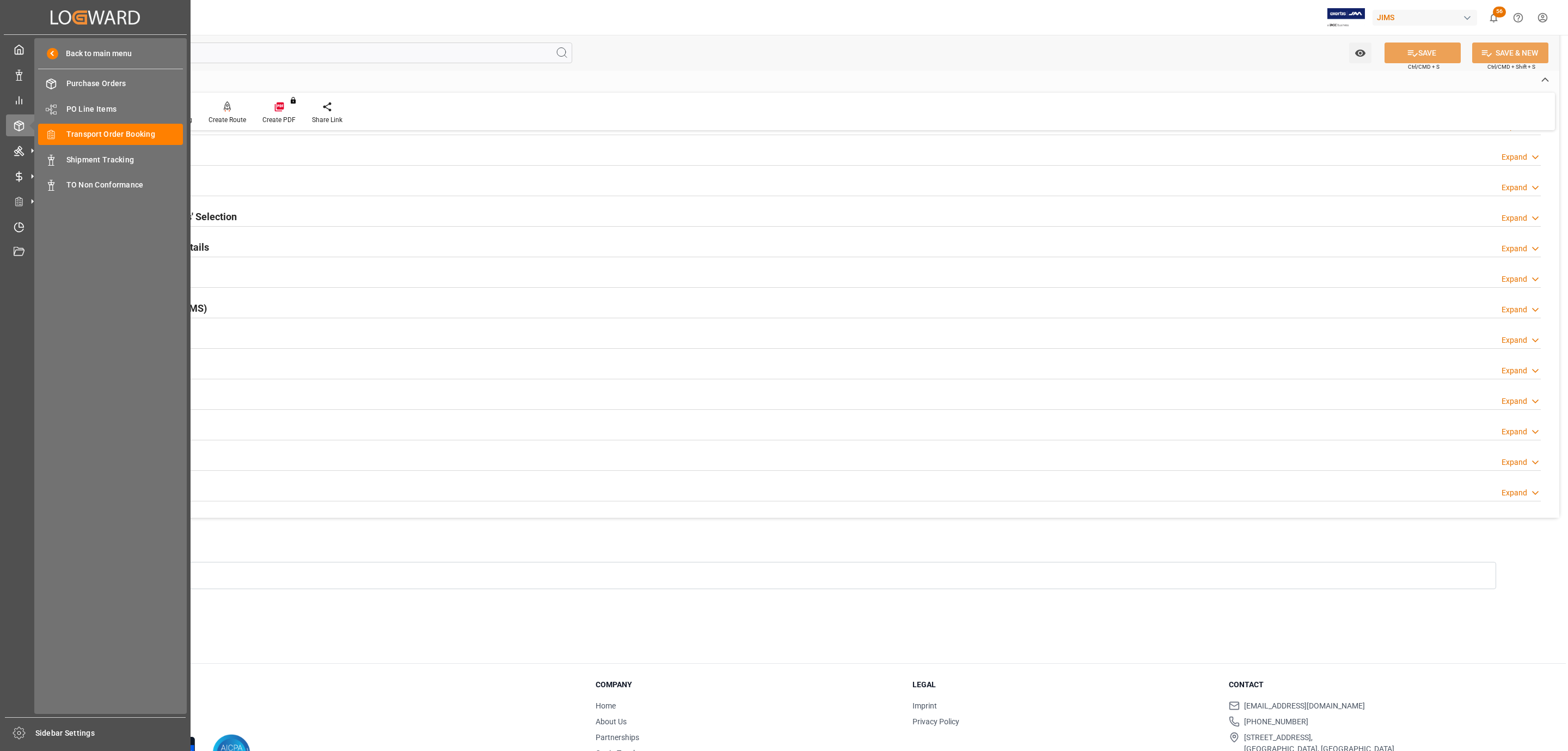
click at [234, 270] on div "Tracking Shipment Details Expand" at bounding box center [802, 277] width 1478 height 21
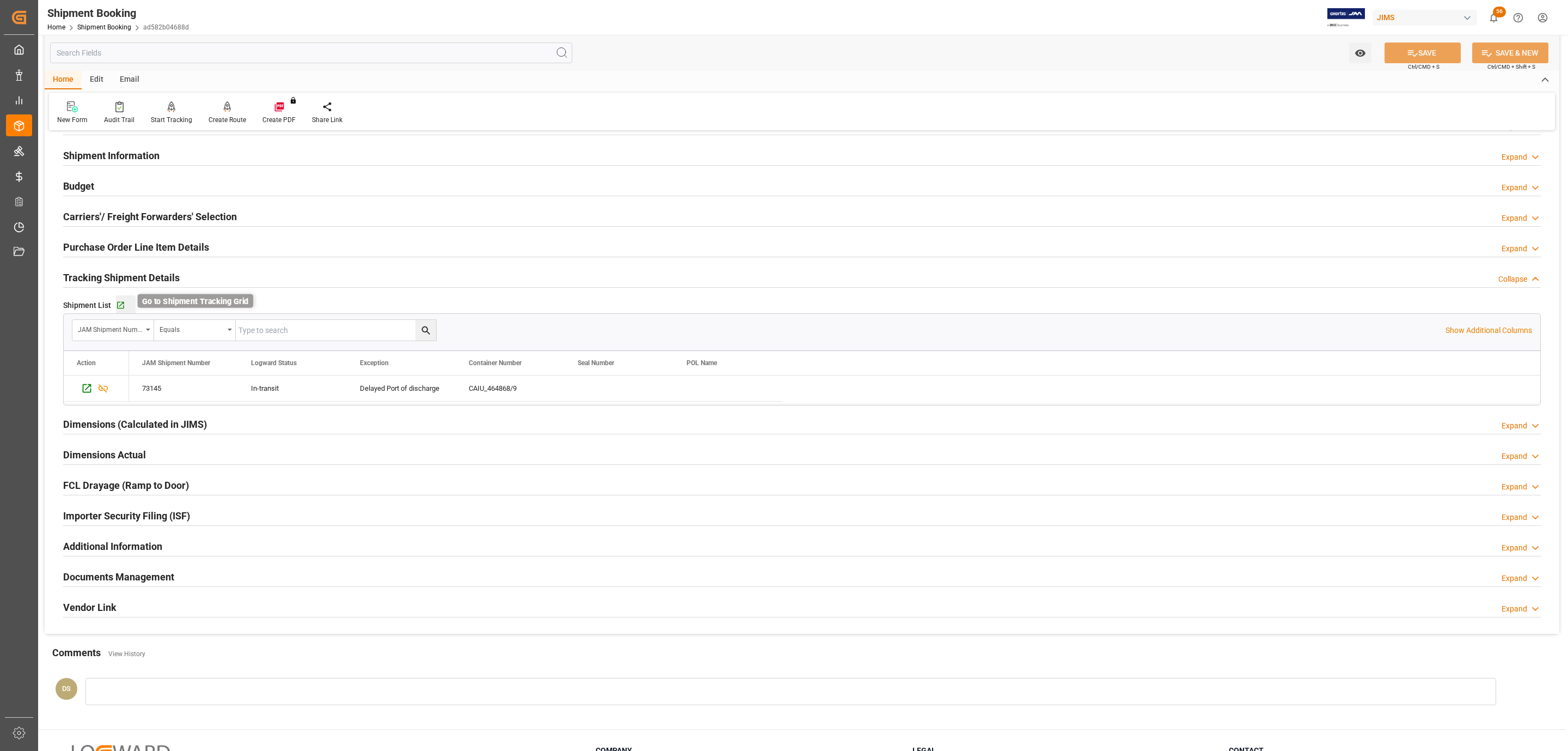
click at [121, 306] on icon "button" at bounding box center [121, 305] width 9 height 9
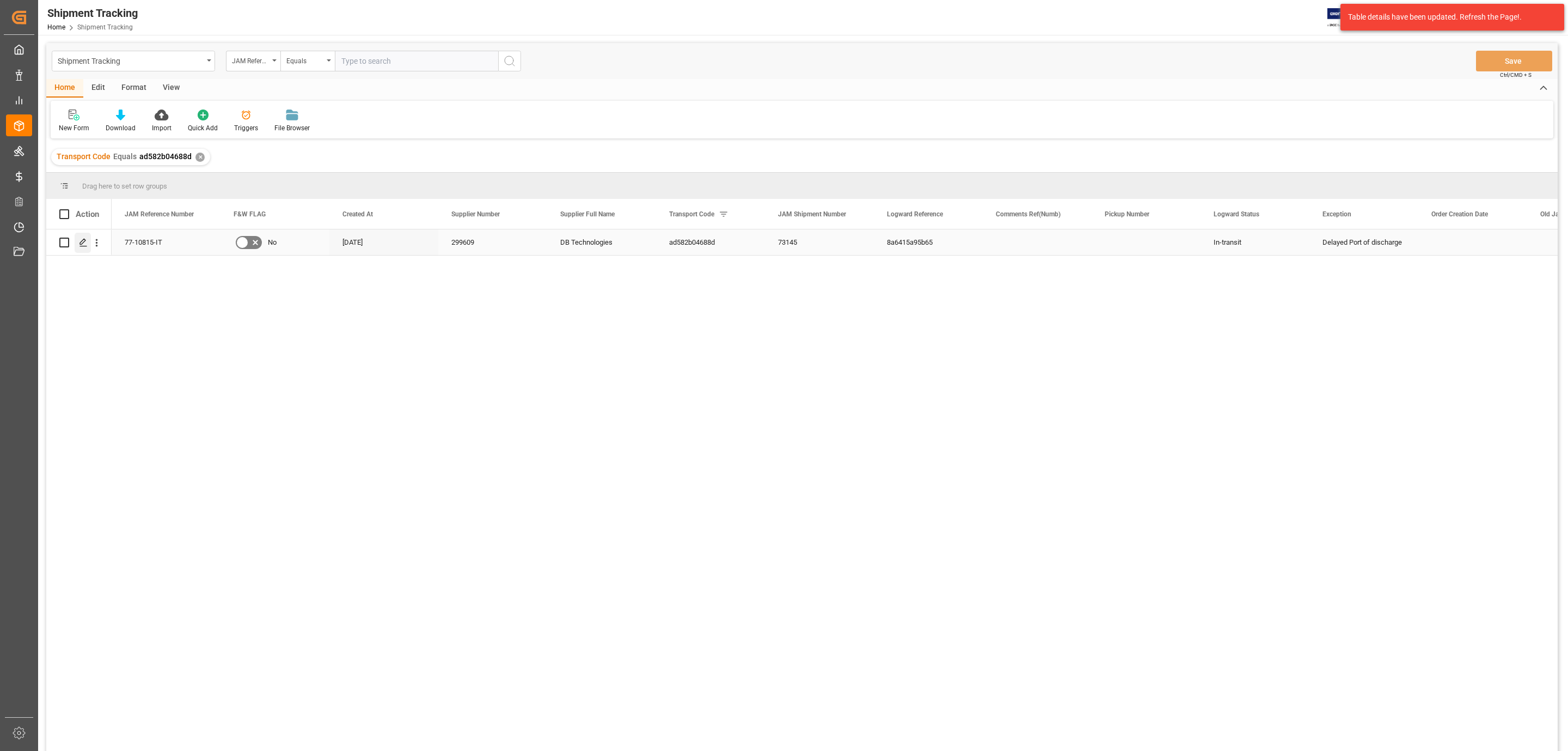
click at [84, 240] on icon "Press SPACE to select this row." at bounding box center [83, 242] width 9 height 9
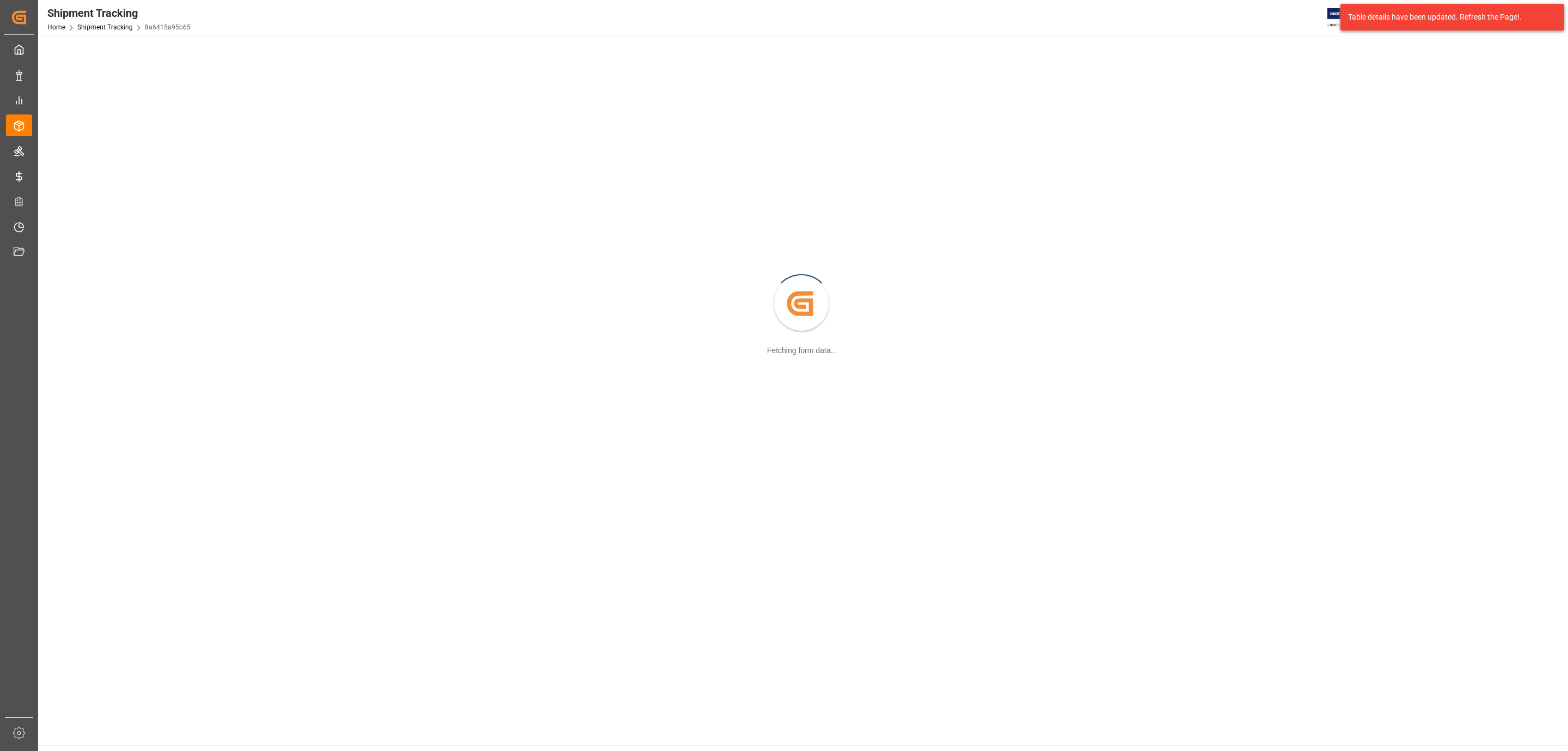
click at [1506, 19] on div "Table details have been updated. Refresh the Page!." at bounding box center [1448, 17] width 200 height 12
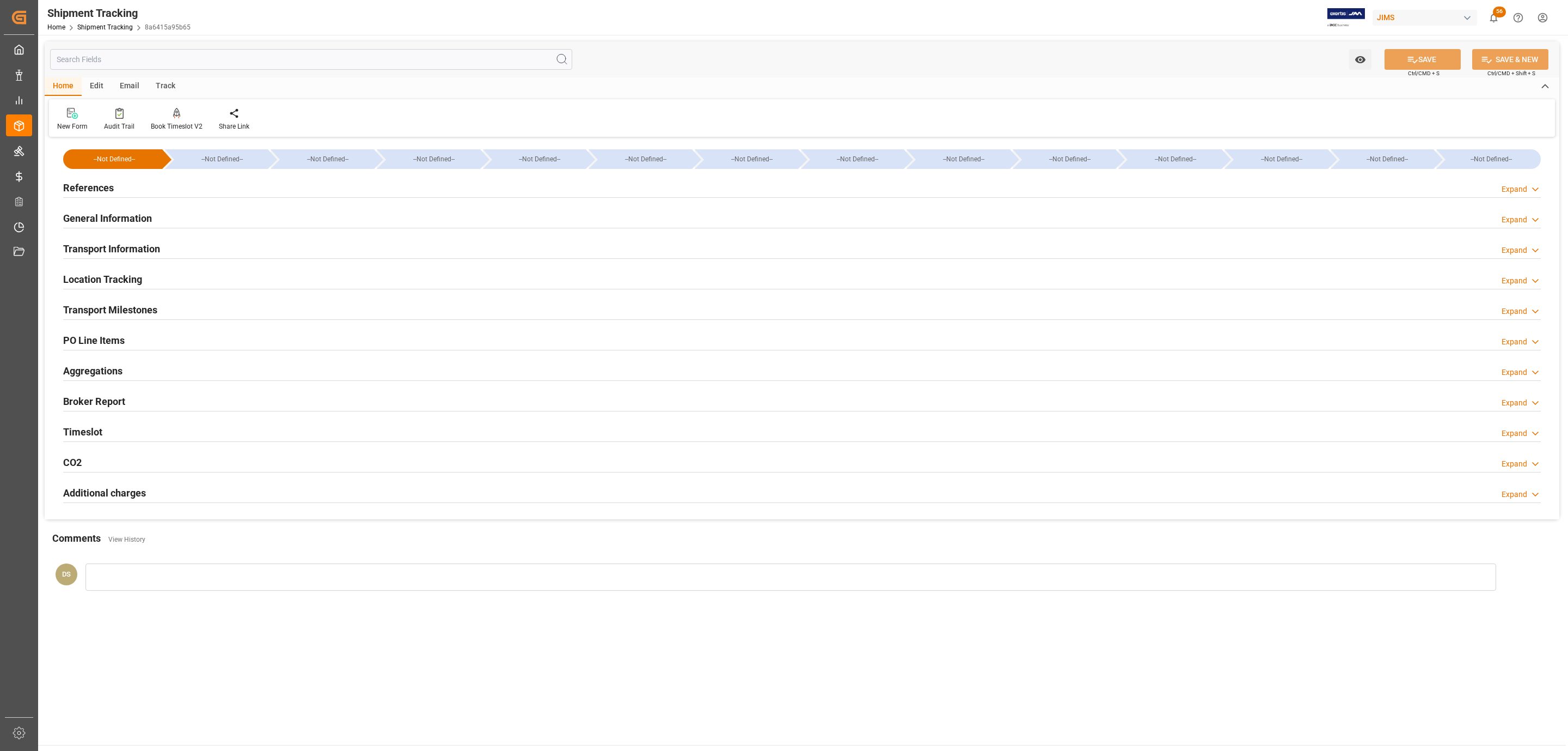
click at [95, 340] on h2 "PO Line Items" at bounding box center [94, 340] width 61 height 15
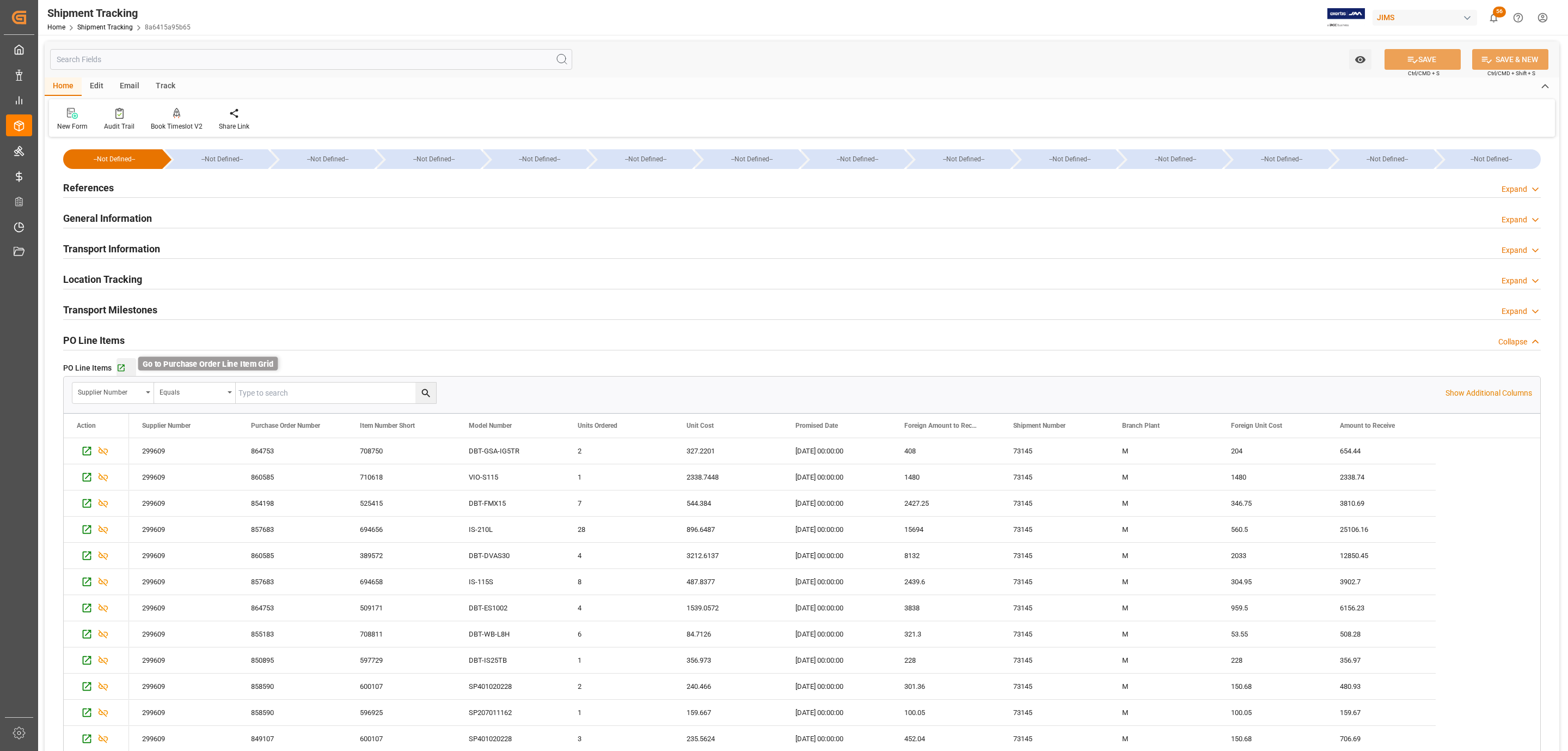
click at [123, 368] on icon "button" at bounding box center [121, 368] width 7 height 7
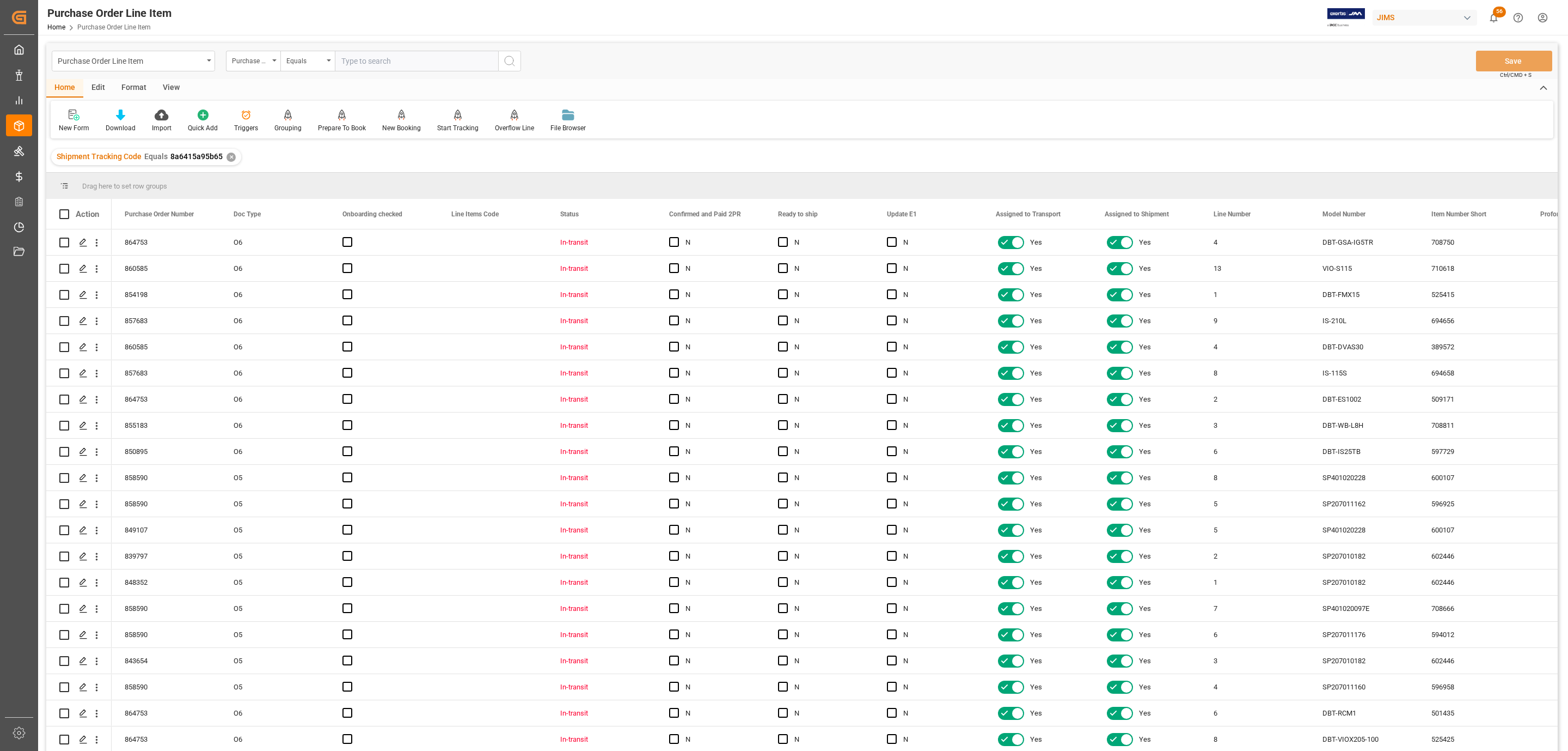
click at [173, 88] on div "View" at bounding box center [171, 88] width 33 height 18
click at [118, 115] on icon at bounding box center [124, 115] width 11 height 11
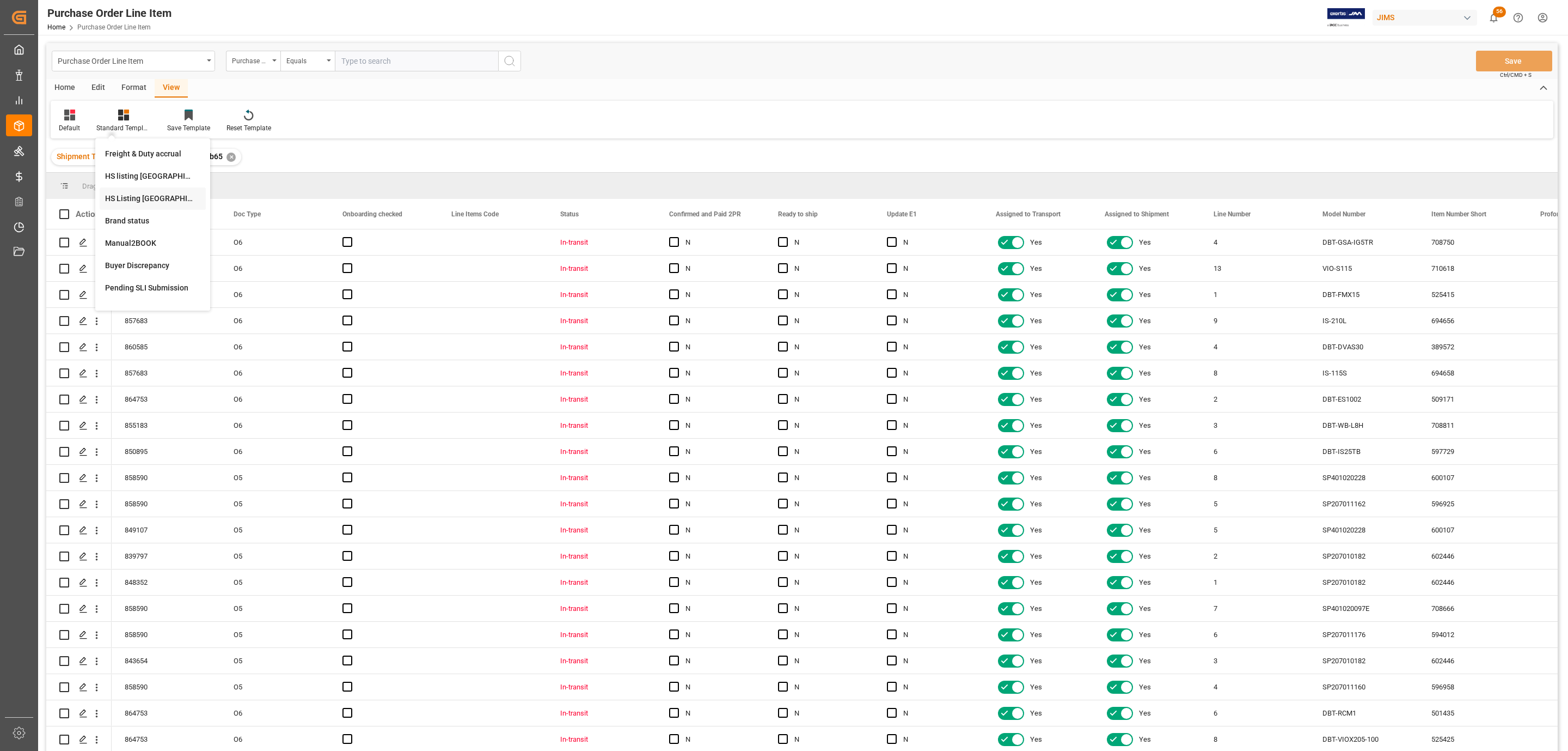
click at [150, 195] on div "HS Listing [GEOGRAPHIC_DATA]" at bounding box center [153, 199] width 96 height 12
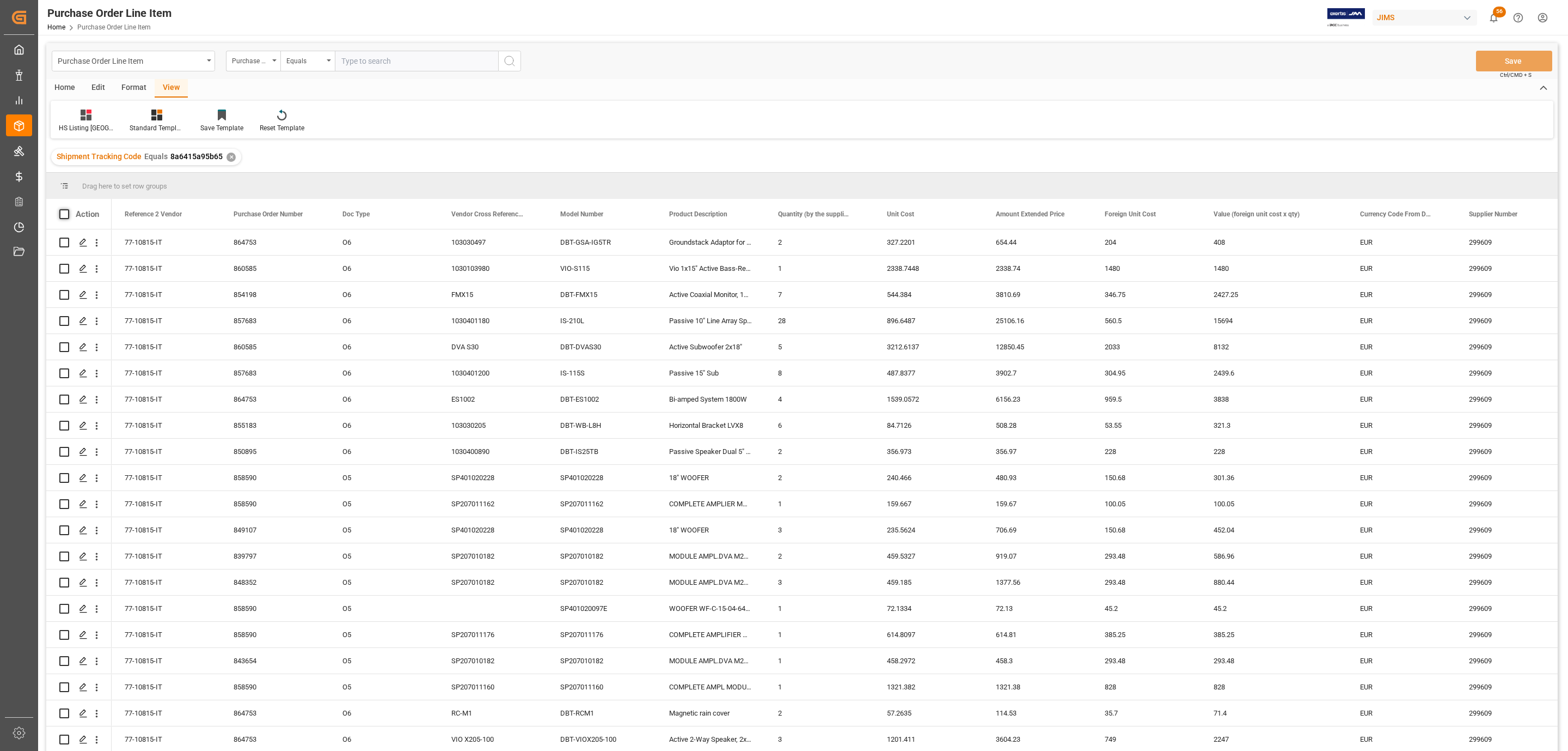
click at [60, 213] on span at bounding box center [64, 214] width 10 height 10
click at [68, 209] on input "checkbox" at bounding box center [68, 209] width 0 height 0
checkbox input "true"
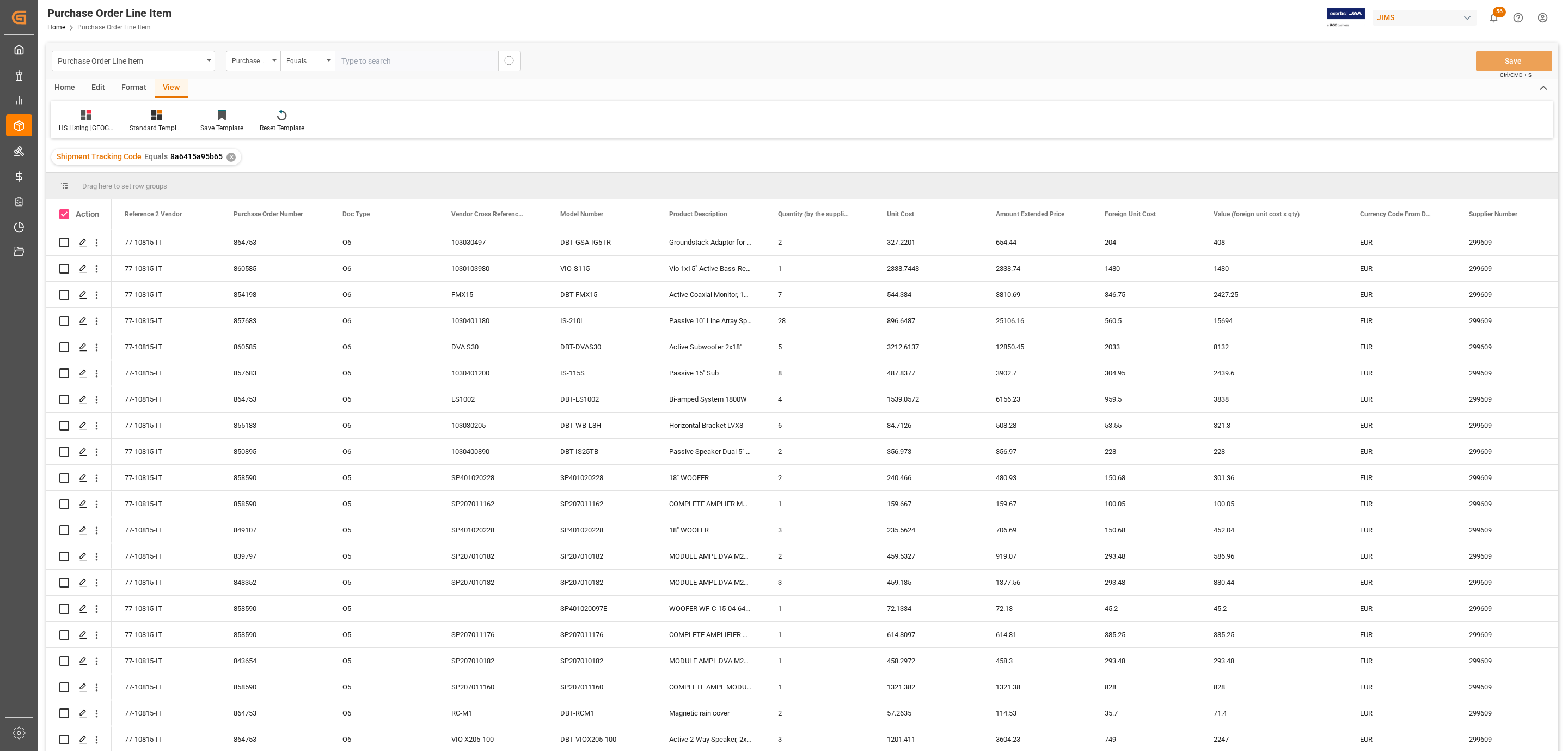
checkbox input "true"
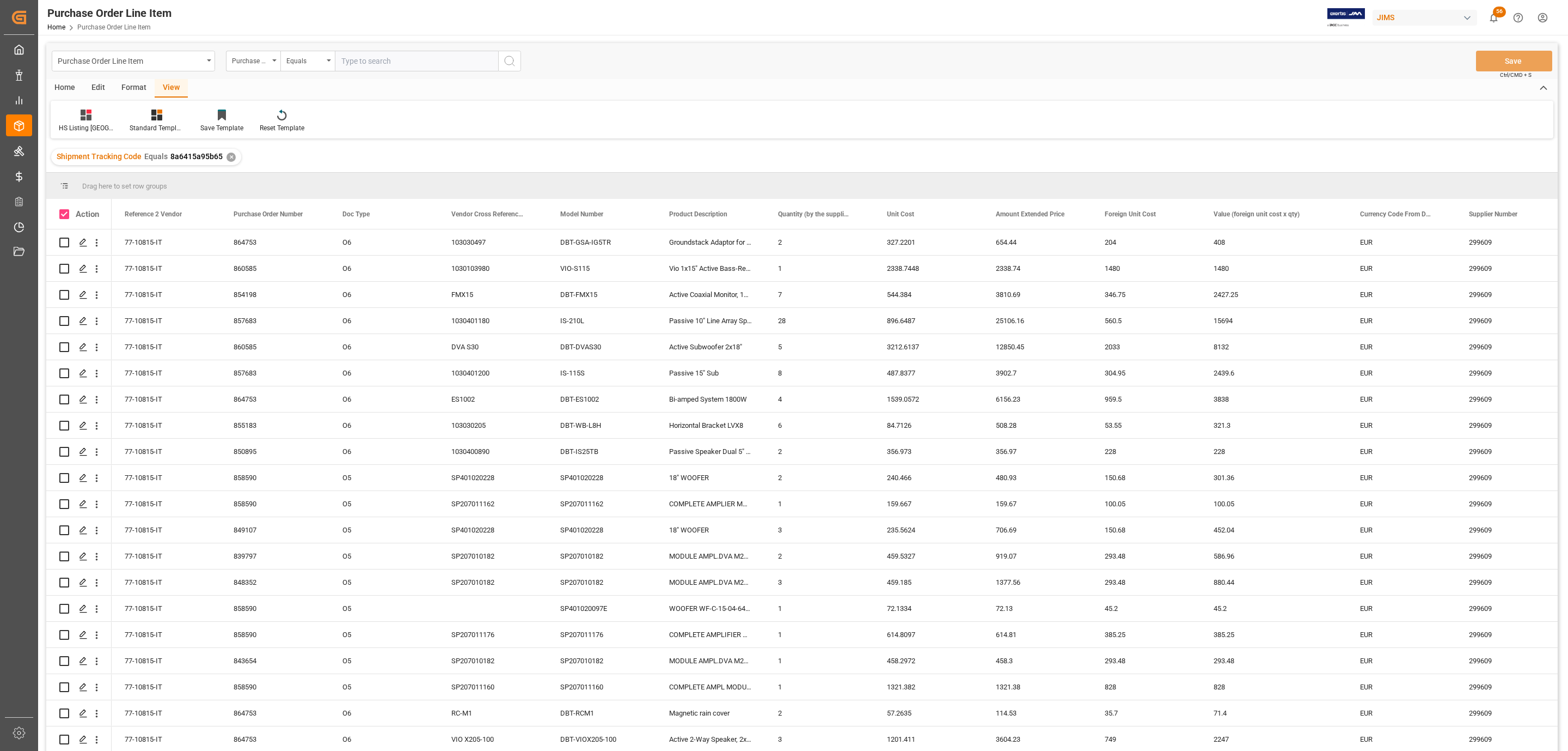
checkbox input "true"
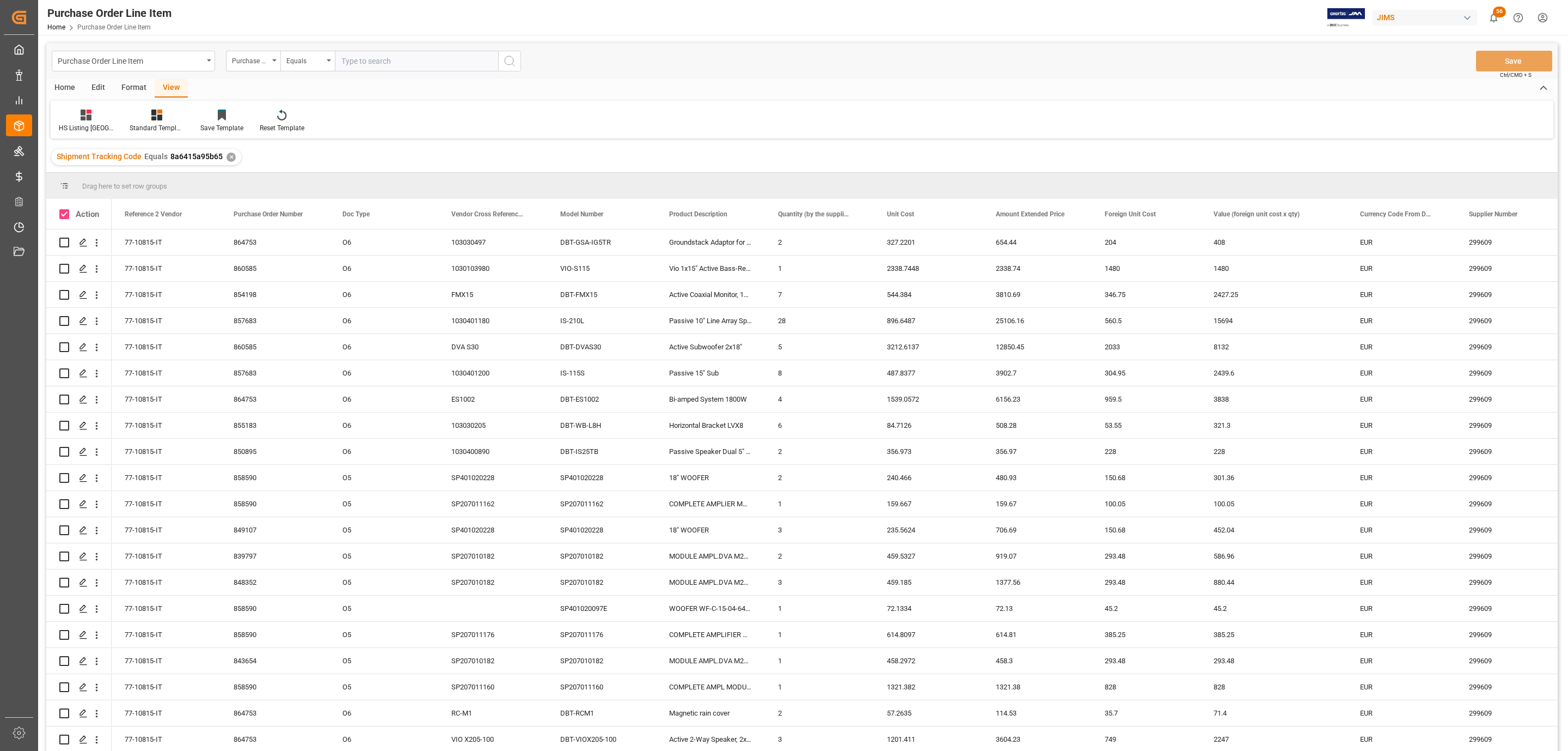
checkbox input "true"
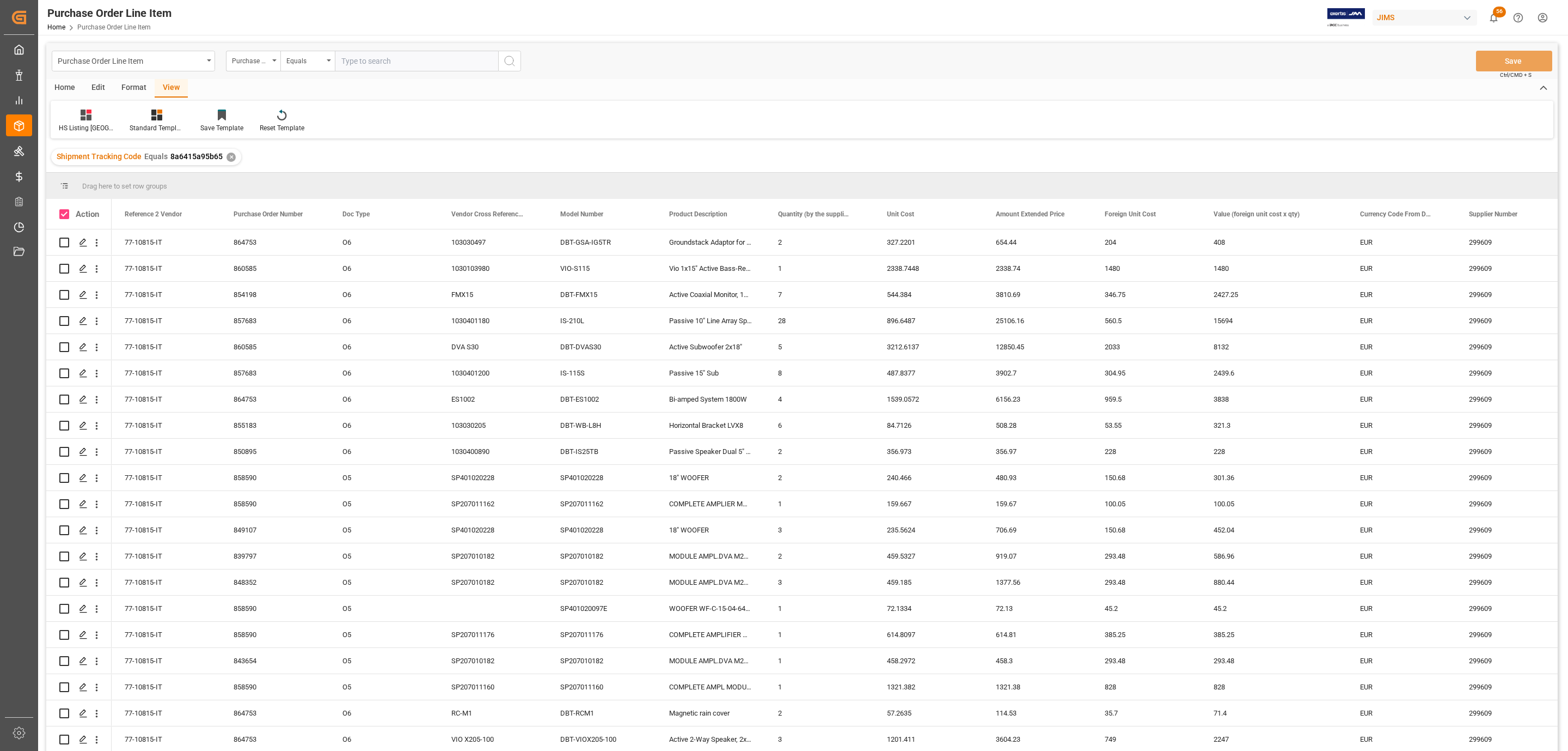
checkbox input "true"
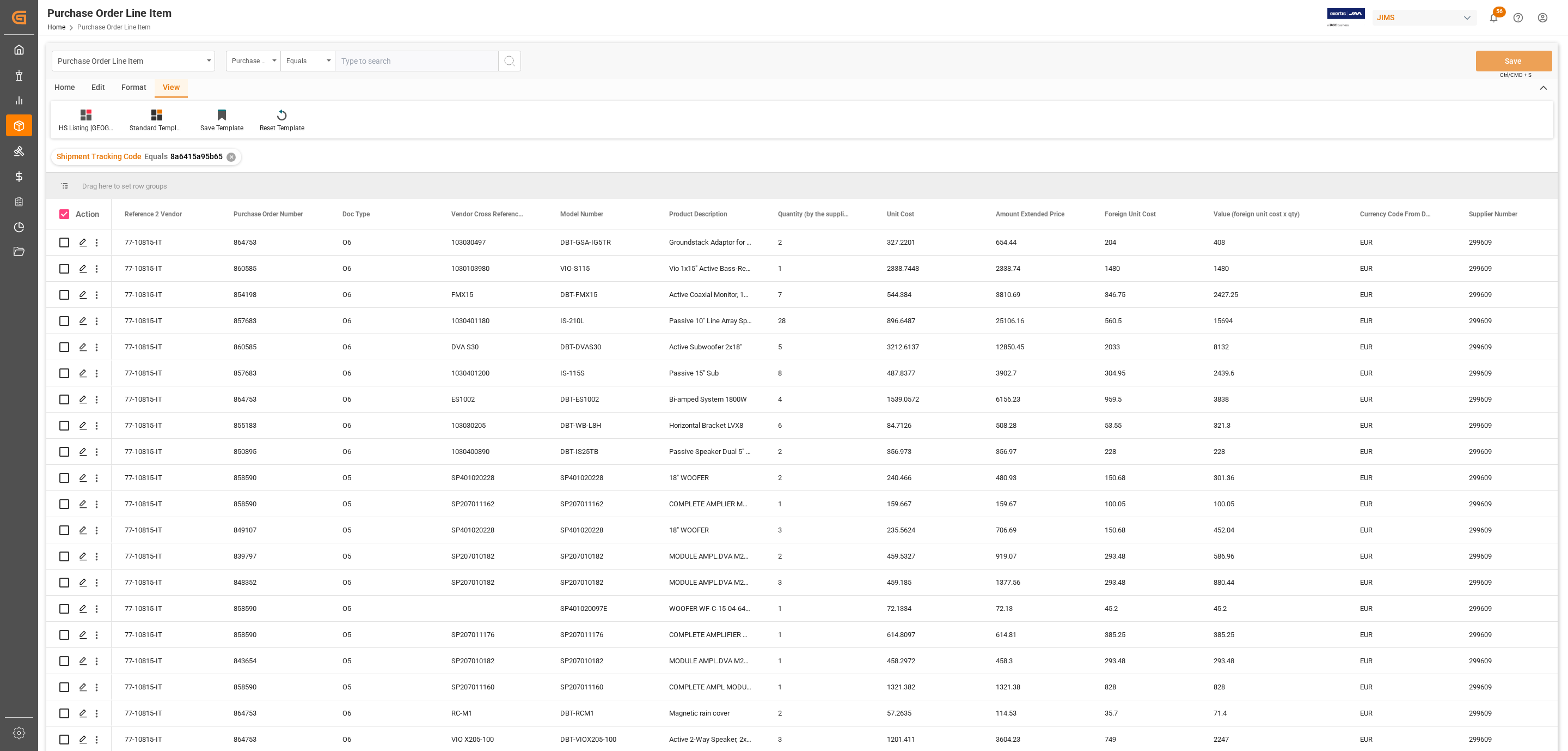
checkbox input "true"
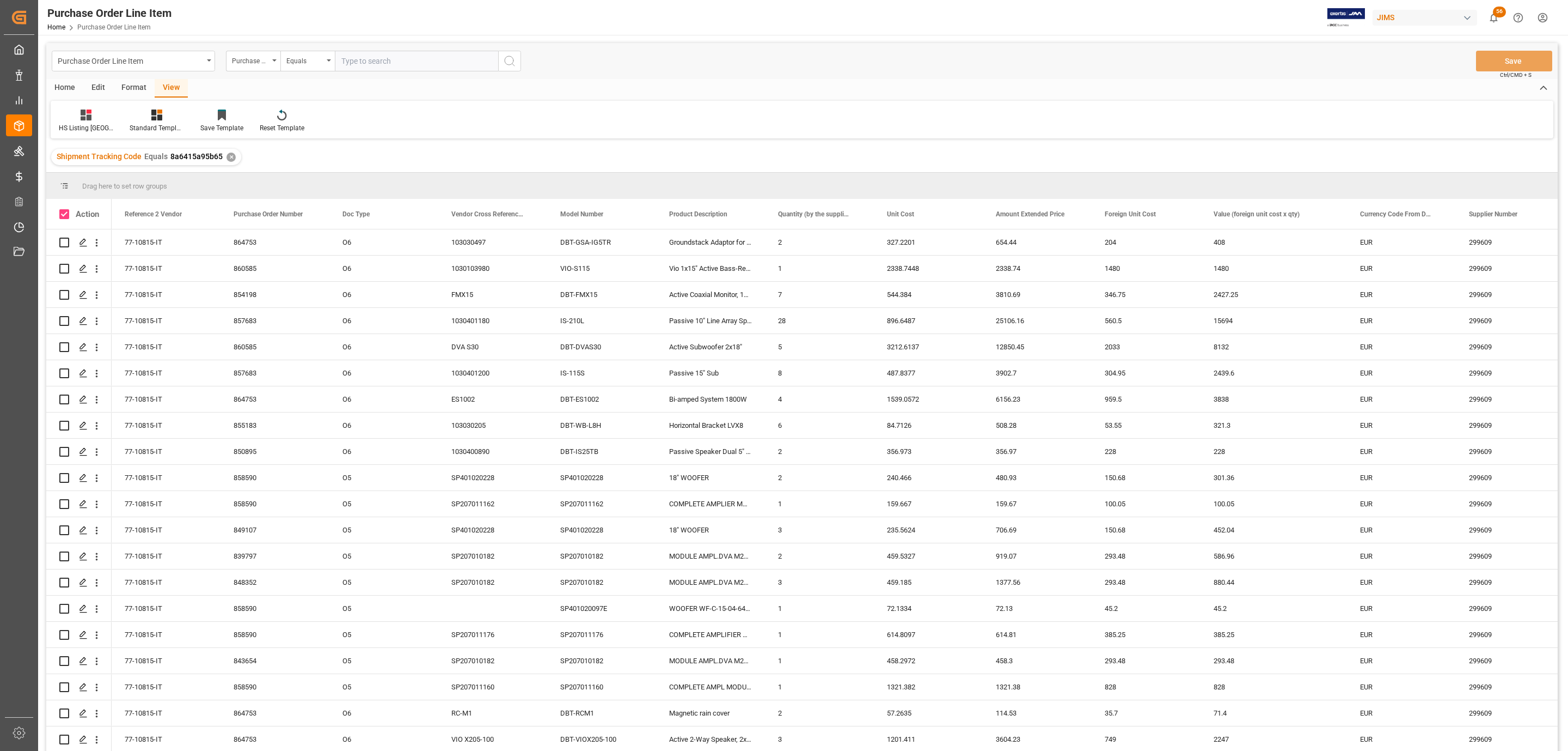
checkbox input "true"
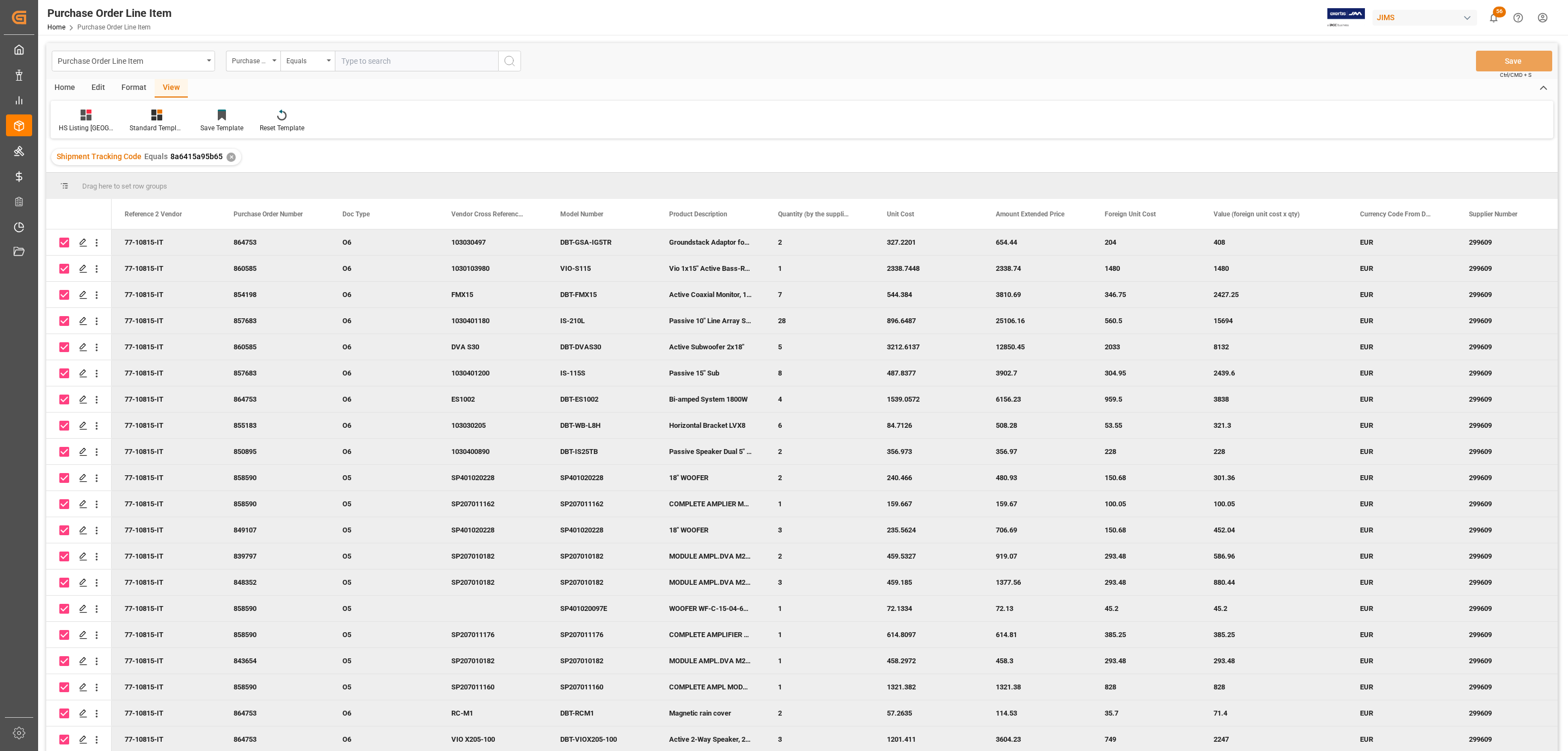
click at [61, 90] on div "Home" at bounding box center [65, 88] width 37 height 18
click at [128, 116] on div at bounding box center [121, 115] width 30 height 12
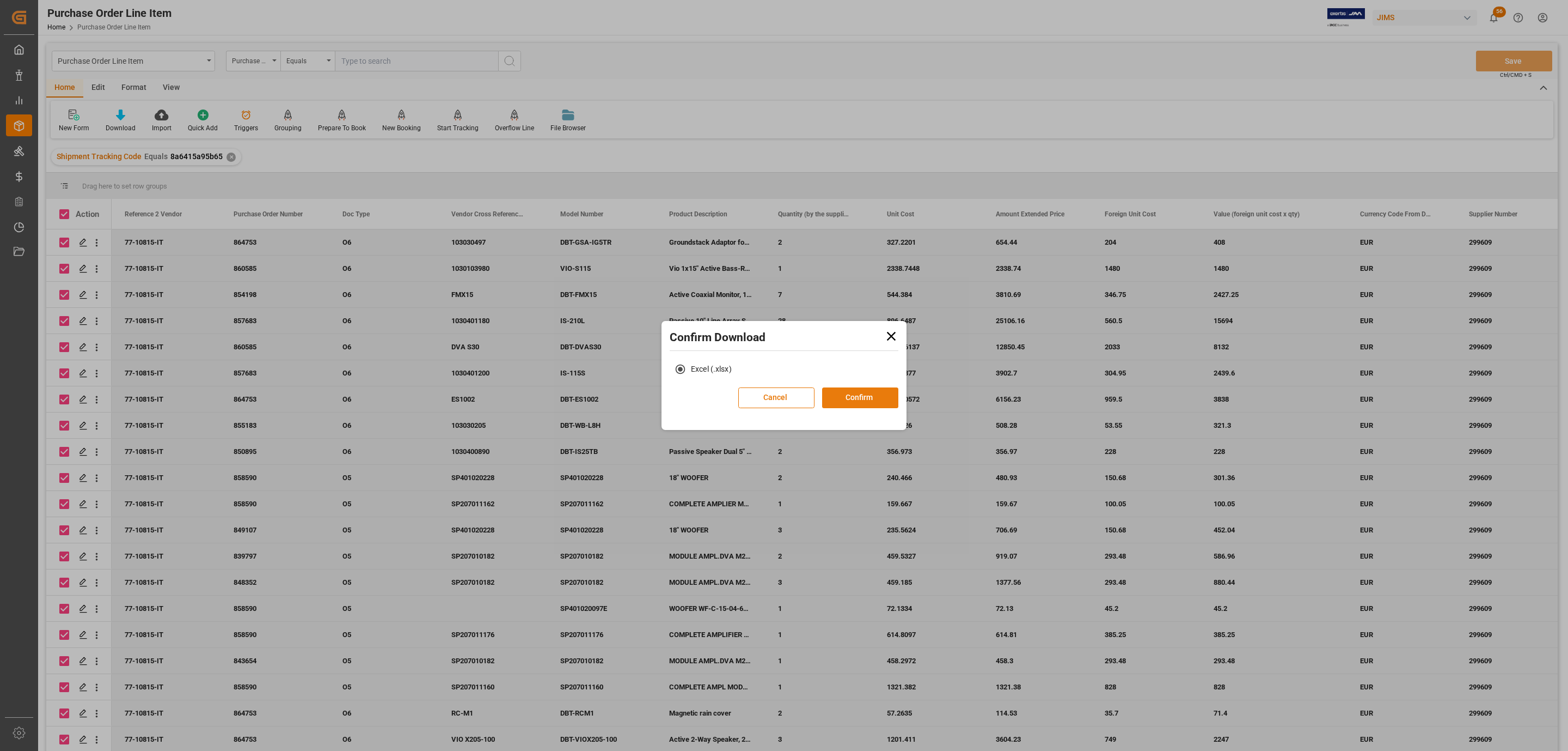
click at [879, 393] on button "Confirm" at bounding box center [860, 398] width 76 height 21
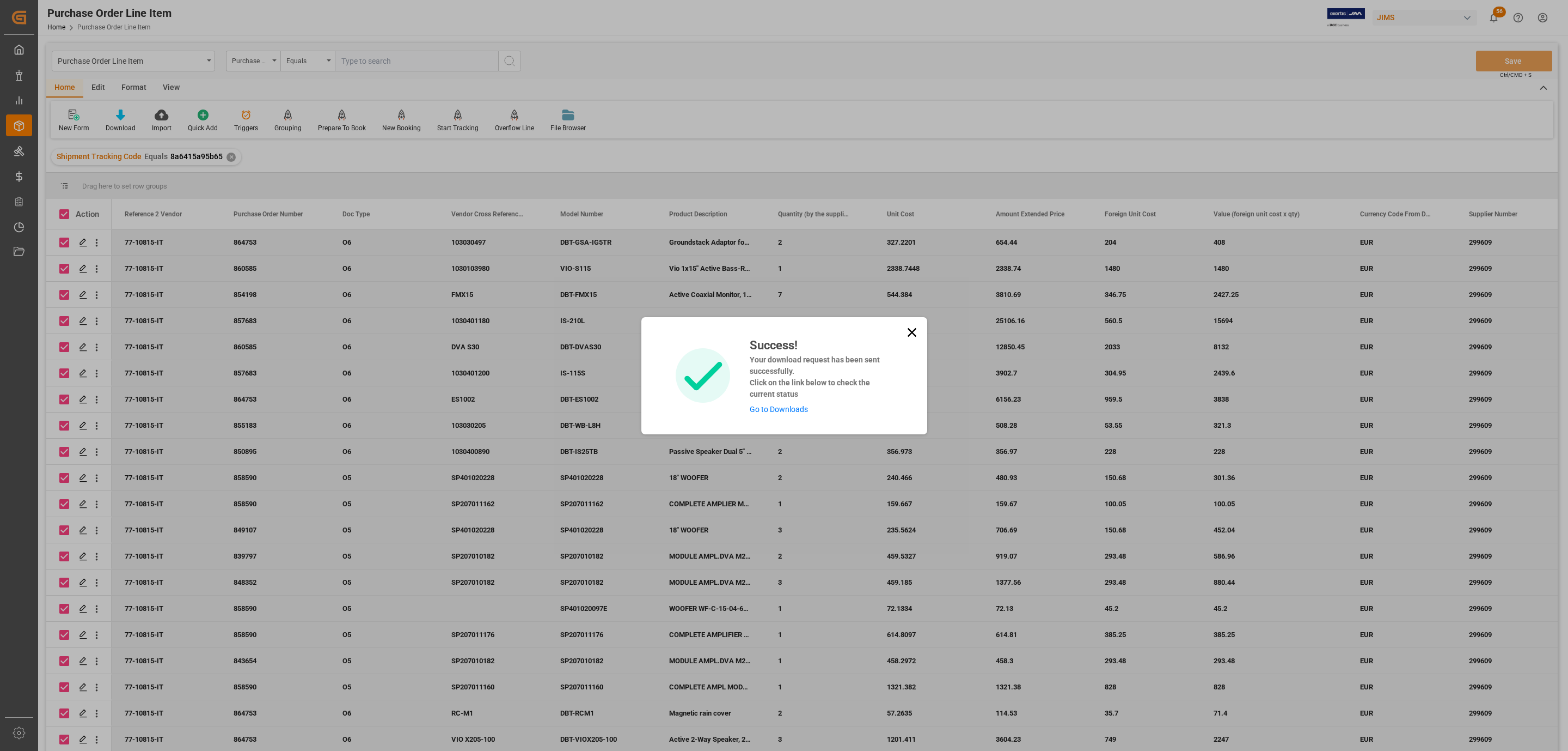
click at [786, 411] on link "Go to Downloads" at bounding box center [779, 409] width 58 height 9
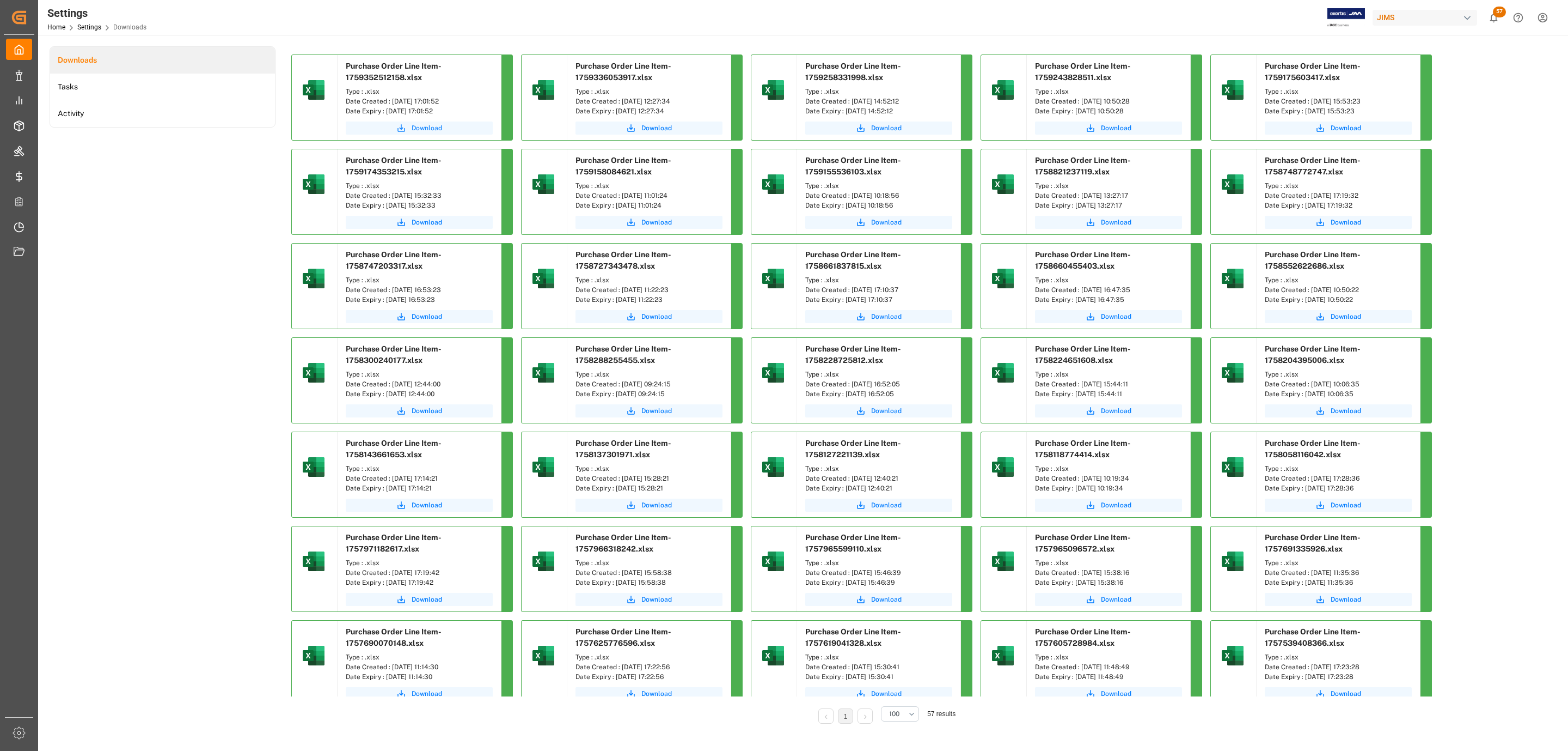
click at [419, 134] on button "Download" at bounding box center [419, 127] width 147 height 13
